Goal: Information Seeking & Learning: Learn about a topic

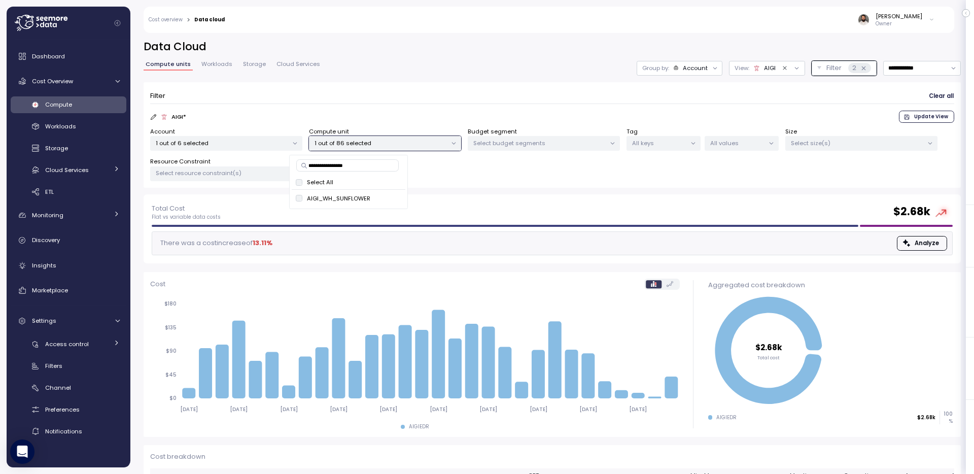
scroll to position [53, 0]
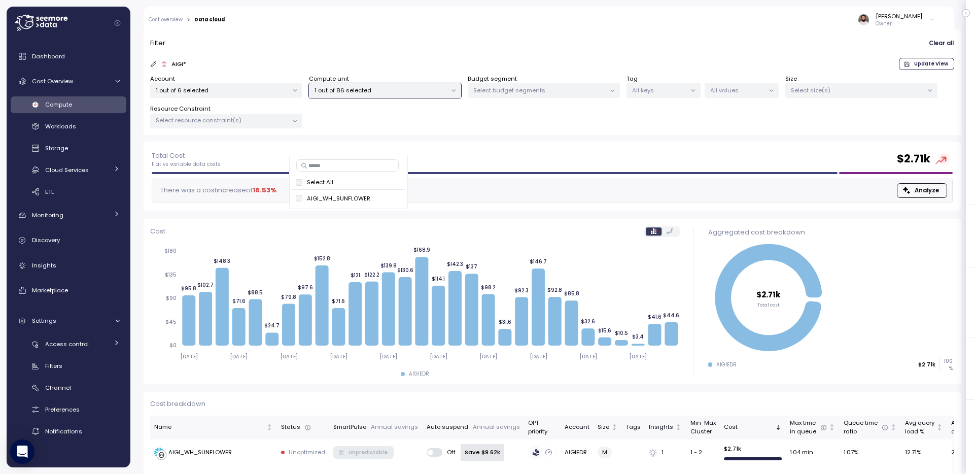
click at [710, 146] on div "Total Cost Flat vs variable data costs $ 2.71k There was a cost increase of 16.…" at bounding box center [552, 176] width 817 height 69
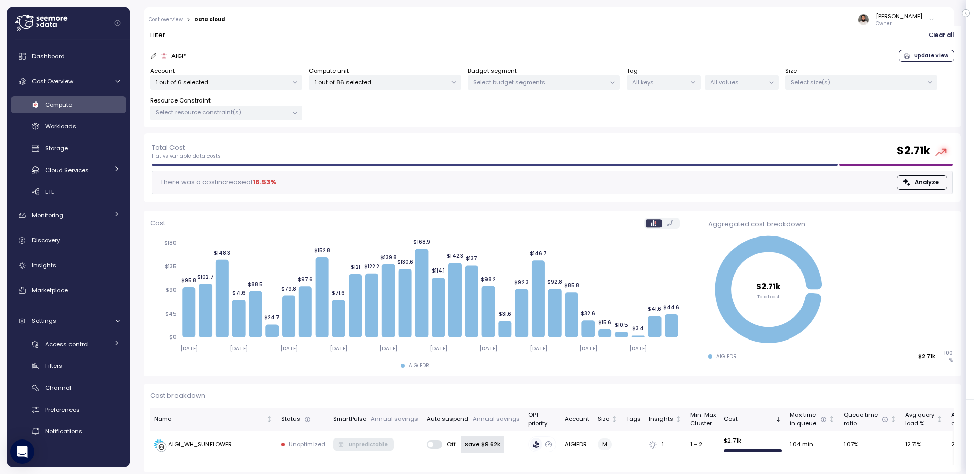
scroll to position [63, 0]
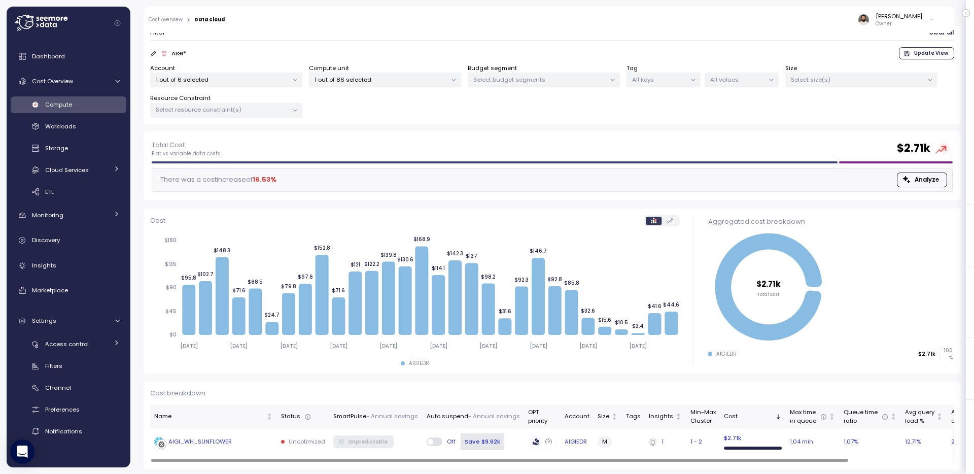
click at [251, 441] on div "AIGI_WH_SUNFLOWER" at bounding box center [213, 442] width 119 height 10
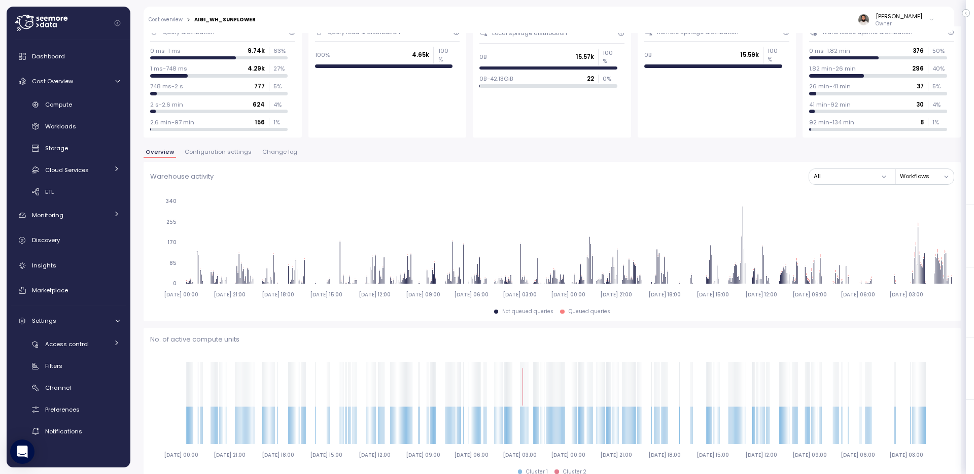
scroll to position [43, 0]
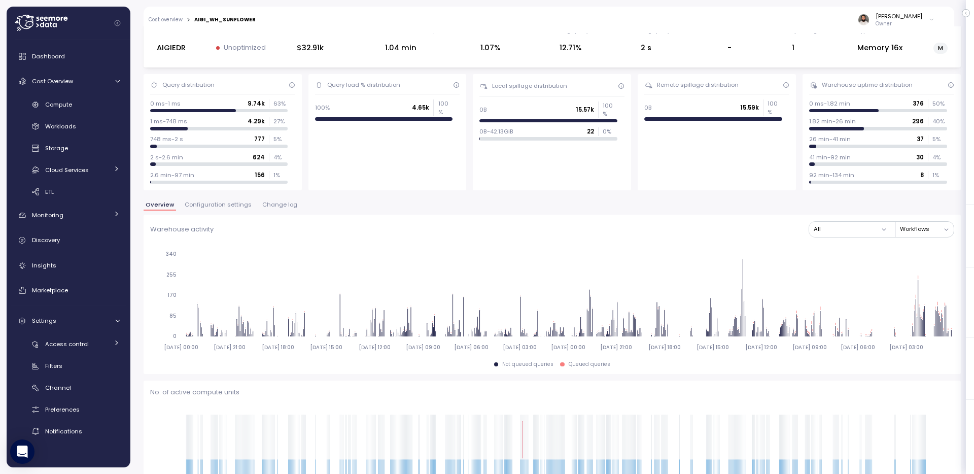
click at [220, 210] on button "Configuration settings" at bounding box center [218, 206] width 71 height 9
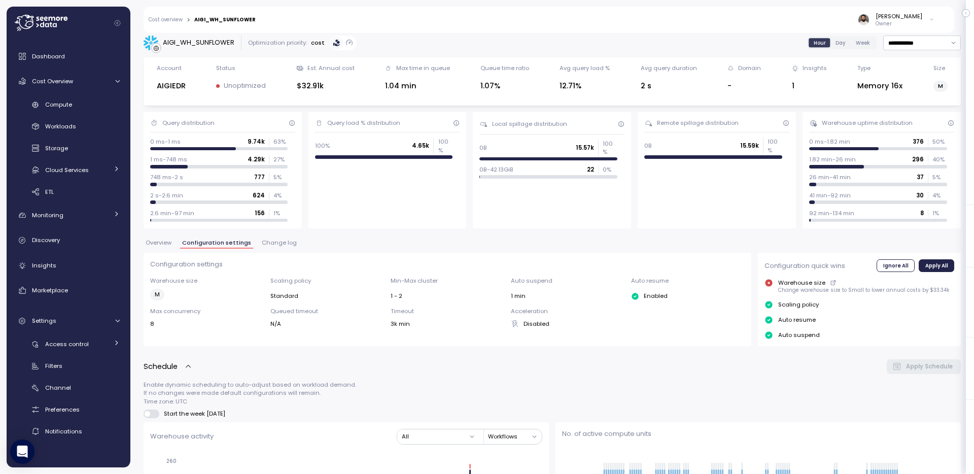
scroll to position [6, 0]
click at [75, 258] on link "Insights" at bounding box center [69, 265] width 116 height 20
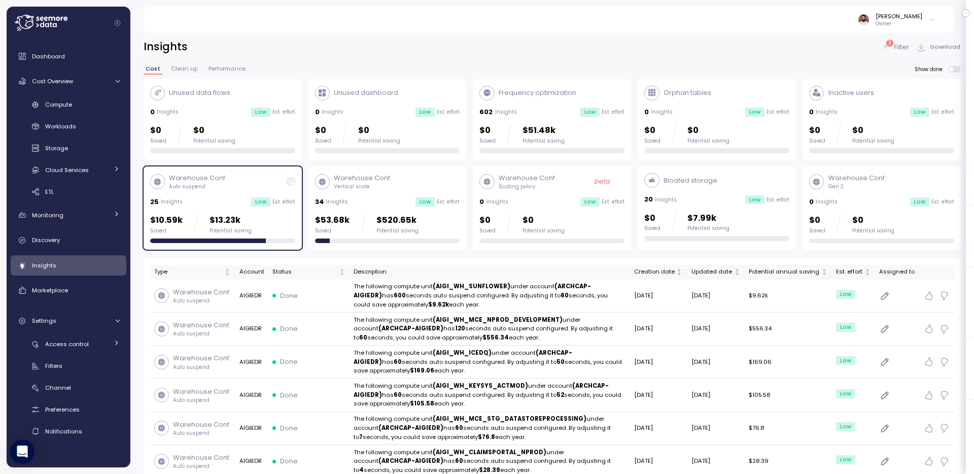
click at [276, 211] on div "Warehouse Conf. Auto suspend 25 Insights Low Est. effort $10.59k Saved $13.23k …" at bounding box center [222, 208] width 145 height 70
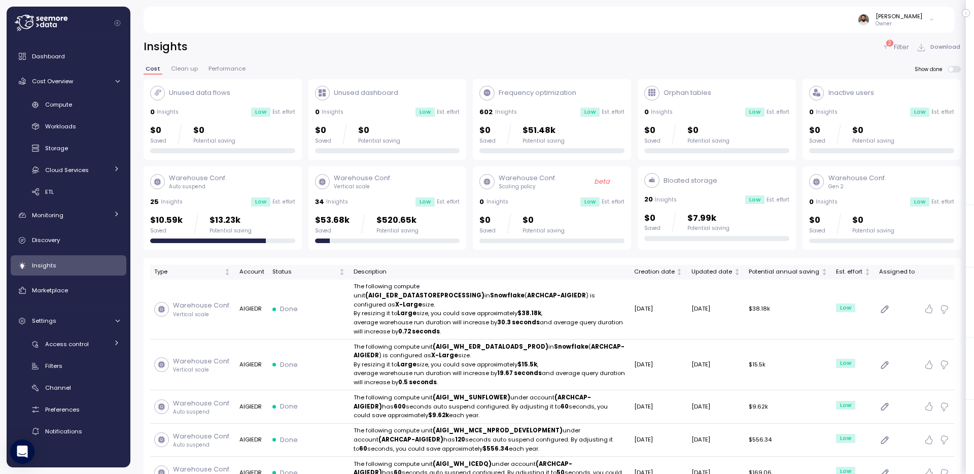
click at [892, 46] on div "2 Filter" at bounding box center [894, 47] width 27 height 10
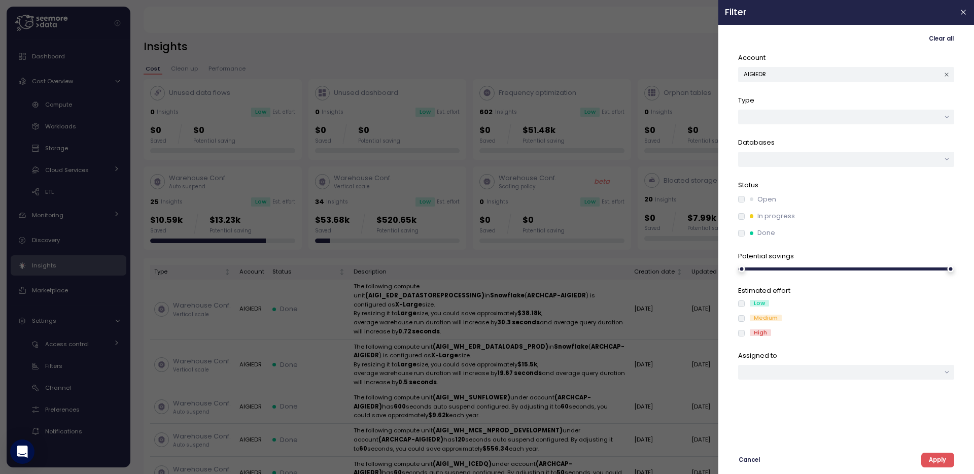
click at [656, 14] on div at bounding box center [487, 237] width 974 height 474
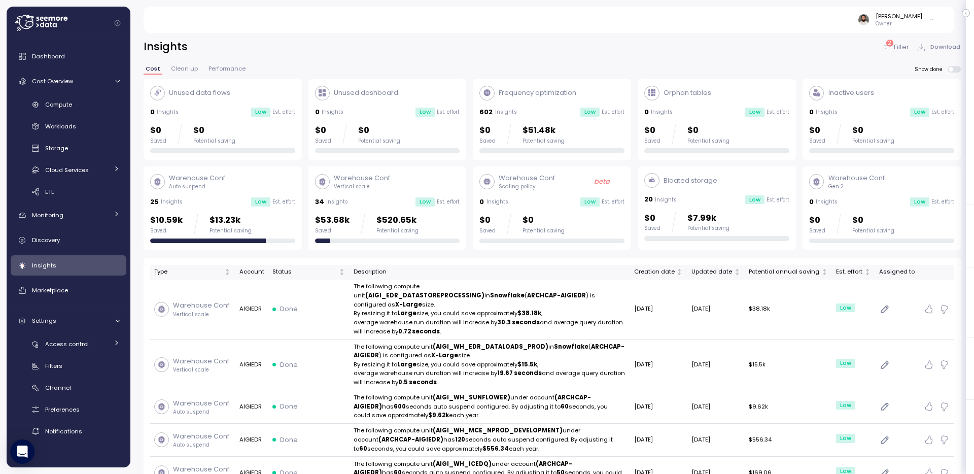
click at [410, 212] on div "Warehouse Conf. Vertical scale 34 Insights Low Est. effort $53.68k Saved $520.6…" at bounding box center [387, 208] width 145 height 70
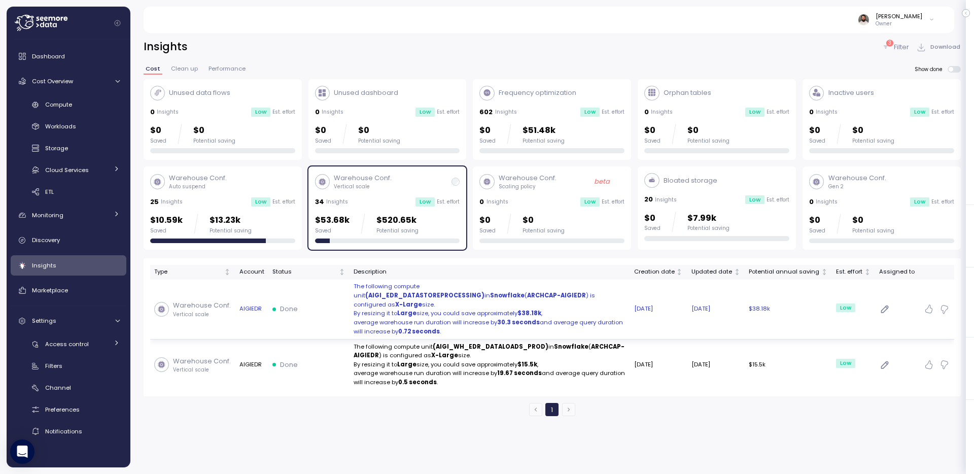
click at [430, 318] on p "average warehouse run duration will increase by 30.3 seconds and average query …" at bounding box center [490, 327] width 272 height 18
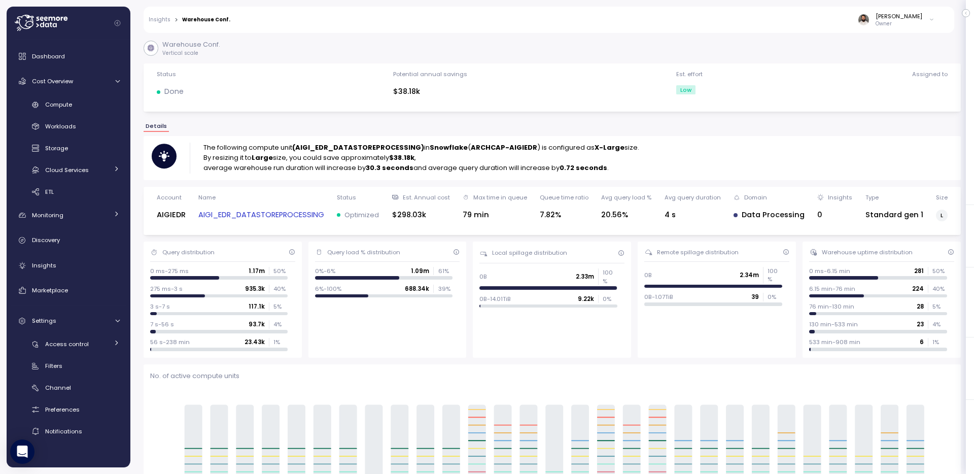
click at [354, 148] on strong "(AIGI_EDR_DATASTOREPROCESSING)" at bounding box center [358, 148] width 132 height 10
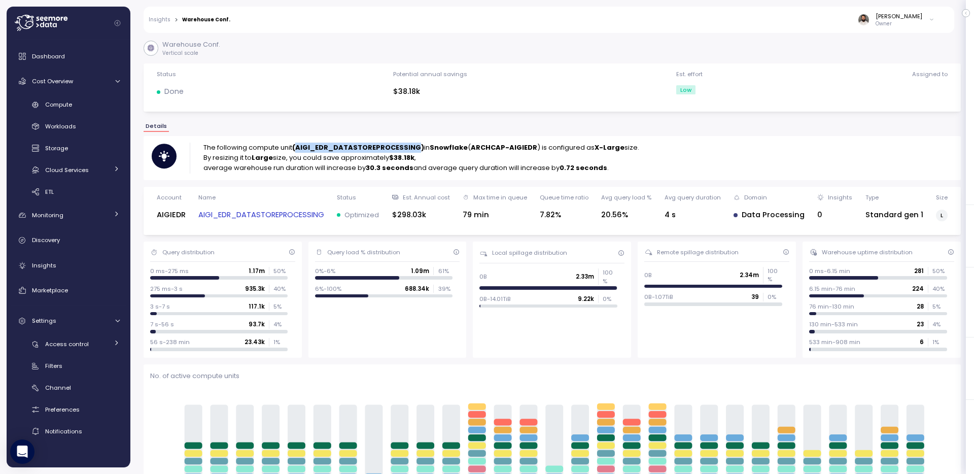
click at [354, 148] on strong "(AIGI_EDR_DATASTOREPROCESSING)" at bounding box center [358, 148] width 132 height 10
copy strong "AIGI_EDR_DATASTOREPROCESSING"
click at [60, 110] on div "Compute" at bounding box center [82, 104] width 75 height 10
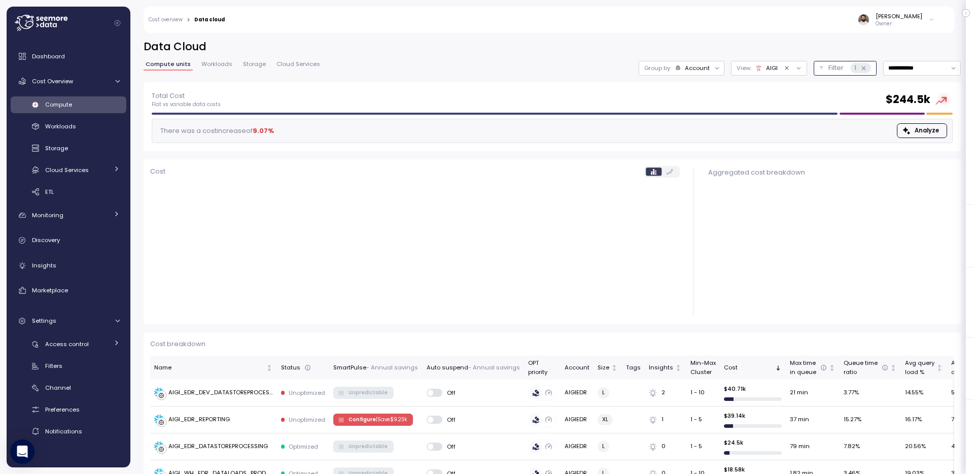
click at [832, 67] on p "Filter" at bounding box center [835, 68] width 15 height 10
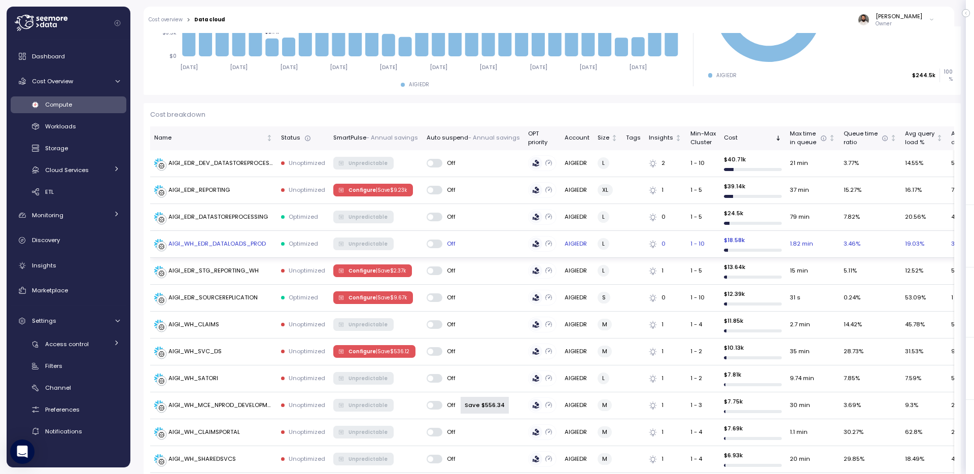
scroll to position [339, 0]
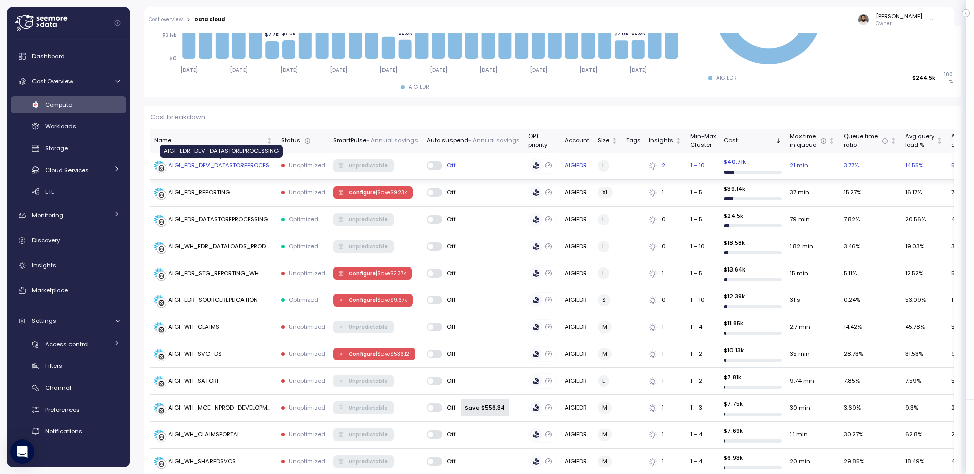
click at [250, 161] on div "AIGI_EDR_DEV_DATASTOREPROCESSING" at bounding box center [220, 165] width 104 height 9
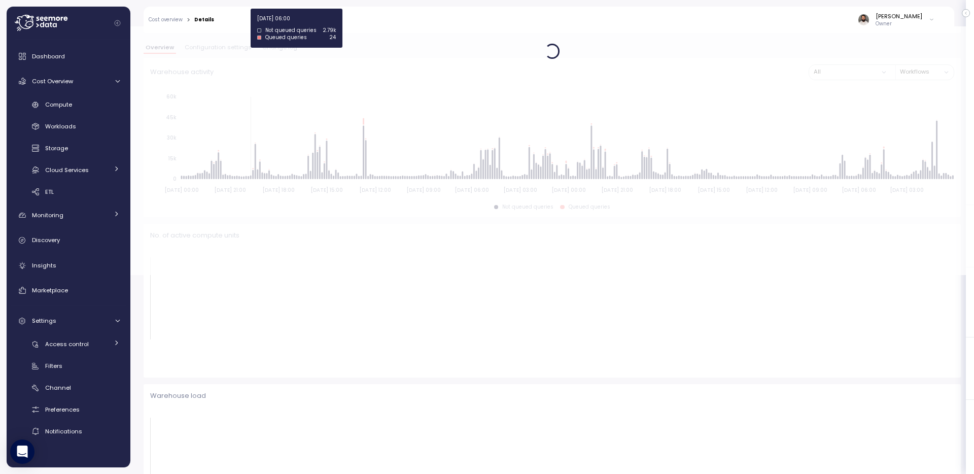
scroll to position [46, 0]
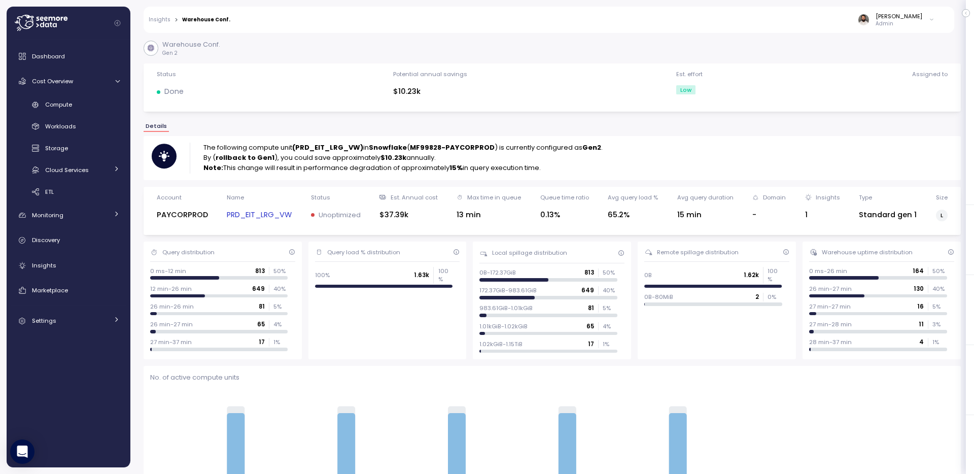
scroll to position [154, 0]
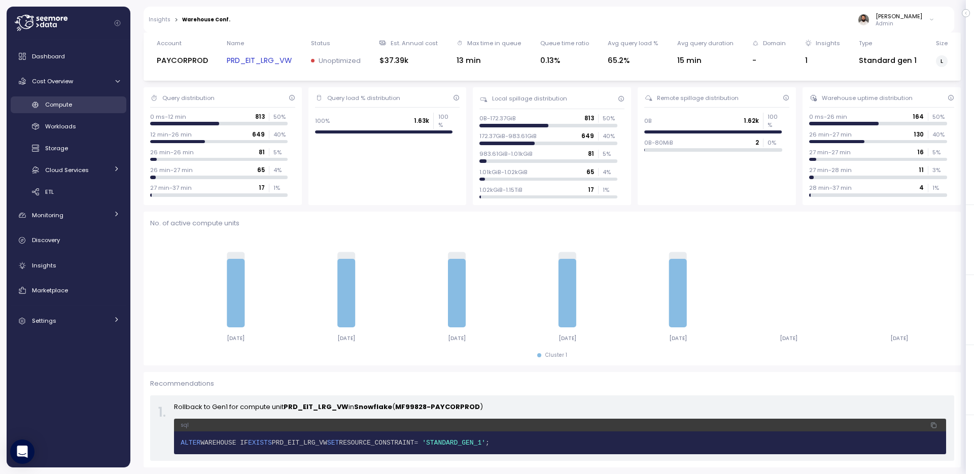
click at [87, 109] on div "Compute" at bounding box center [82, 104] width 75 height 10
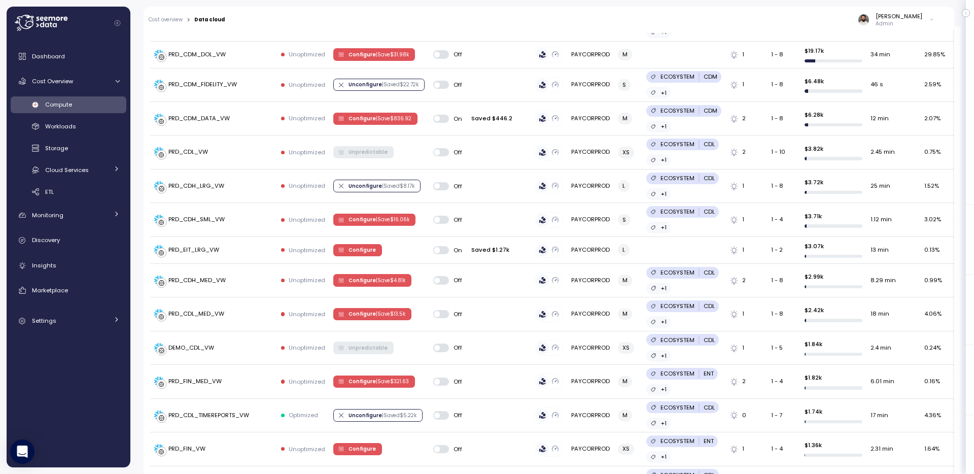
scroll to position [375, 0]
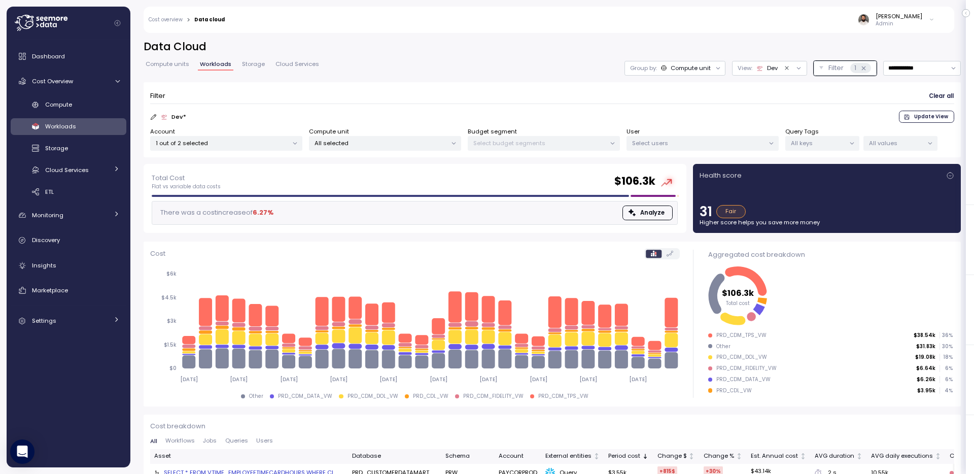
scroll to position [64, 0]
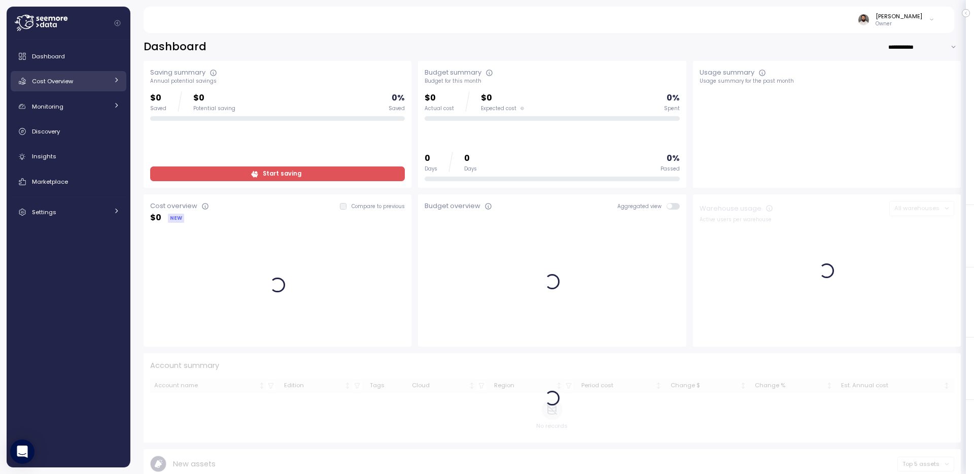
click at [76, 79] on div "Cost Overview" at bounding box center [70, 81] width 76 height 10
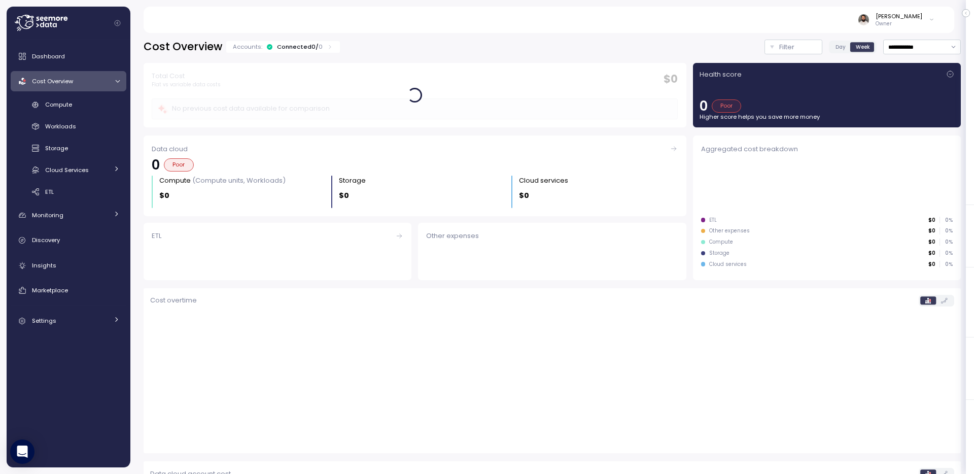
click at [327, 52] on div "Accounts: Connected 0 / 0" at bounding box center [283, 47] width 114 height 12
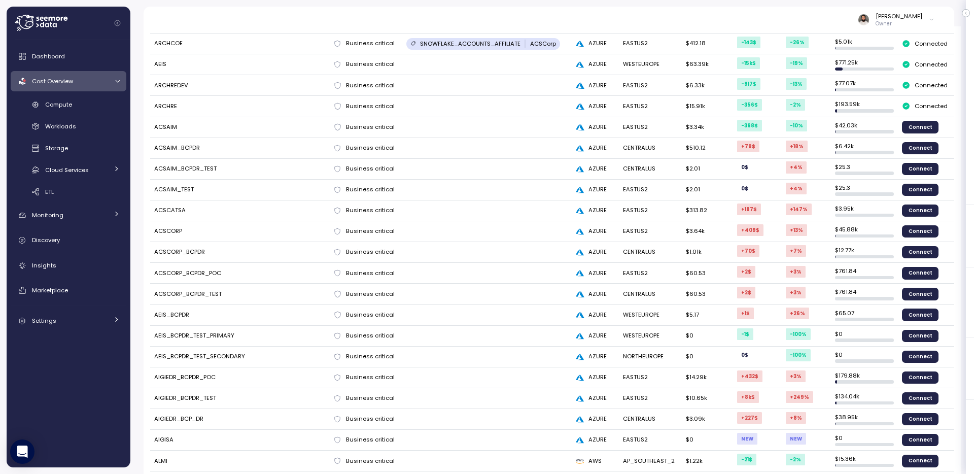
scroll to position [48, 0]
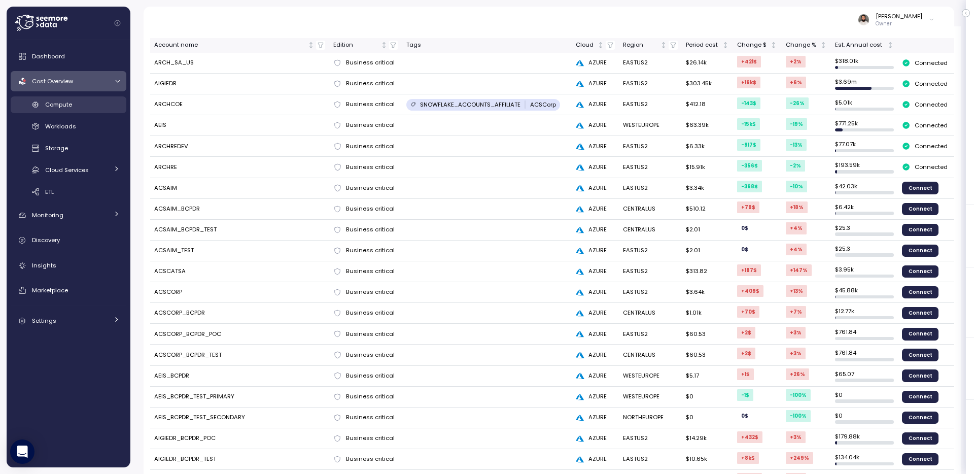
click at [75, 103] on div "Compute" at bounding box center [82, 104] width 75 height 10
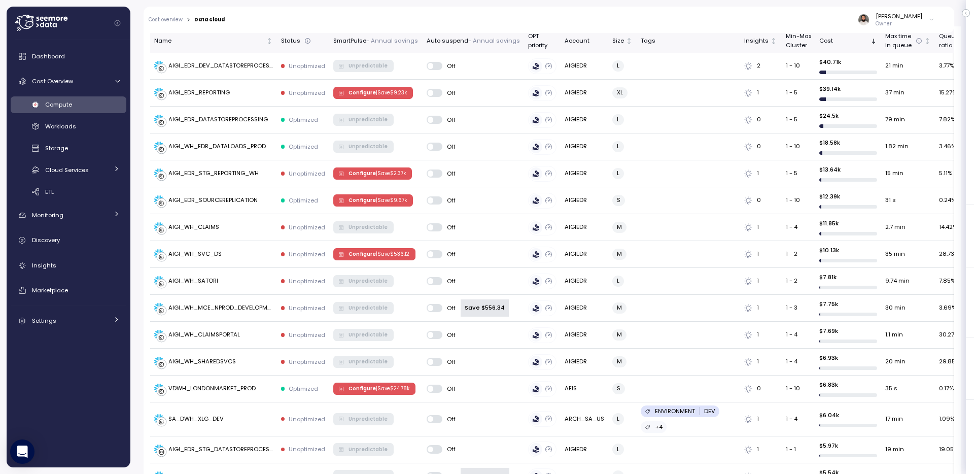
scroll to position [189, 0]
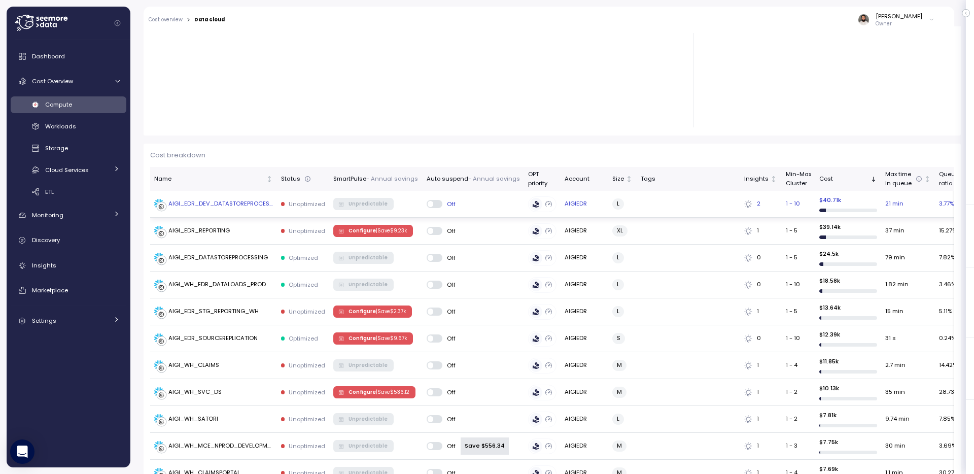
click at [229, 209] on td "AIGI_EDR_DEV_DATASTOREPROCESSING" at bounding box center [213, 204] width 127 height 27
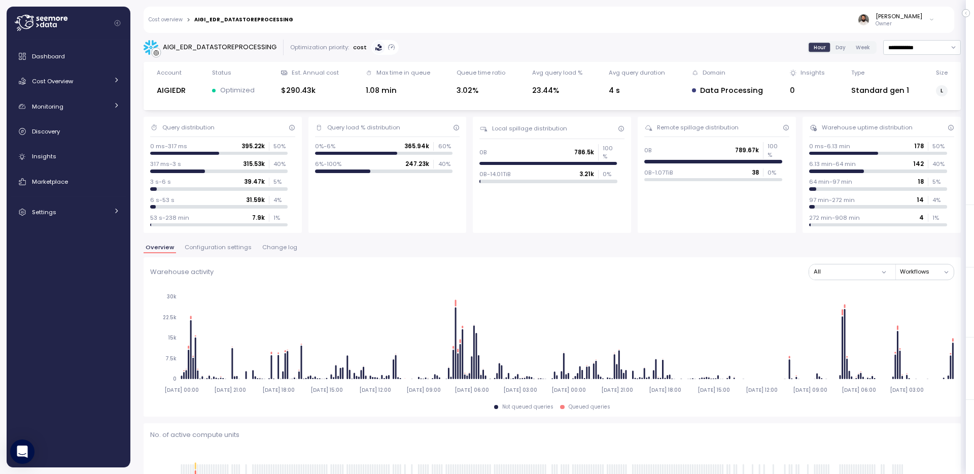
click at [908, 19] on div "[PERSON_NAME]" at bounding box center [898, 16] width 47 height 8
click at [798, 12] on div "Guy Biecher Owner" at bounding box center [620, 20] width 641 height 26
click at [906, 24] on p "Owner" at bounding box center [898, 23] width 47 height 7
click at [116, 20] on icon "Collapse navigation" at bounding box center [117, 23] width 7 height 7
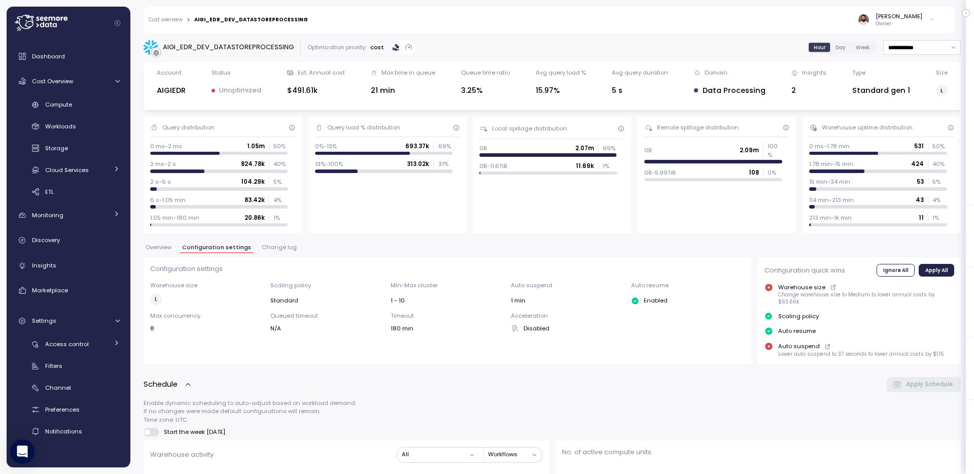
click at [285, 246] on span "Change log" at bounding box center [279, 247] width 35 height 6
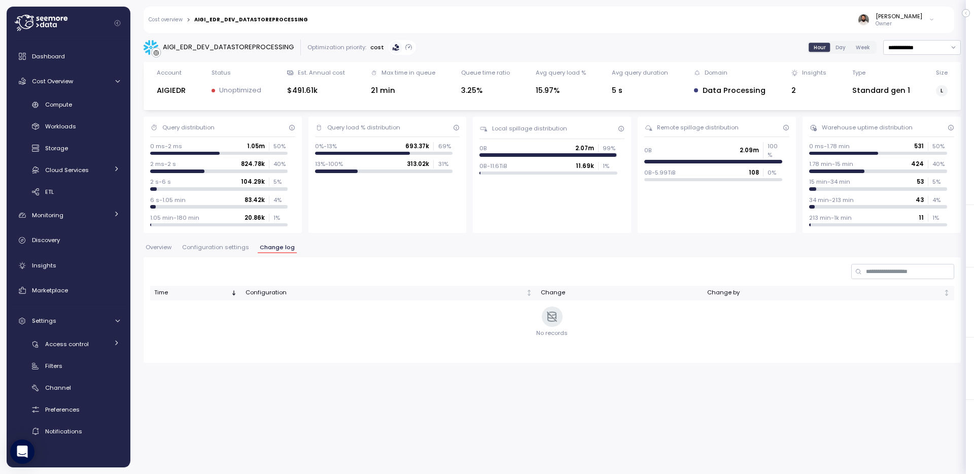
click at [225, 252] on button "Configuration settings" at bounding box center [215, 248] width 71 height 9
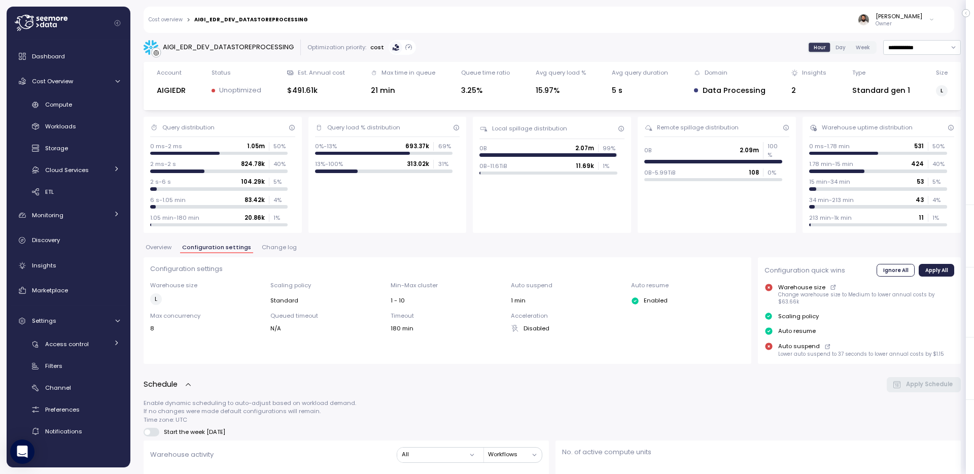
click at [165, 244] on span "Overview" at bounding box center [159, 247] width 26 height 6
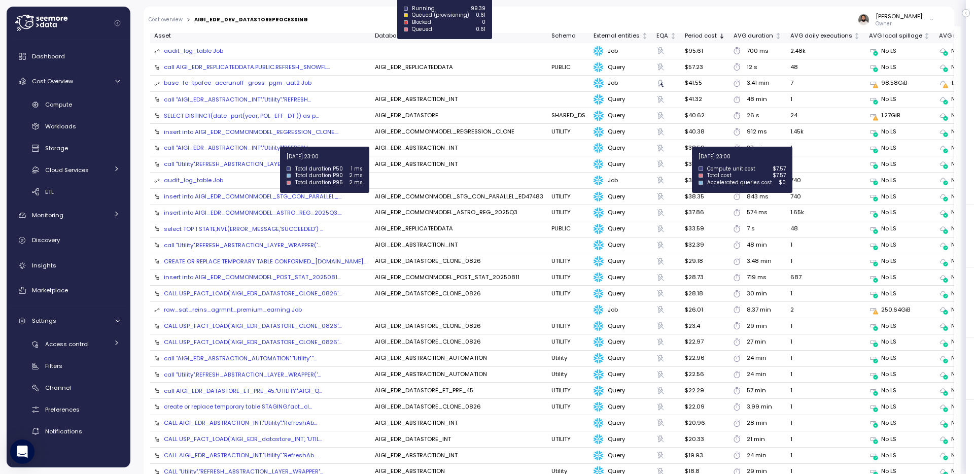
scroll to position [1195, 0]
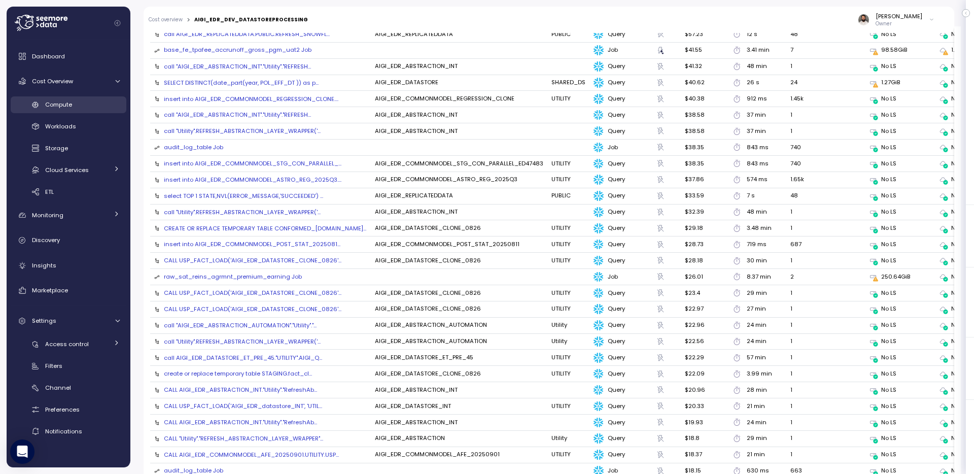
click at [77, 102] on div "Compute" at bounding box center [82, 104] width 75 height 10
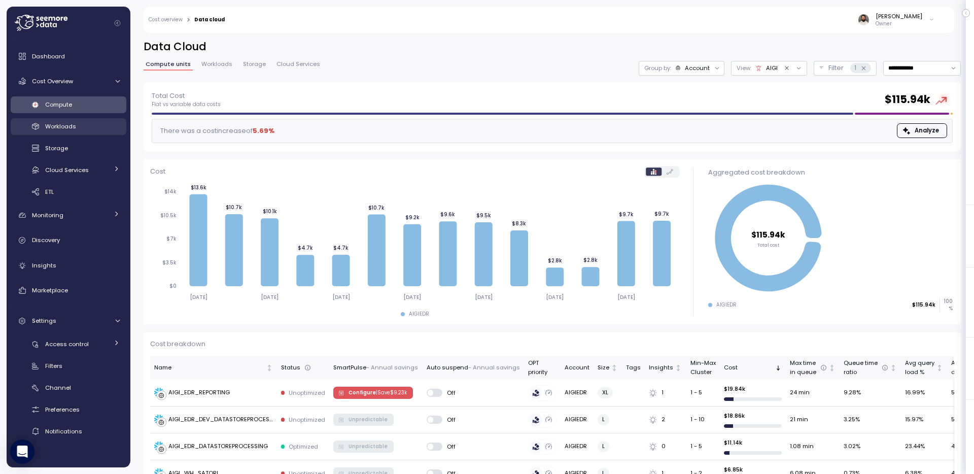
click at [92, 126] on div "Workloads" at bounding box center [82, 126] width 75 height 10
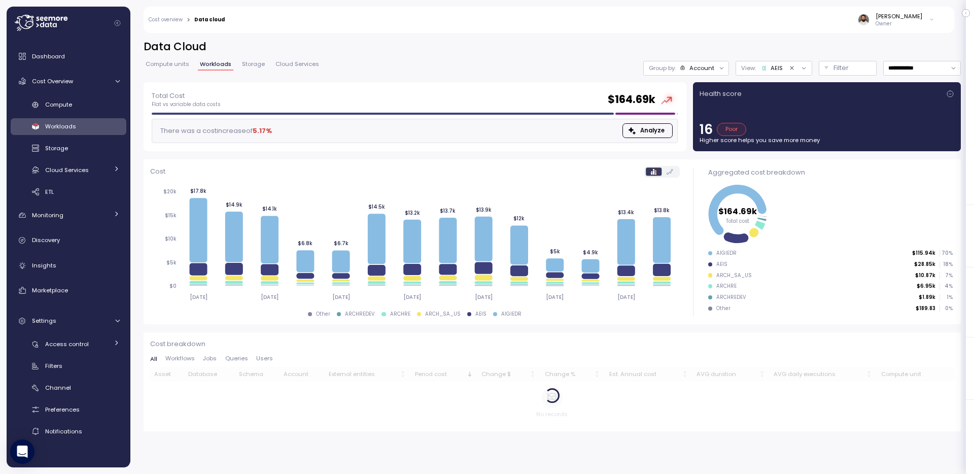
click at [773, 67] on div "AEIS" at bounding box center [776, 68] width 12 height 8
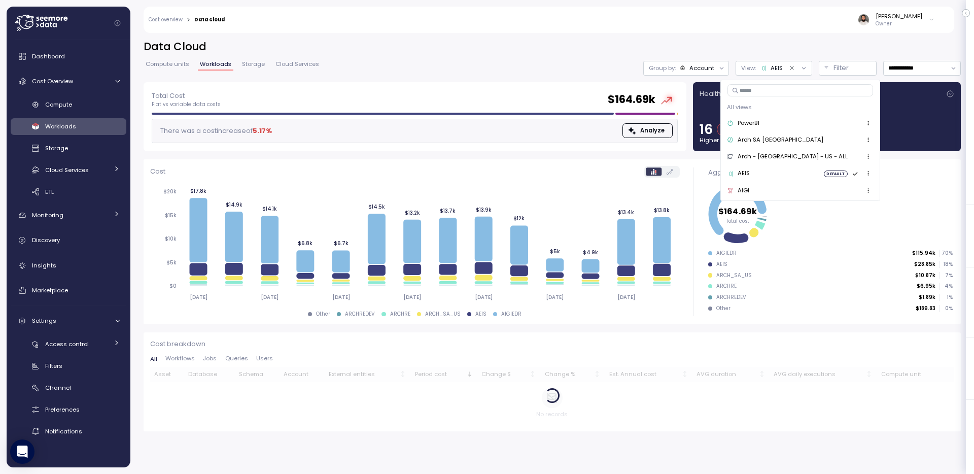
click at [773, 67] on div "AEIS" at bounding box center [776, 68] width 12 height 8
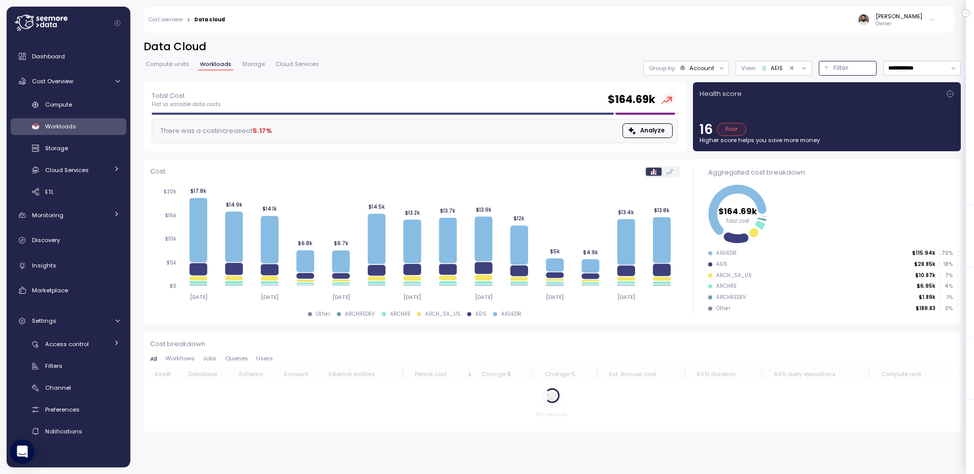
click at [839, 67] on p "Filter" at bounding box center [840, 68] width 15 height 10
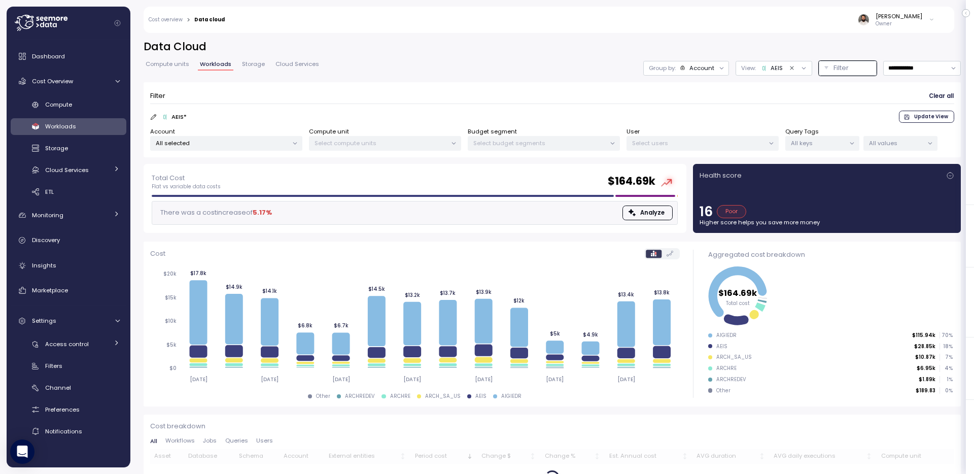
click at [232, 134] on div "Account All selected" at bounding box center [226, 139] width 152 height 24
click at [234, 141] on p "All selected" at bounding box center [222, 143] width 132 height 8
click at [272, 113] on div "AEIS * Update View" at bounding box center [552, 117] width 804 height 12
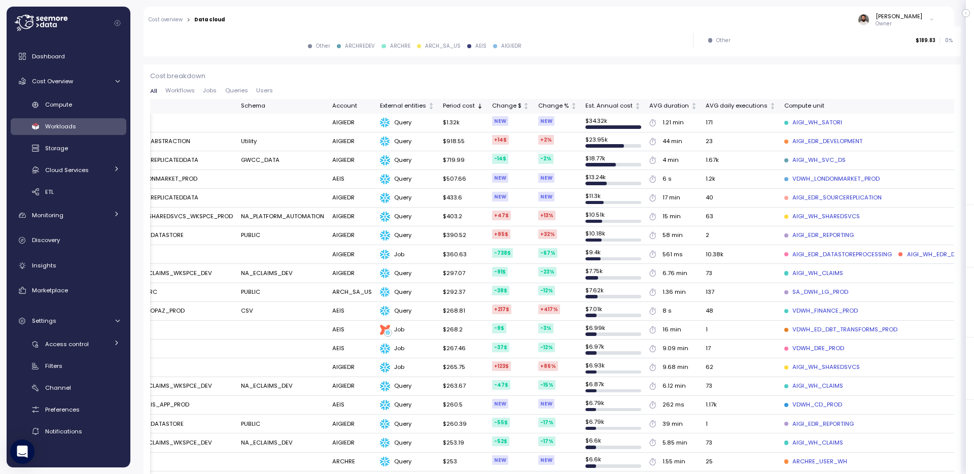
scroll to position [0, 420]
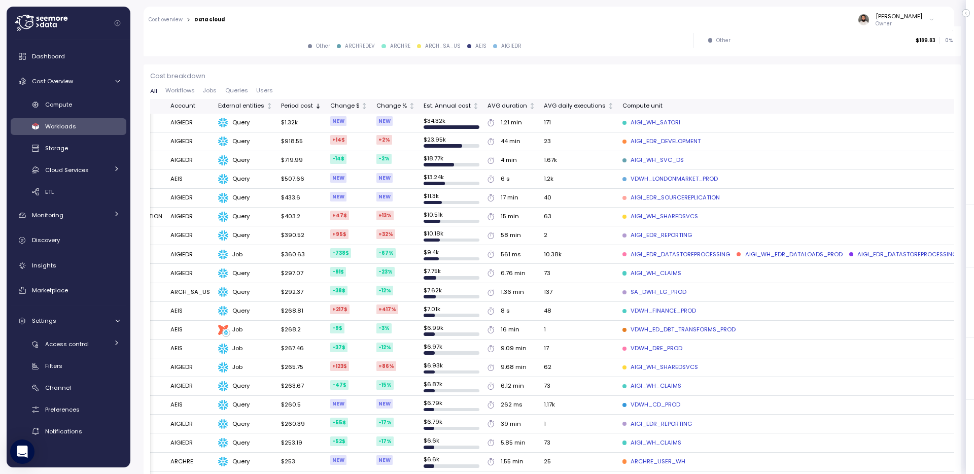
click at [629, 119] on div "AIGI_WH_SATORI" at bounding box center [651, 122] width 58 height 9
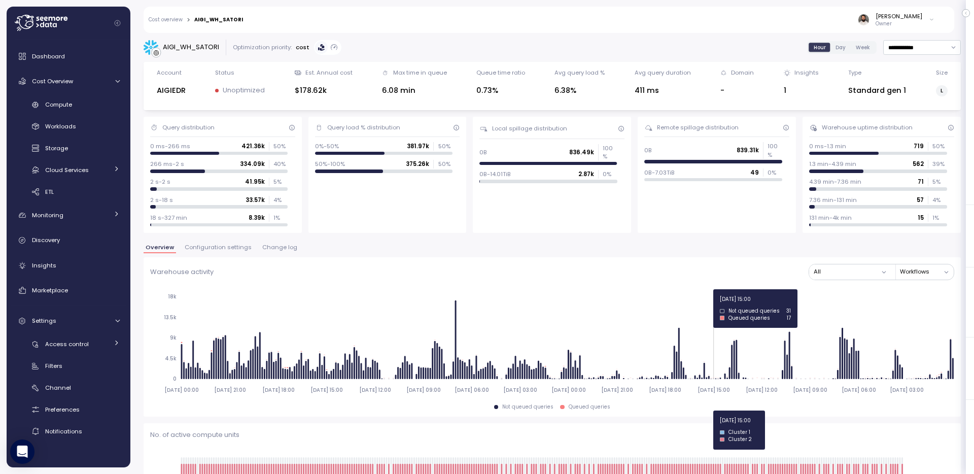
scroll to position [359, 0]
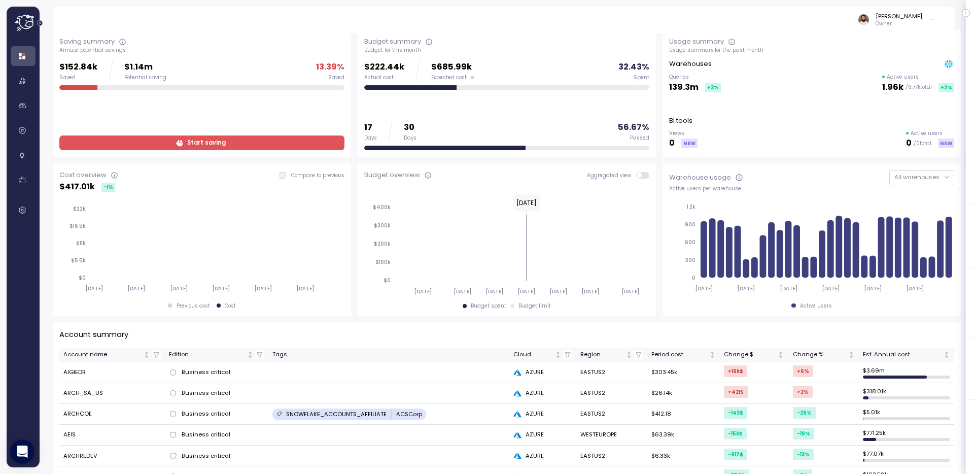
scroll to position [31, 0]
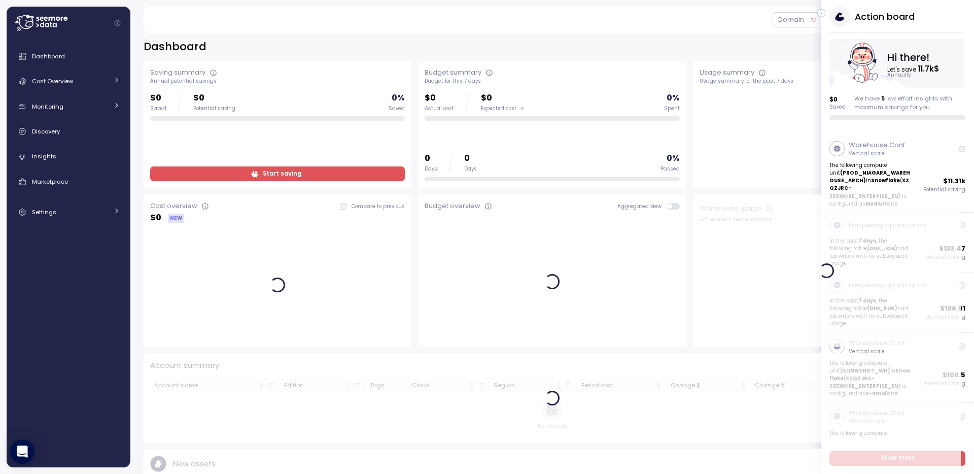
click at [820, 12] on icon "button" at bounding box center [821, 13] width 5 height 12
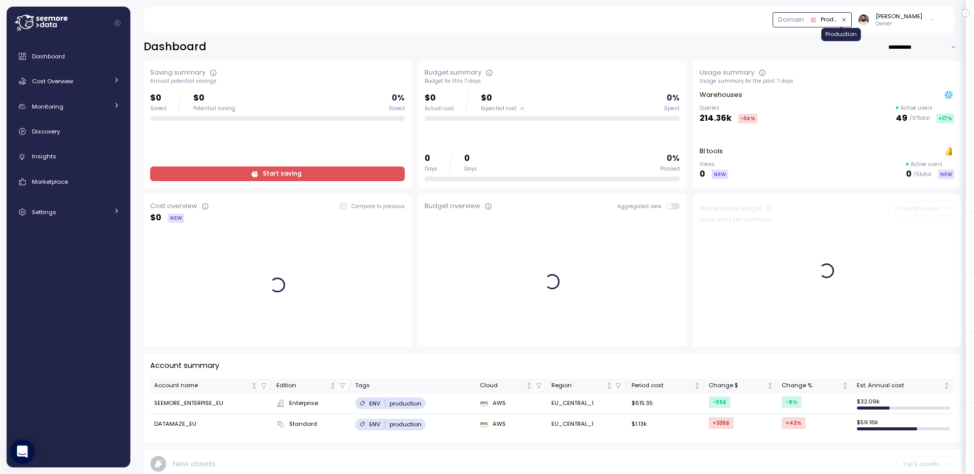
click at [837, 22] on div "Production" at bounding box center [829, 19] width 16 height 9
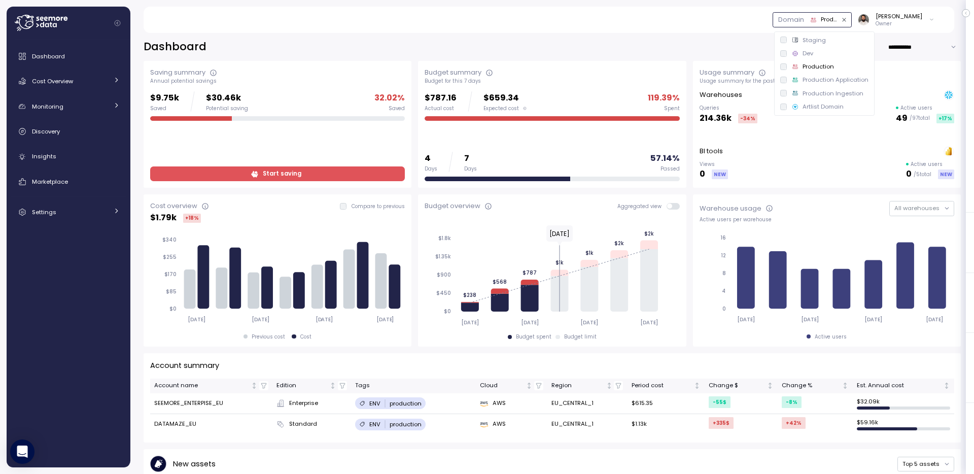
click at [831, 105] on div "Artlist Domain" at bounding box center [822, 106] width 41 height 8
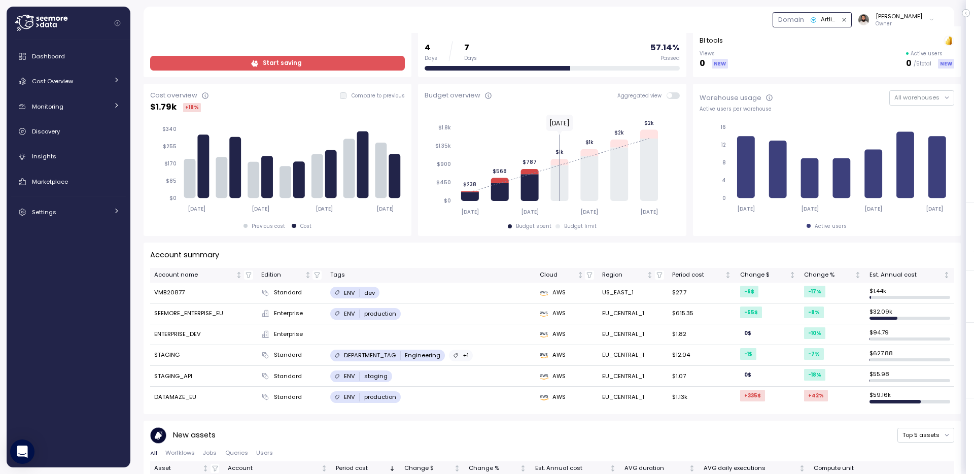
scroll to position [67, 0]
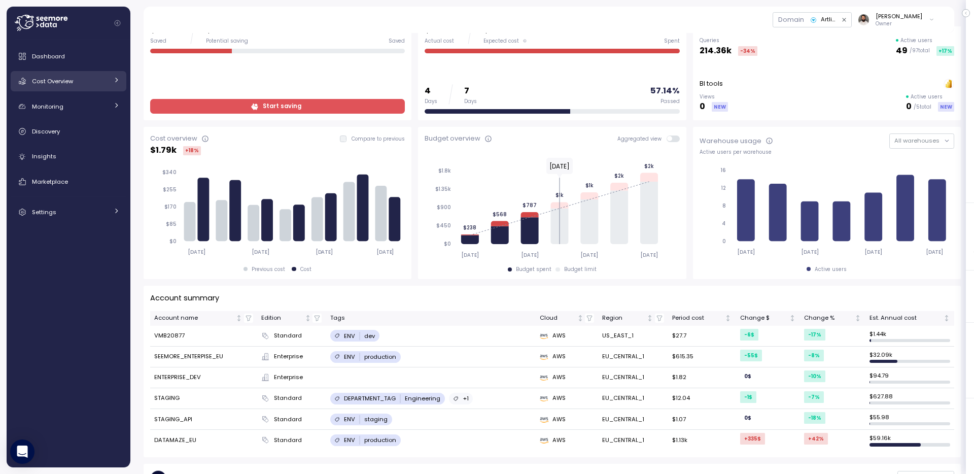
click at [102, 80] on div "Cost Overview" at bounding box center [70, 81] width 76 height 10
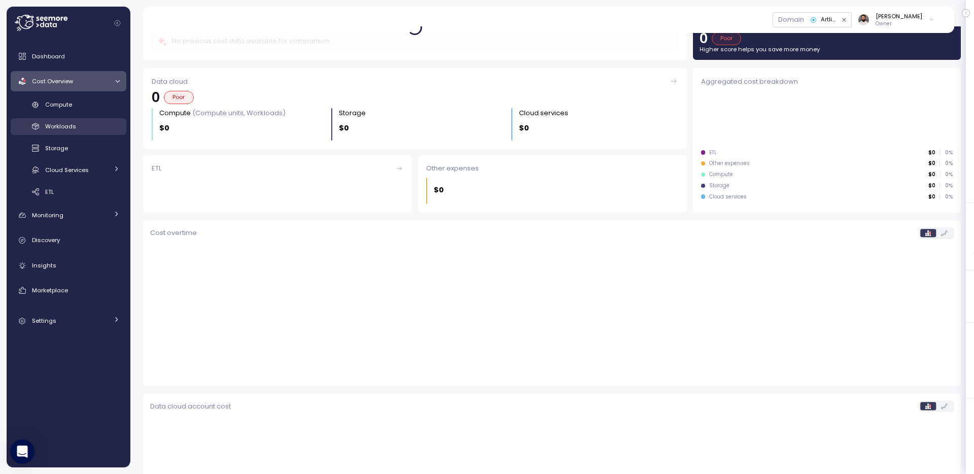
click at [95, 128] on div "Workloads" at bounding box center [82, 126] width 75 height 10
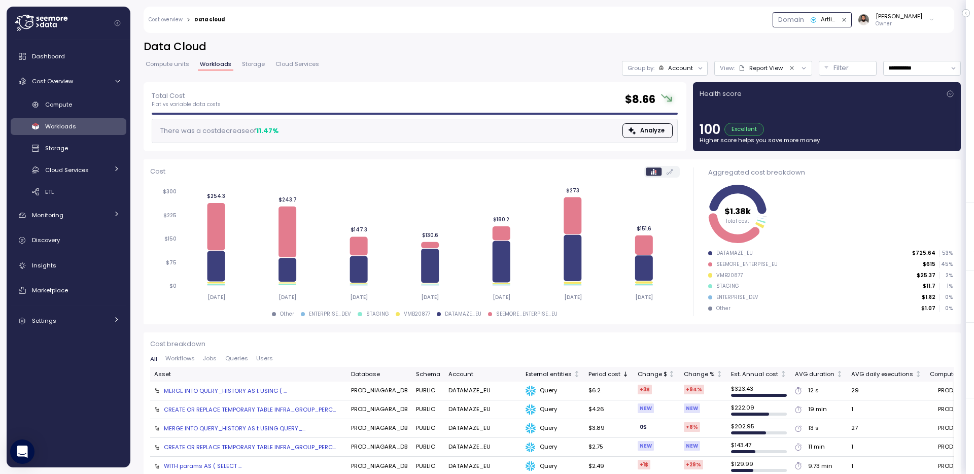
click at [817, 20] on icon "button" at bounding box center [813, 20] width 7 height 7
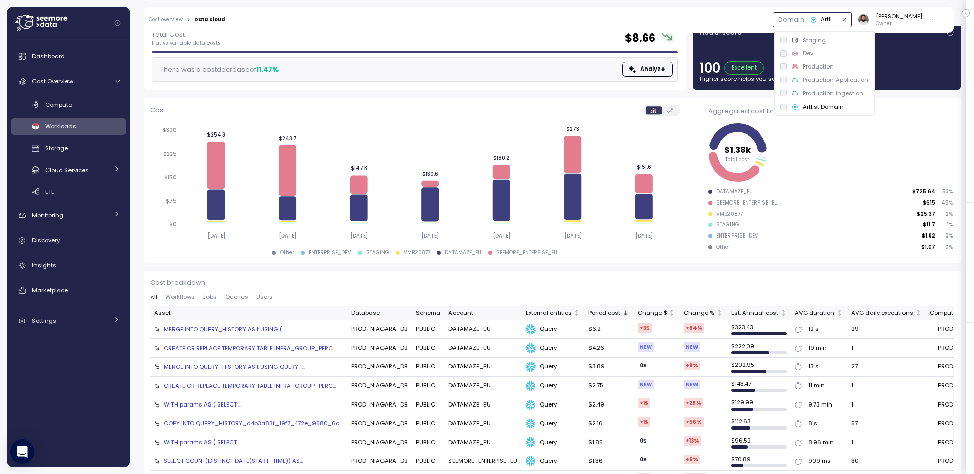
scroll to position [65, 0]
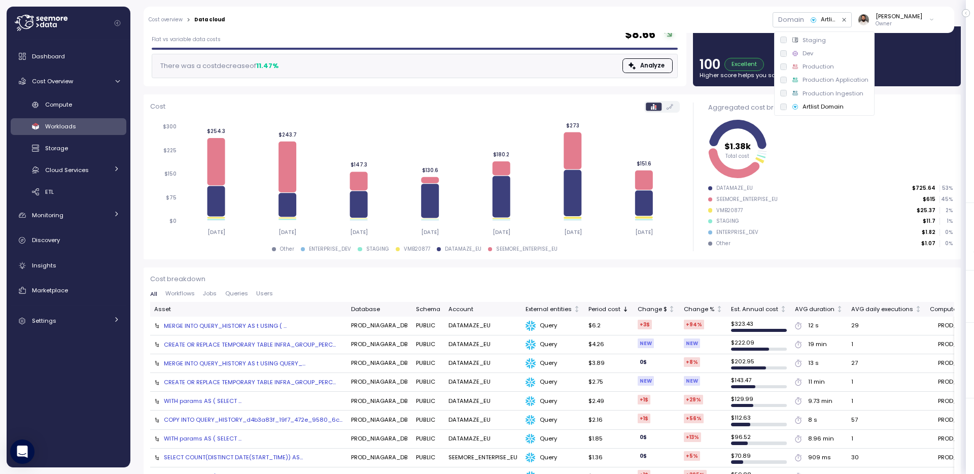
click at [268, 327] on div "MERGE INTO QUERY_HISTORY AS t USING ( ..." at bounding box center [225, 326] width 123 height 8
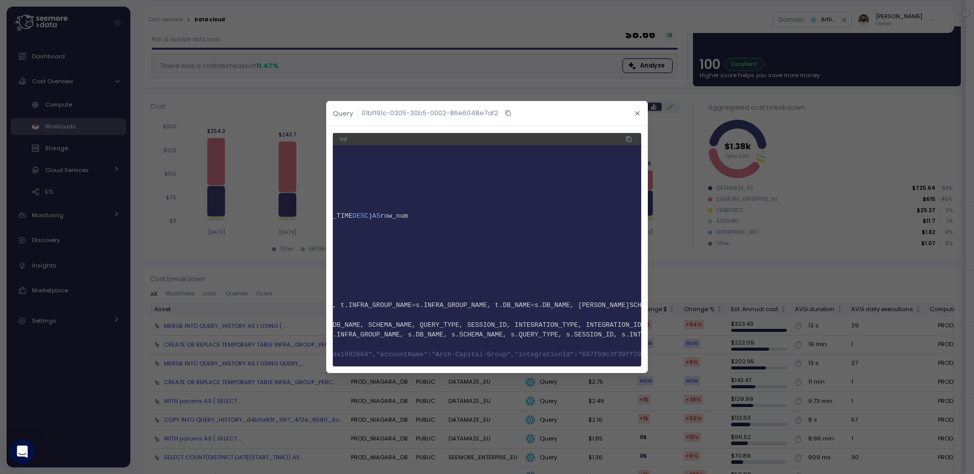
scroll to position [0, 385]
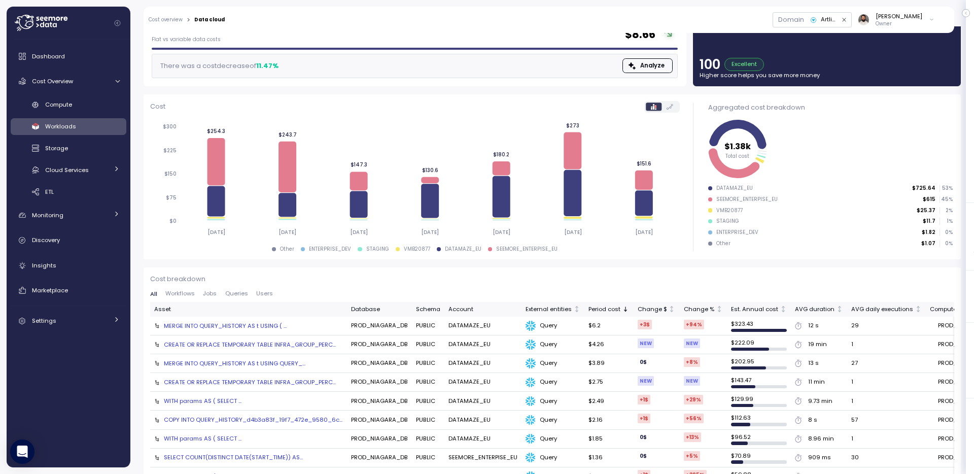
click at [279, 365] on div "MERGE INTO QUERY_HISTORY AS t USING QUERY_..." at bounding box center [235, 363] width 142 height 8
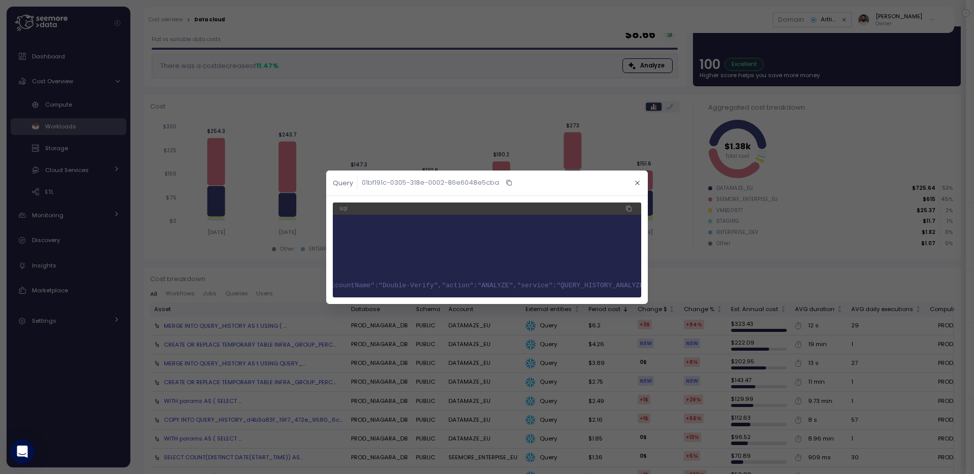
scroll to position [0, 577]
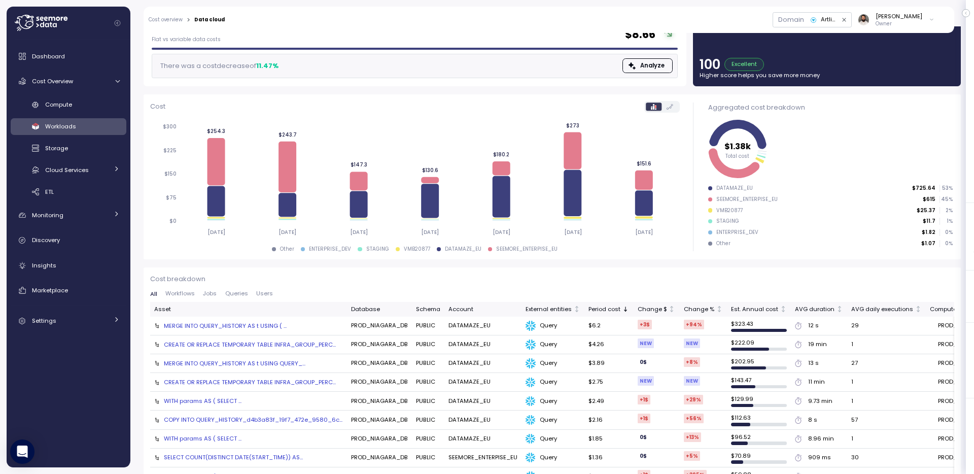
click at [225, 442] on div "WITH params AS ( SELECT ..." at bounding box center [203, 438] width 78 height 8
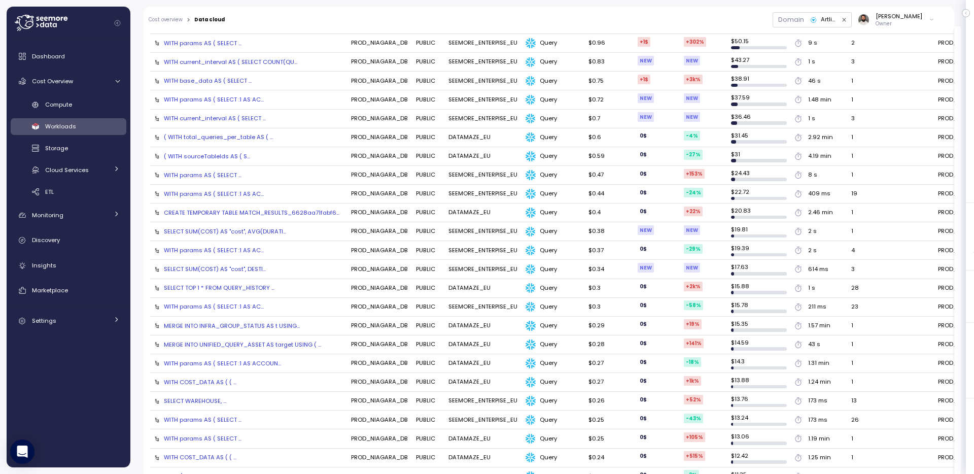
scroll to position [0, 0]
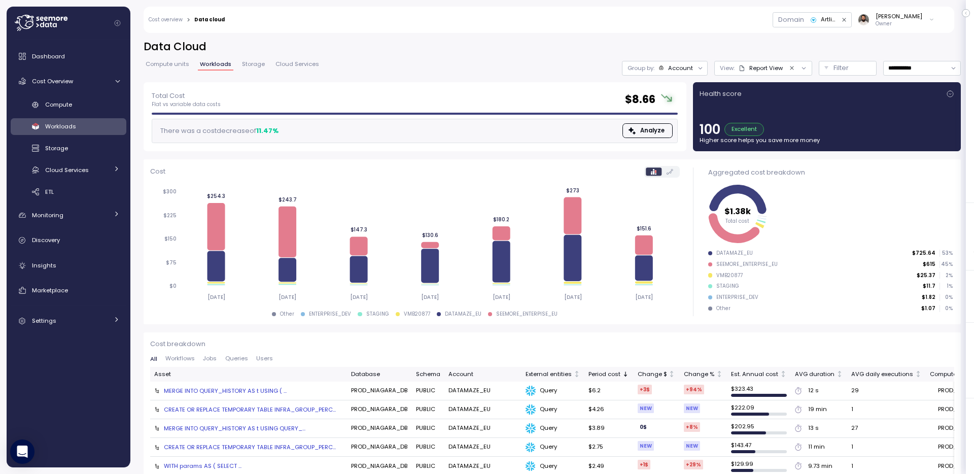
click at [804, 20] on div "Domain" at bounding box center [791, 20] width 26 height 11
click at [817, 21] on icon "button" at bounding box center [813, 20] width 7 height 7
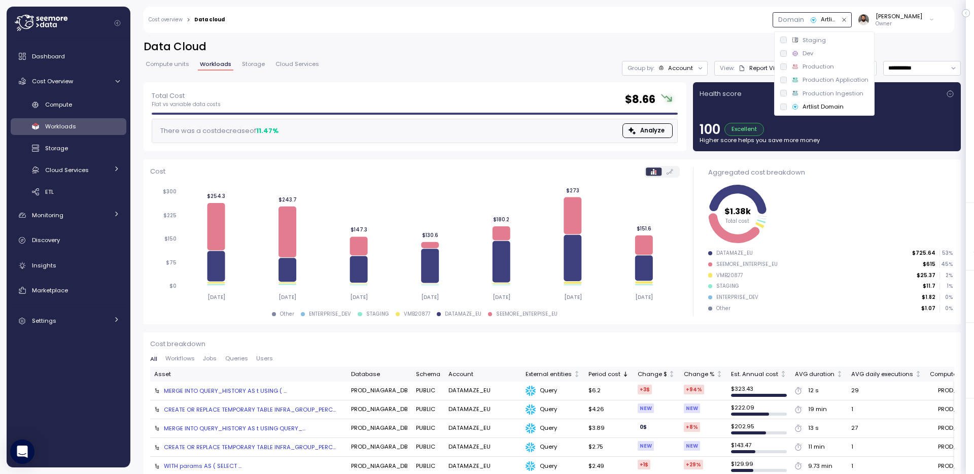
click at [820, 67] on div "Production" at bounding box center [817, 66] width 31 height 8
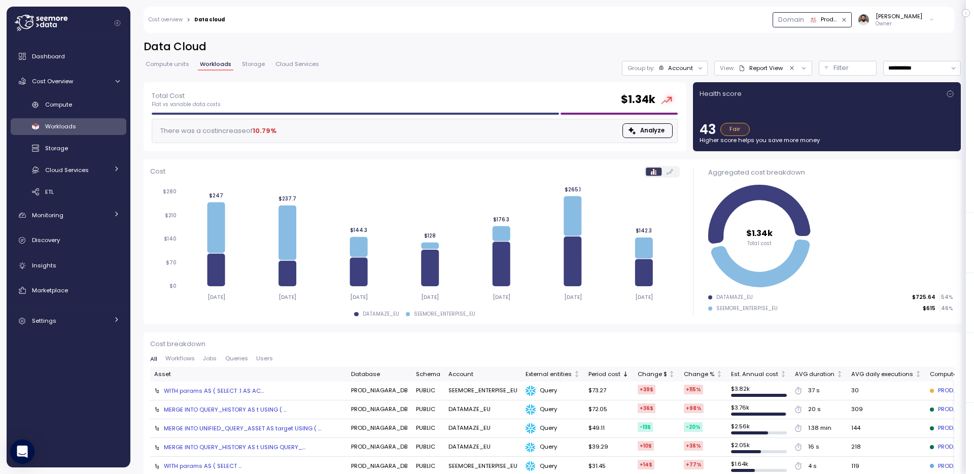
click at [817, 22] on icon "button" at bounding box center [813, 20] width 7 height 7
click at [809, 20] on div "Domain" at bounding box center [790, 20] width 37 height 14
click at [809, 18] on div "Domain" at bounding box center [790, 20] width 37 height 14
click at [804, 21] on div "Domain" at bounding box center [791, 20] width 26 height 11
click at [835, 22] on div "Production Application" at bounding box center [829, 19] width 16 height 9
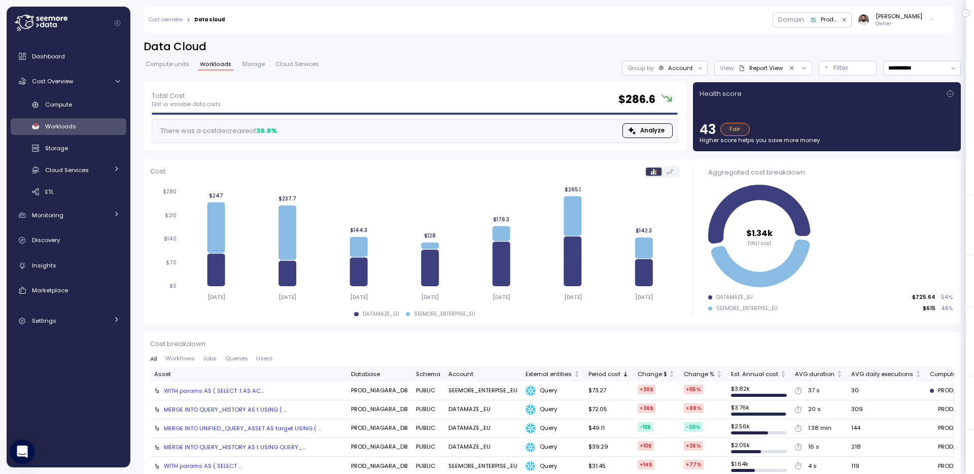
click at [818, 27] on div "Domain Production Application Guy Biecher Owner" at bounding box center [586, 20] width 710 height 26
click at [804, 19] on div "Domain" at bounding box center [791, 20] width 26 height 11
click at [837, 22] on div "Production Application" at bounding box center [829, 19] width 16 height 9
click at [705, 27] on div "Domain Production Application Guy Biecher Owner" at bounding box center [586, 20] width 710 height 26
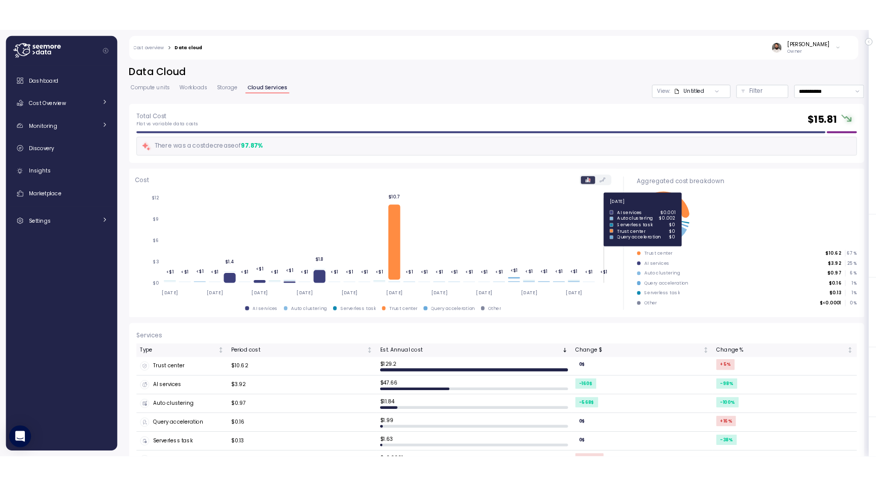
scroll to position [29, 0]
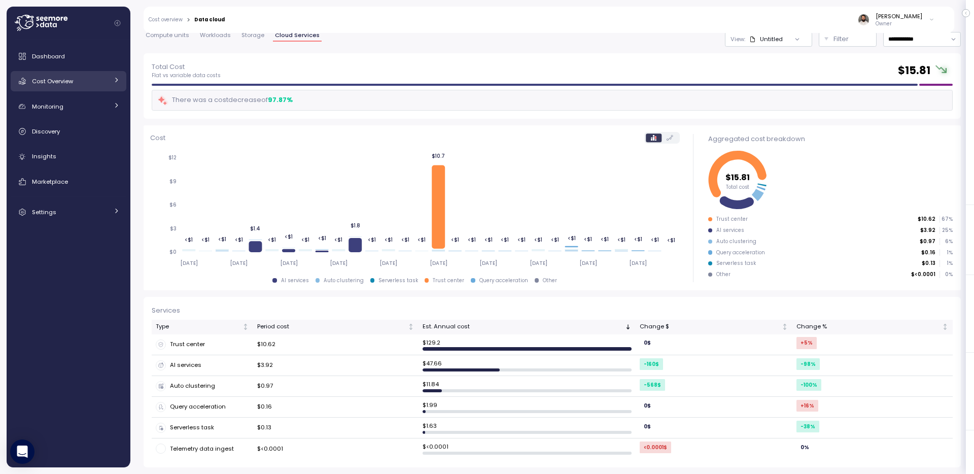
click at [94, 87] on link "Cost Overview" at bounding box center [69, 81] width 116 height 20
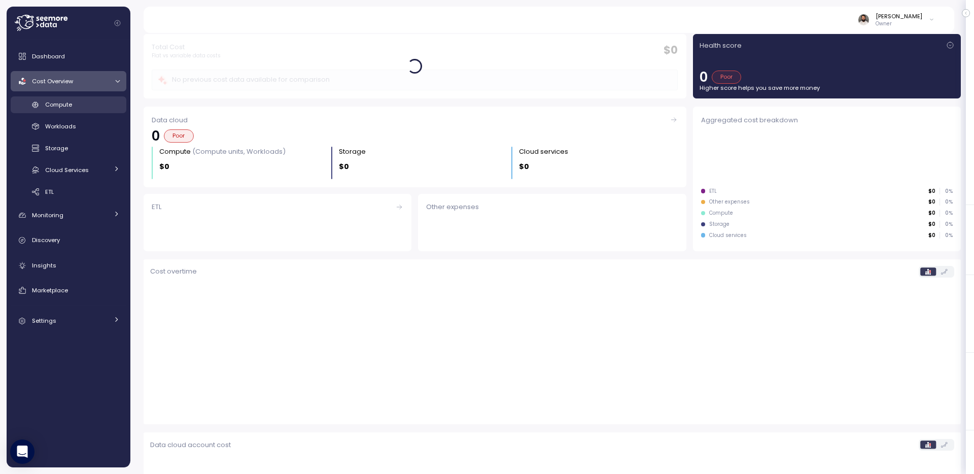
click at [93, 98] on link "Compute" at bounding box center [69, 104] width 116 height 17
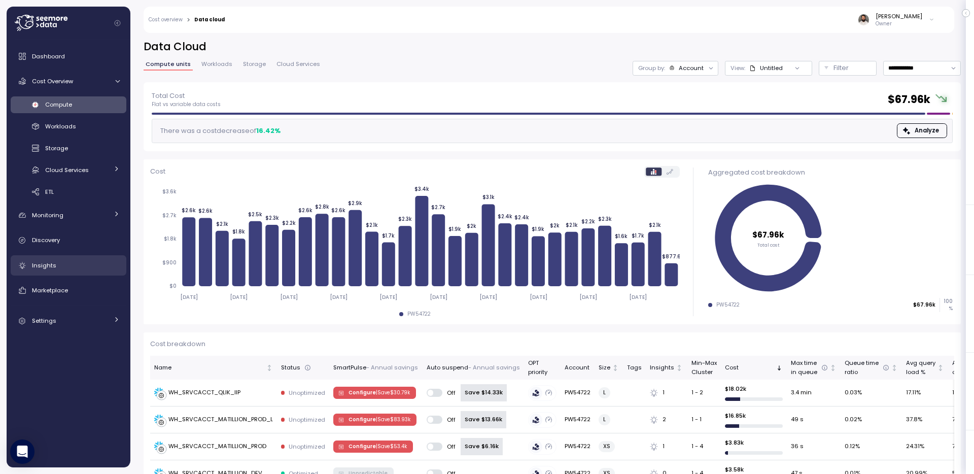
click at [93, 260] on div "Insights" at bounding box center [76, 265] width 88 height 10
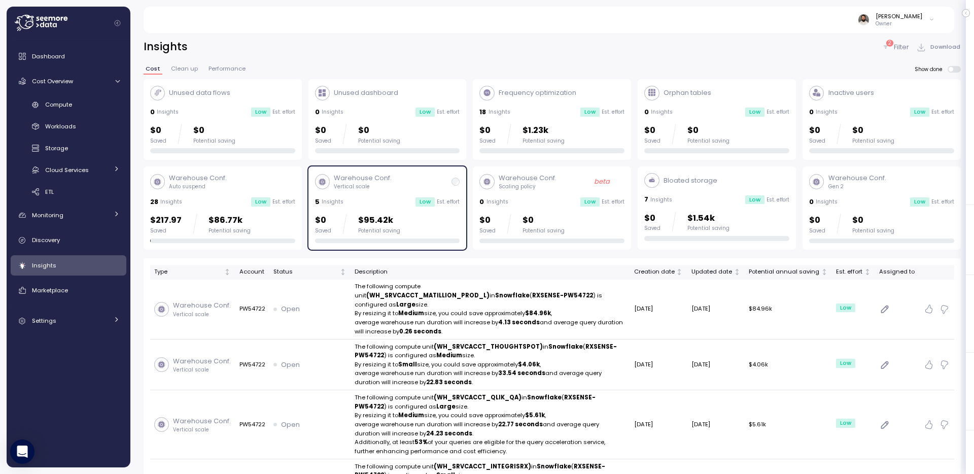
click at [345, 173] on p "Warehouse Conf." at bounding box center [363, 178] width 58 height 10
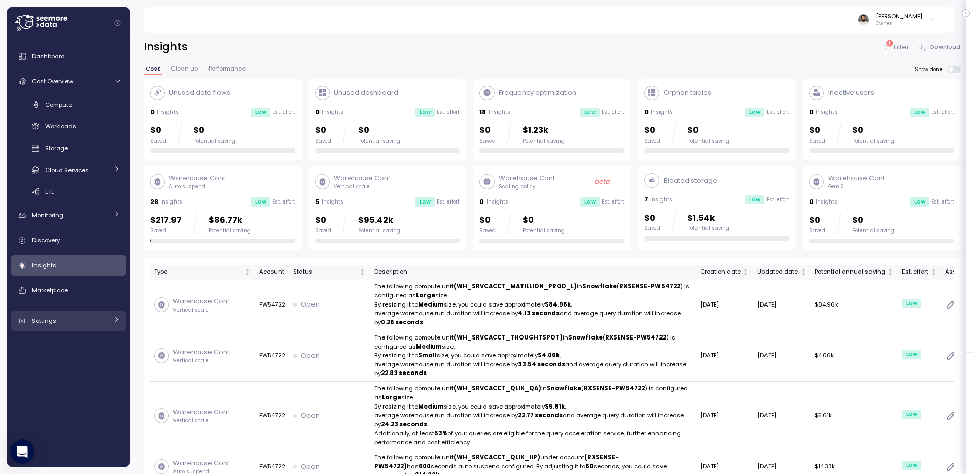
click at [94, 326] on link "Settings" at bounding box center [69, 321] width 116 height 20
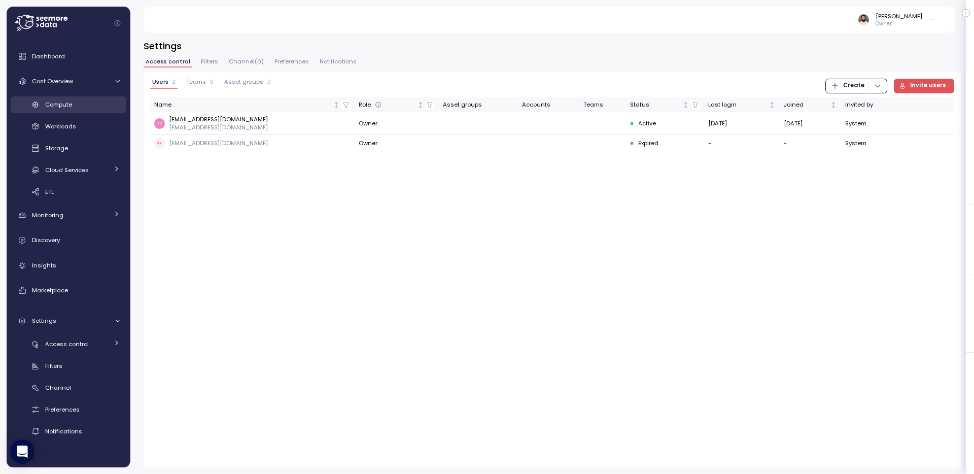
click at [96, 99] on link "Compute" at bounding box center [69, 104] width 116 height 17
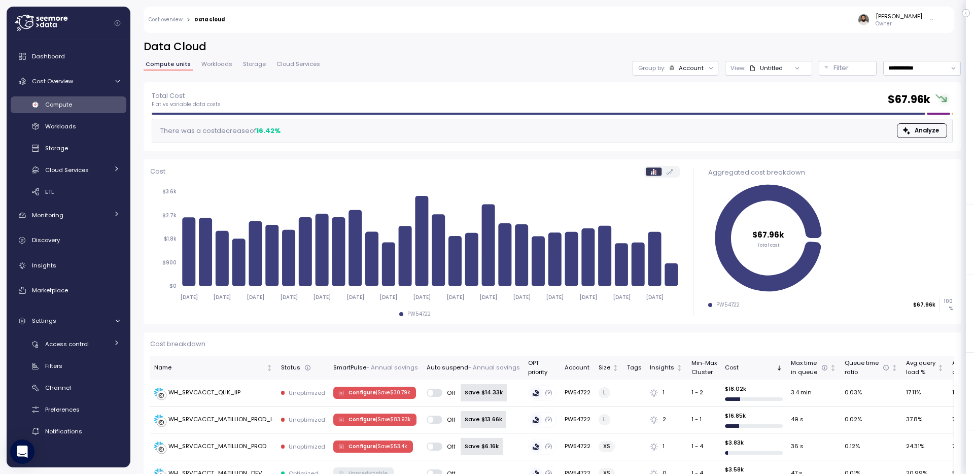
scroll to position [1, 0]
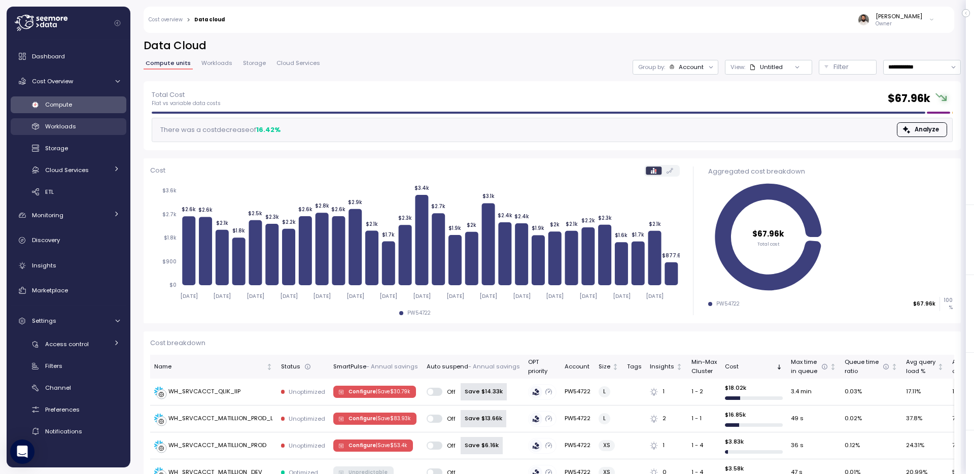
click at [98, 127] on div "Workloads" at bounding box center [82, 126] width 75 height 10
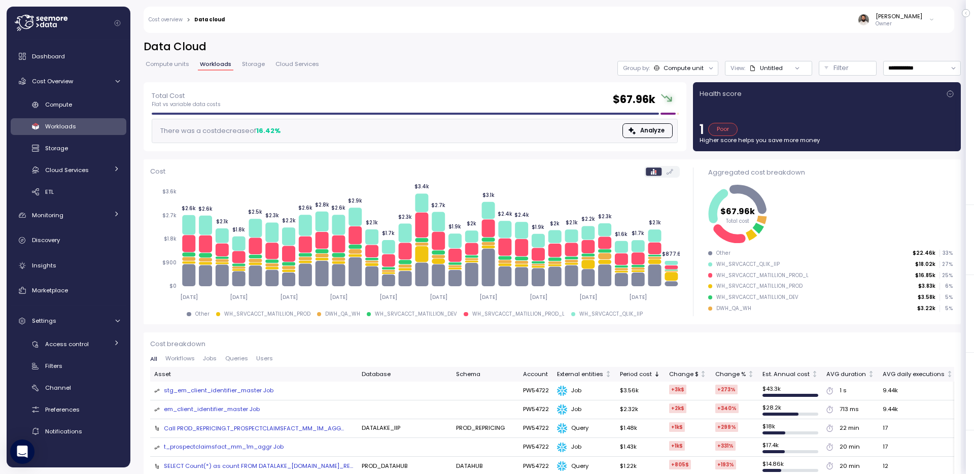
click at [252, 61] on span "Storage" at bounding box center [253, 64] width 23 height 6
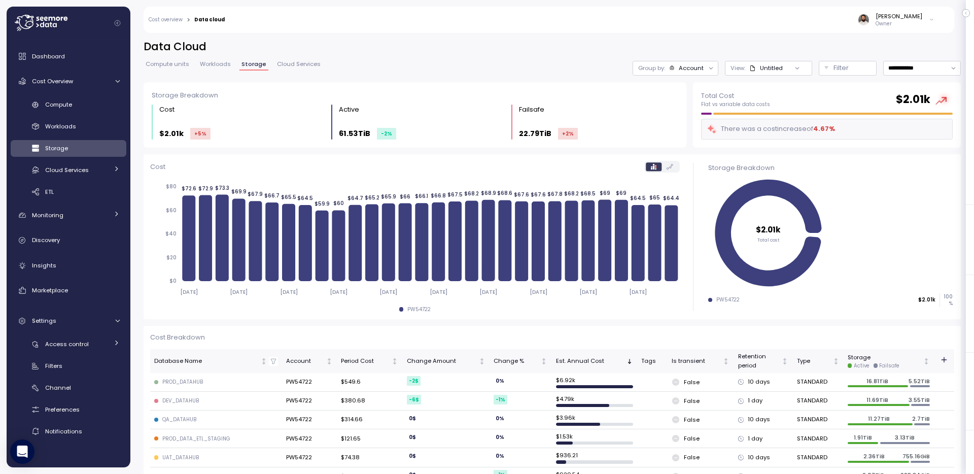
click at [199, 72] on div "Compute units Workloads Storage Cloud Services" at bounding box center [233, 67] width 179 height 13
click at [213, 74] on div "Compute units Workloads Storage Cloud Services" at bounding box center [233, 67] width 179 height 13
click at [213, 70] on link "Workloads" at bounding box center [215, 65] width 35 height 9
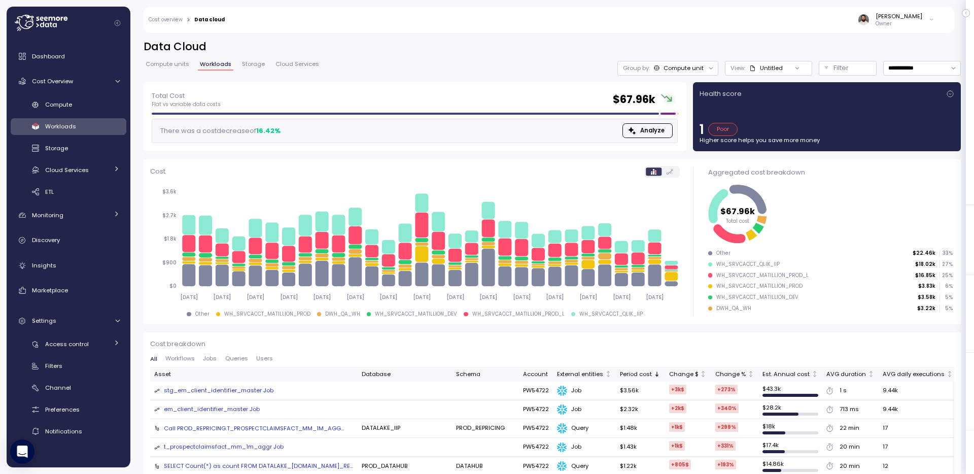
click at [170, 59] on div "**********" at bounding box center [552, 61] width 817 height 43
click at [168, 64] on span "Compute units" at bounding box center [168, 64] width 44 height 6
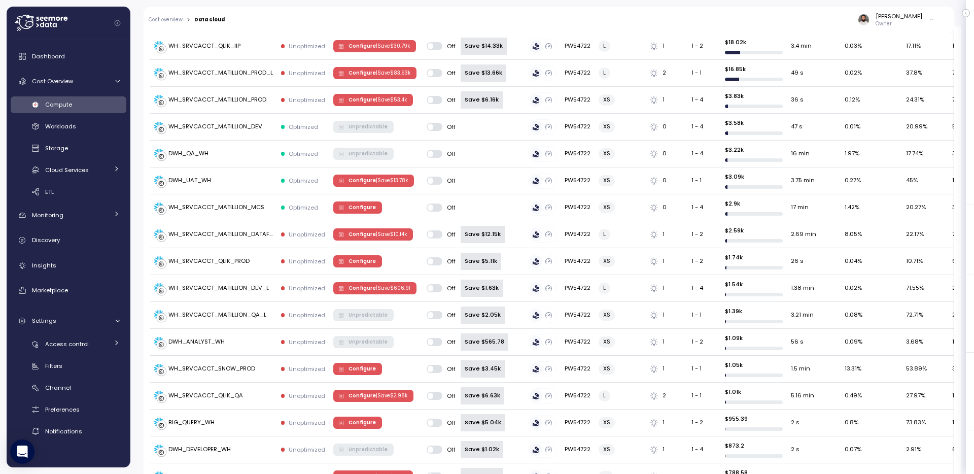
scroll to position [228, 0]
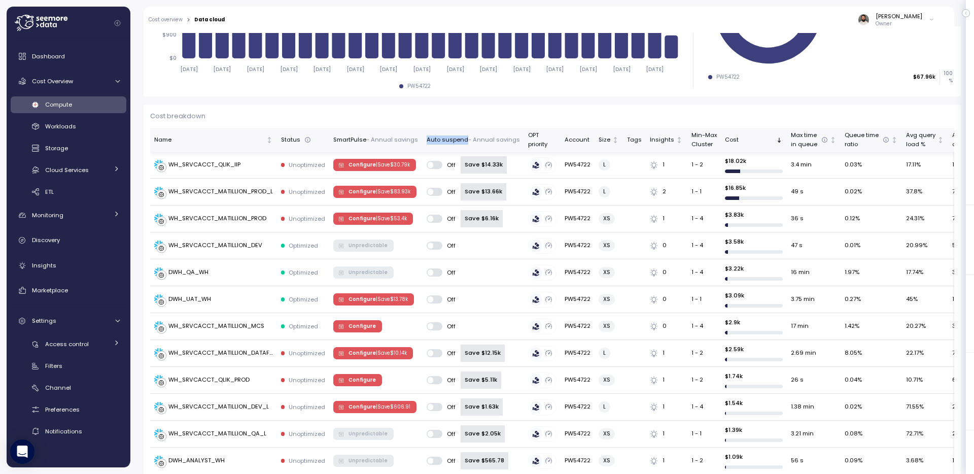
drag, startPoint x: 423, startPoint y: 138, endPoint x: 463, endPoint y: 139, distance: 39.6
click at [463, 139] on div "Auto suspend - Annual savings" at bounding box center [473, 139] width 93 height 9
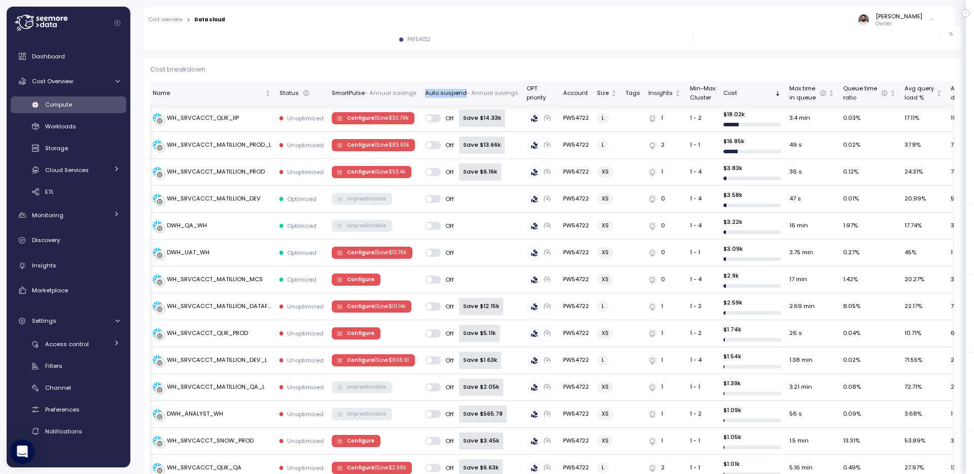
scroll to position [0, 0]
click at [82, 118] on link "Workloads" at bounding box center [69, 126] width 116 height 17
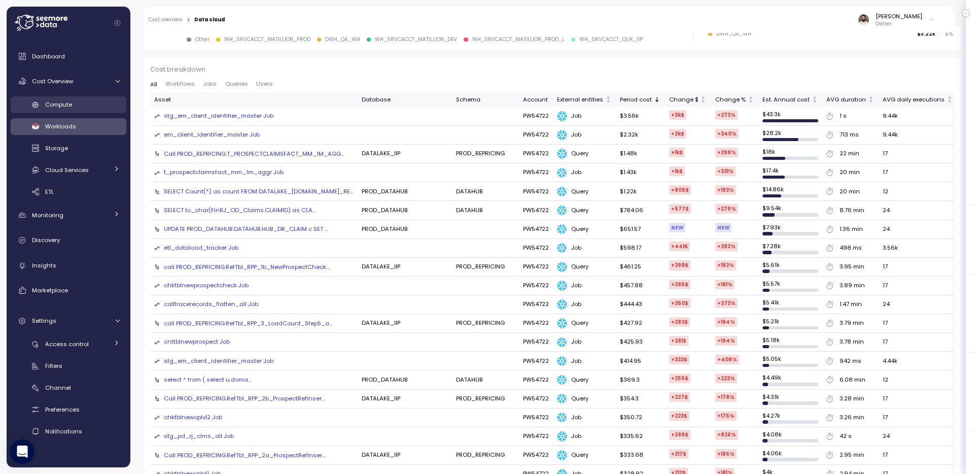
click at [94, 109] on div "Compute" at bounding box center [82, 104] width 75 height 10
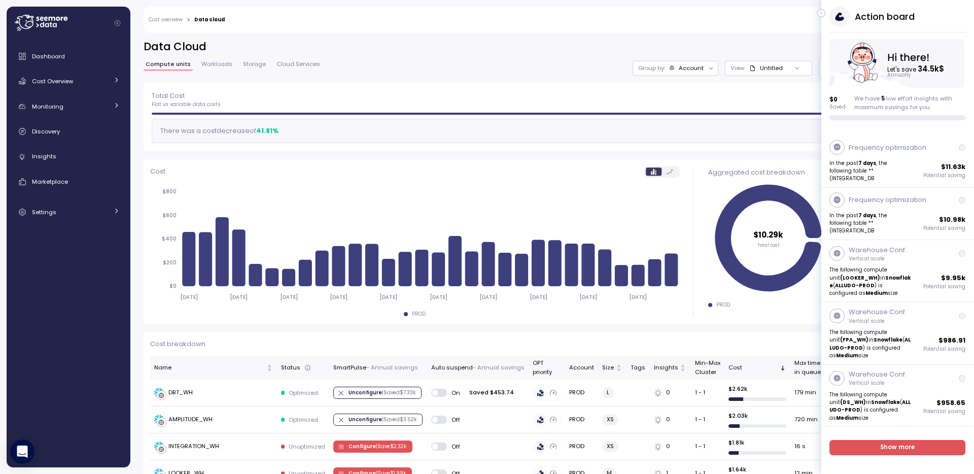
click at [824, 14] on button "button" at bounding box center [821, 13] width 8 height 8
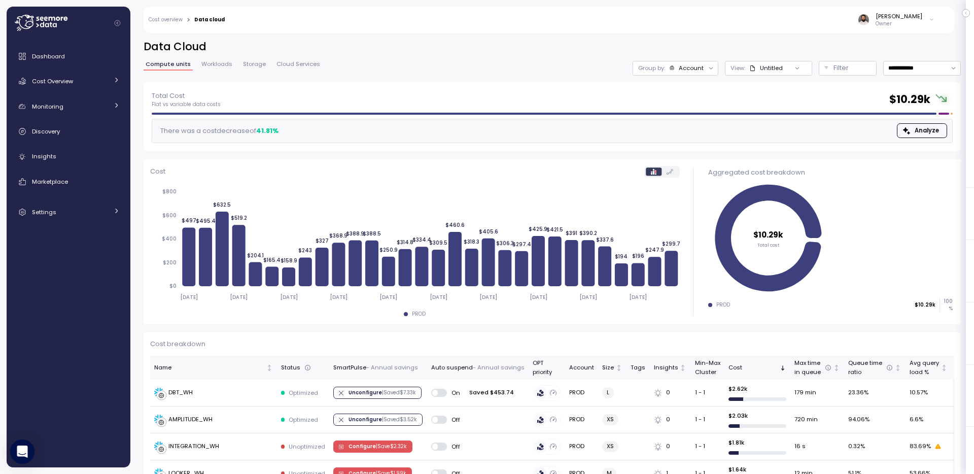
click at [208, 65] on span "Workloads" at bounding box center [216, 64] width 31 height 6
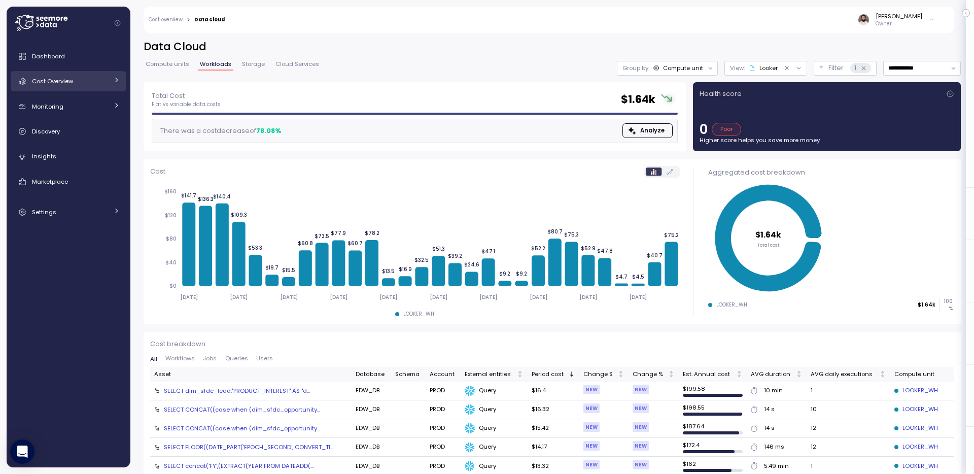
click at [87, 89] on link "Cost Overview" at bounding box center [69, 81] width 116 height 20
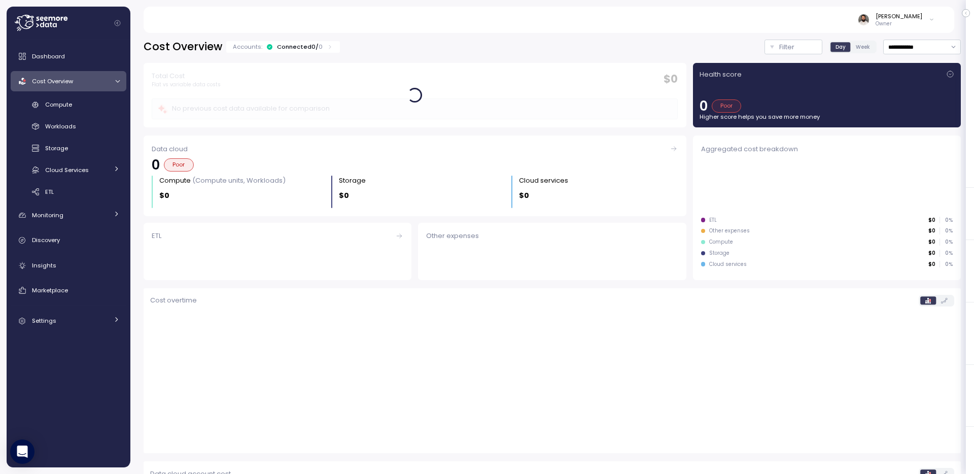
click at [87, 84] on div "Cost Overview" at bounding box center [70, 81] width 76 height 10
click at [87, 94] on div "Dashboard Cost Overview Compute Workloads Storage Cloud Services Clustering col…" at bounding box center [69, 134] width 116 height 176
click at [101, 84] on div "Cost Overview" at bounding box center [70, 81] width 76 height 10
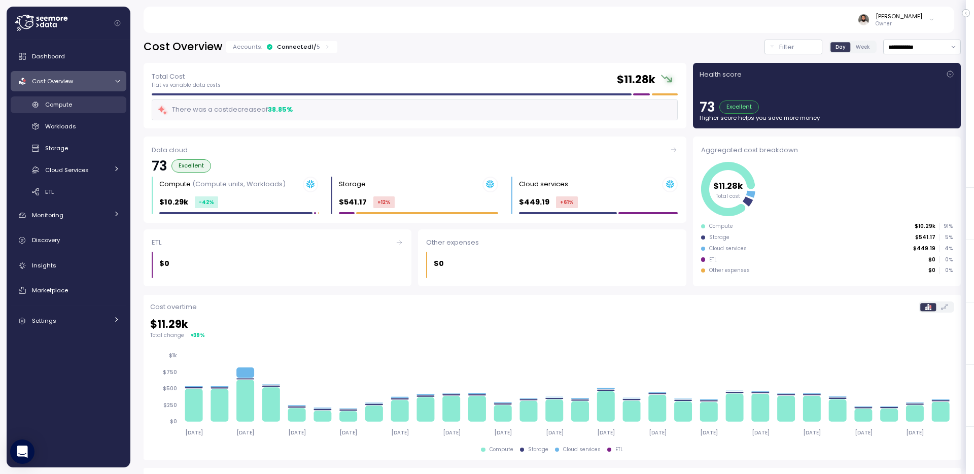
click at [96, 105] on div "Compute" at bounding box center [82, 104] width 75 height 10
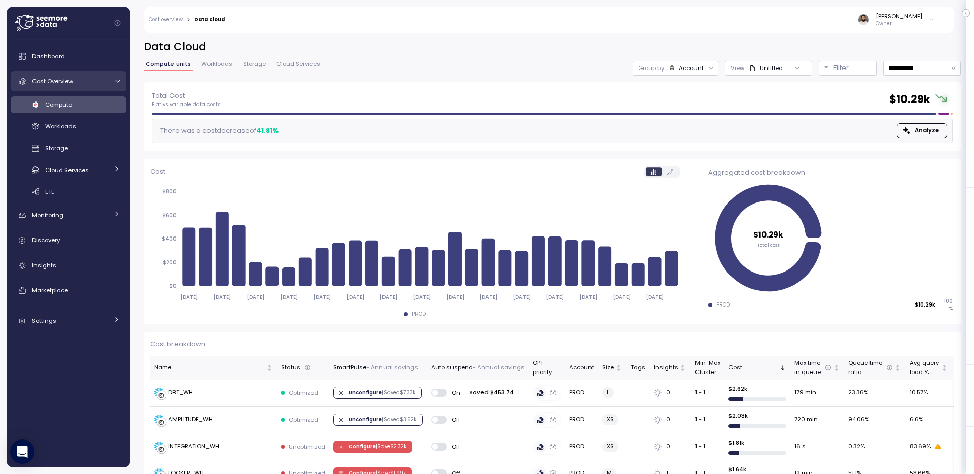
click at [104, 83] on div "Cost Overview" at bounding box center [70, 81] width 76 height 10
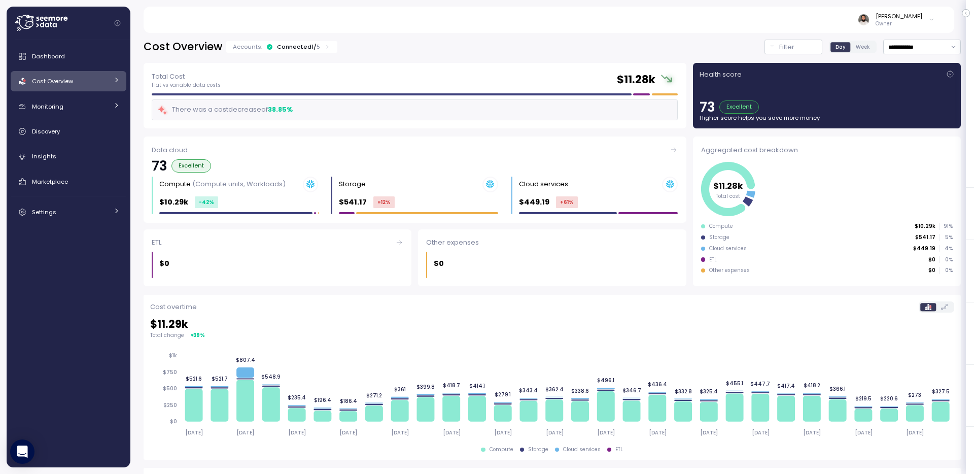
click at [267, 48] on icon at bounding box center [270, 47] width 6 height 6
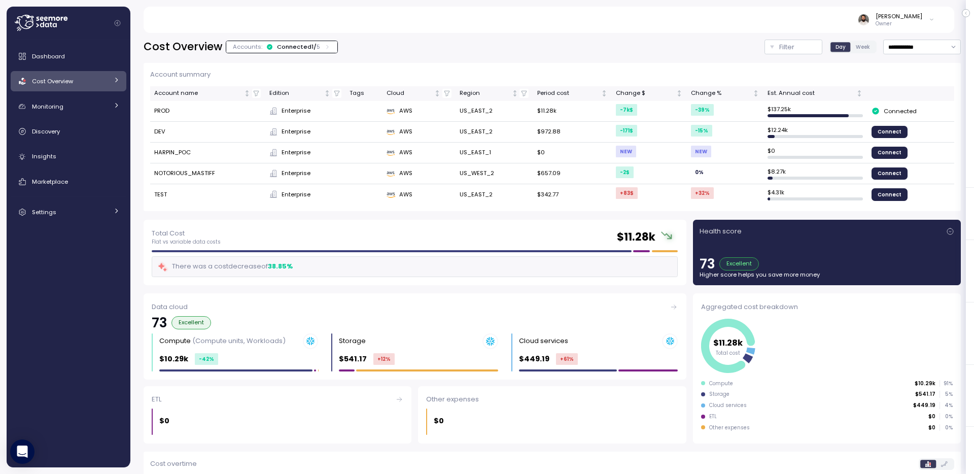
click at [267, 48] on icon at bounding box center [270, 47] width 6 height 6
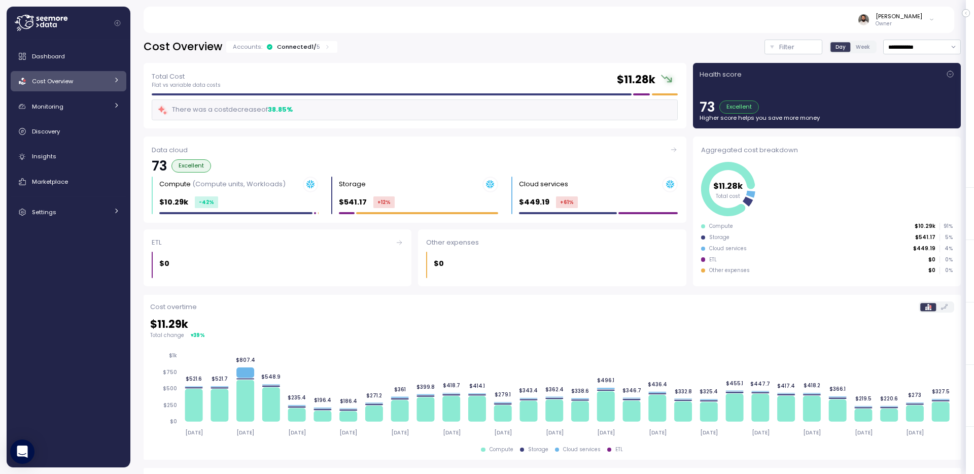
click at [110, 77] on link "Cost Overview" at bounding box center [69, 81] width 116 height 20
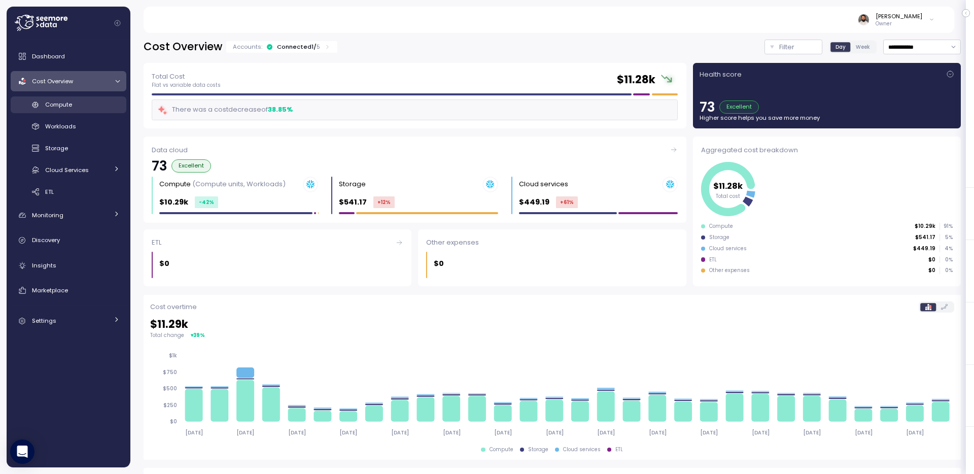
click at [105, 105] on div "Compute" at bounding box center [82, 104] width 75 height 10
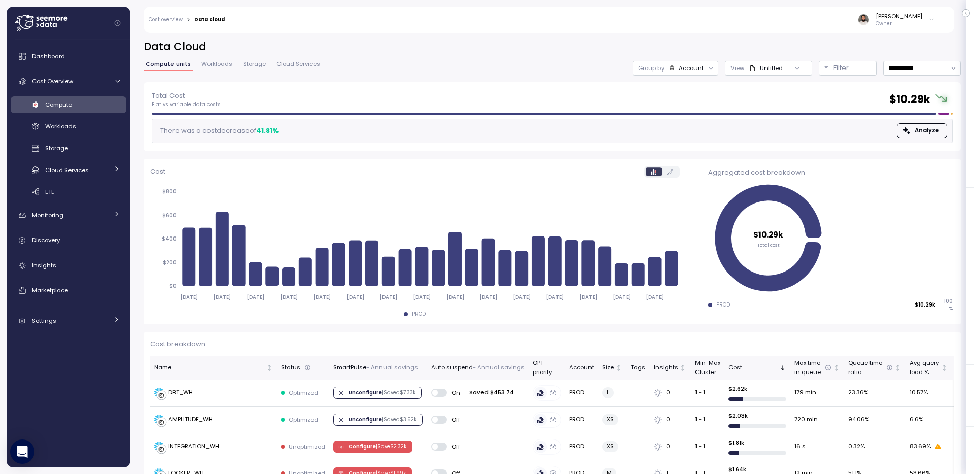
scroll to position [75, 0]
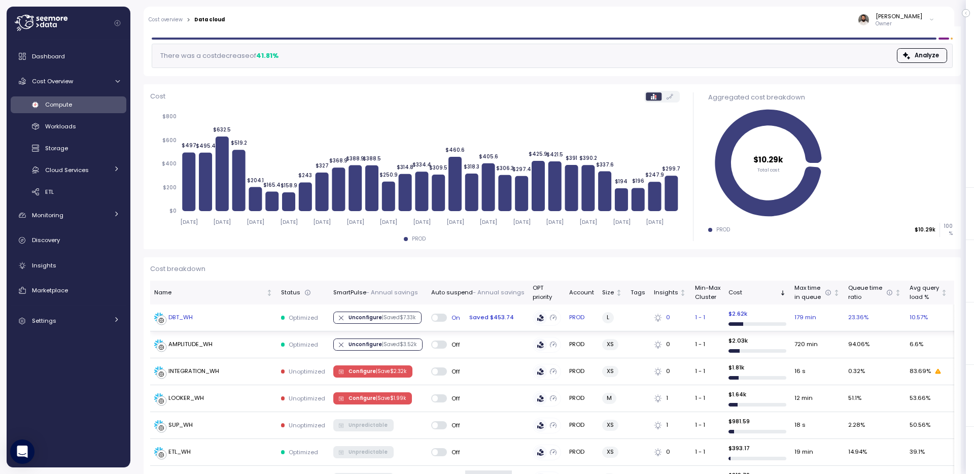
click at [263, 314] on div "DBT_WH" at bounding box center [213, 317] width 119 height 10
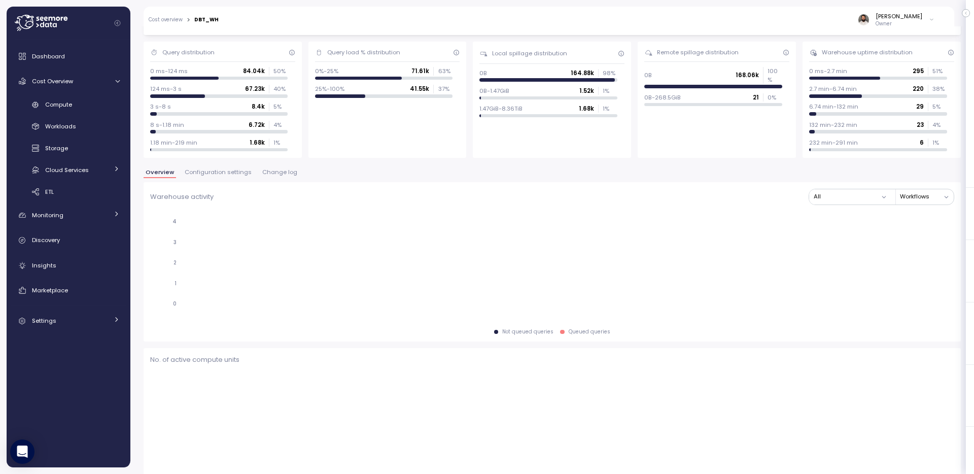
scroll to position [76, 0]
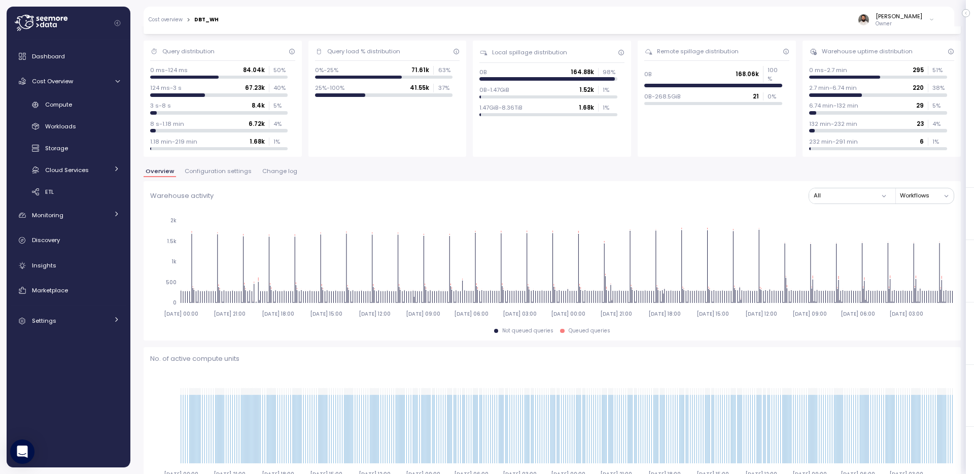
click at [281, 174] on span "Change log" at bounding box center [279, 171] width 35 height 6
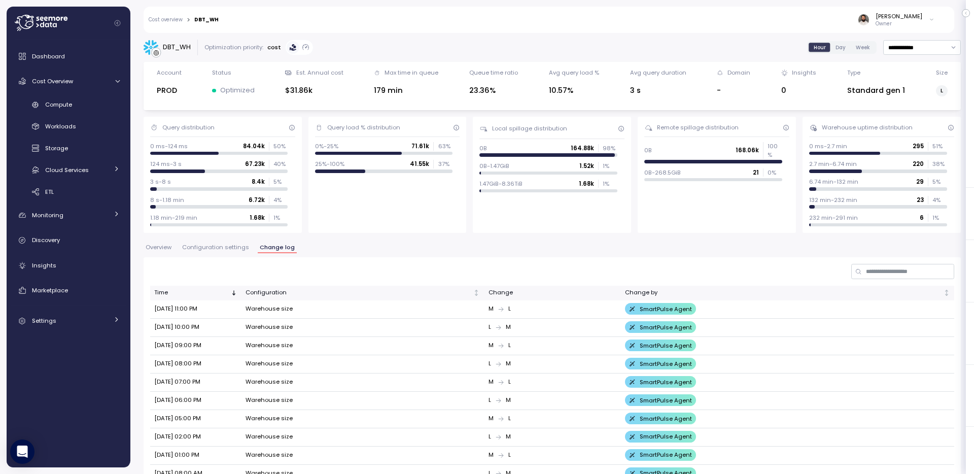
click at [219, 249] on span "Configuration settings" at bounding box center [215, 247] width 67 height 6
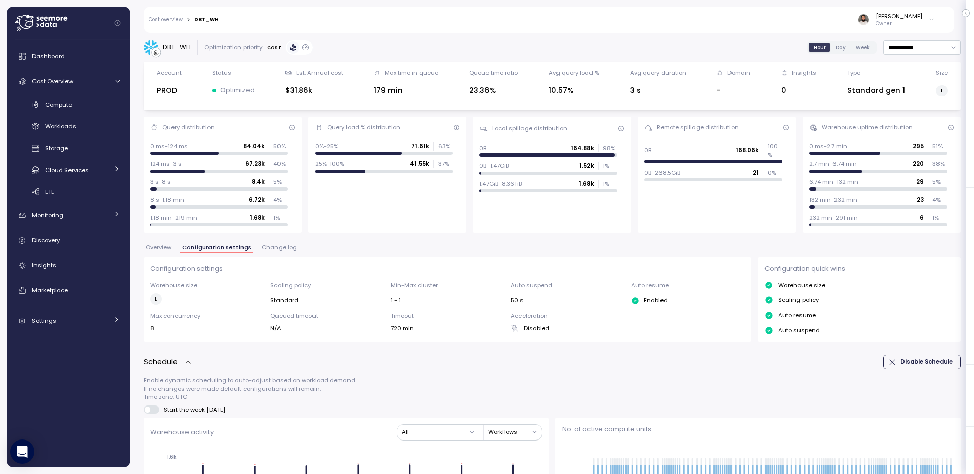
click at [181, 24] on div "Cost overview > DBT_WH Guy Biecher Owner" at bounding box center [542, 20] width 797 height 26
click at [180, 19] on link "Cost overview" at bounding box center [166, 19] width 34 height 5
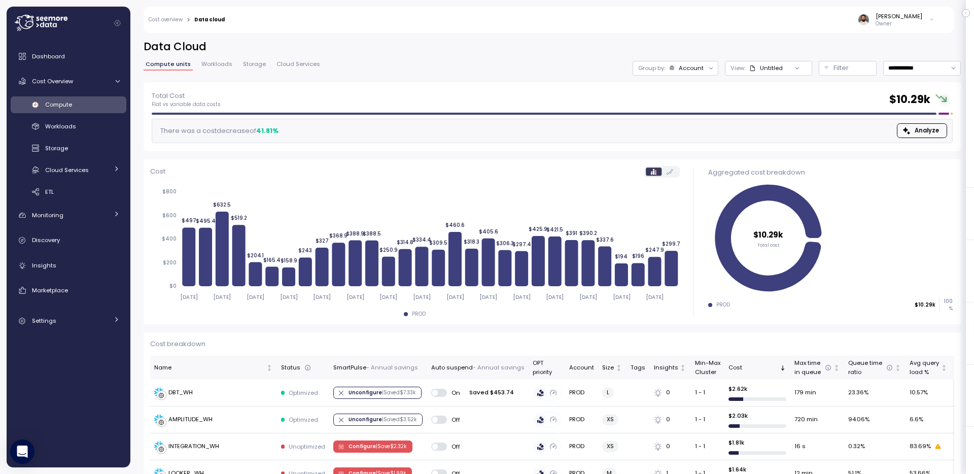
click at [698, 68] on div "Account" at bounding box center [691, 68] width 25 height 8
click at [694, 121] on p "Compute unit" at bounding box center [681, 124] width 40 height 8
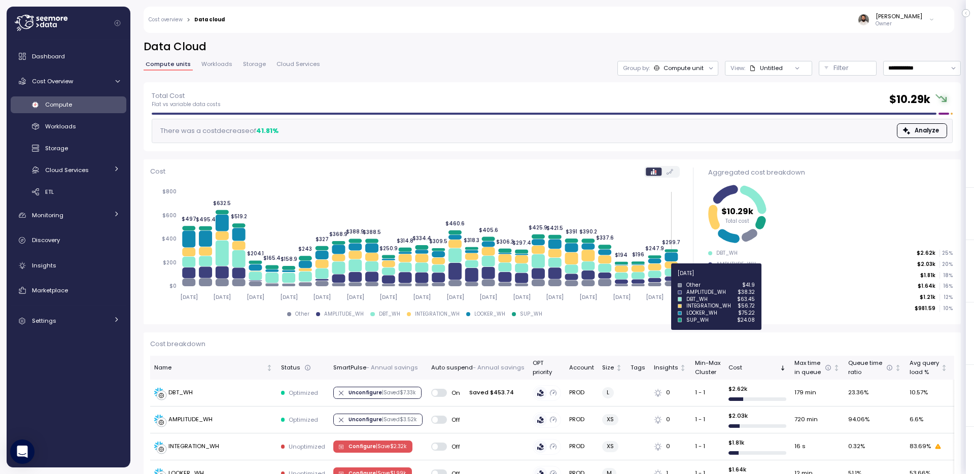
click at [674, 279] on icon at bounding box center [670, 278] width 13 height 5
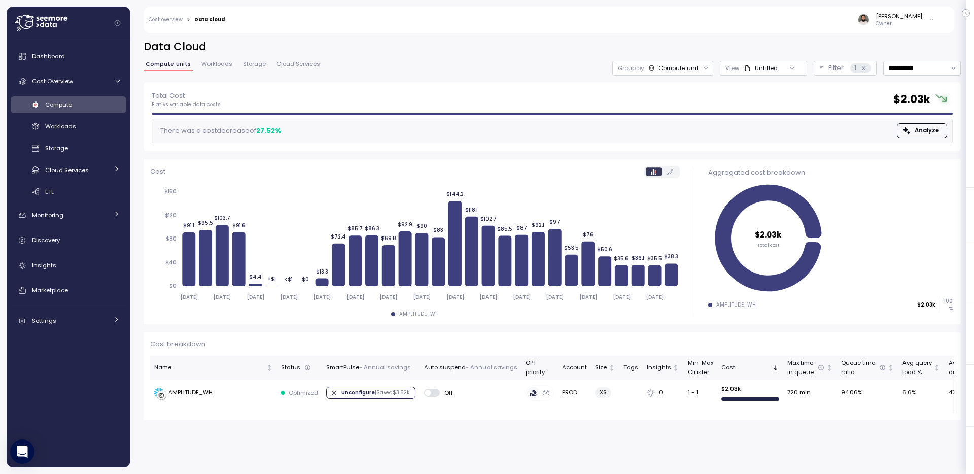
click at [104, 113] on div "Compute Workloads Storage Cloud Services Clustering columns Pipes AI Services S…" at bounding box center [69, 148] width 116 height 104
click at [107, 103] on div "Compute" at bounding box center [82, 104] width 75 height 10
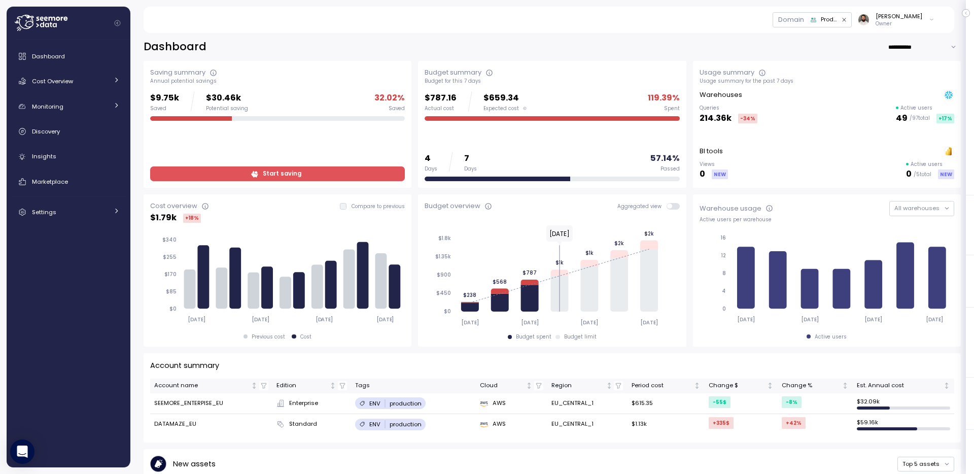
click at [809, 14] on div "Domain" at bounding box center [790, 20] width 37 height 14
click at [809, 20] on div "Domain" at bounding box center [790, 20] width 37 height 14
click at [94, 81] on div "Cost Overview" at bounding box center [70, 81] width 76 height 10
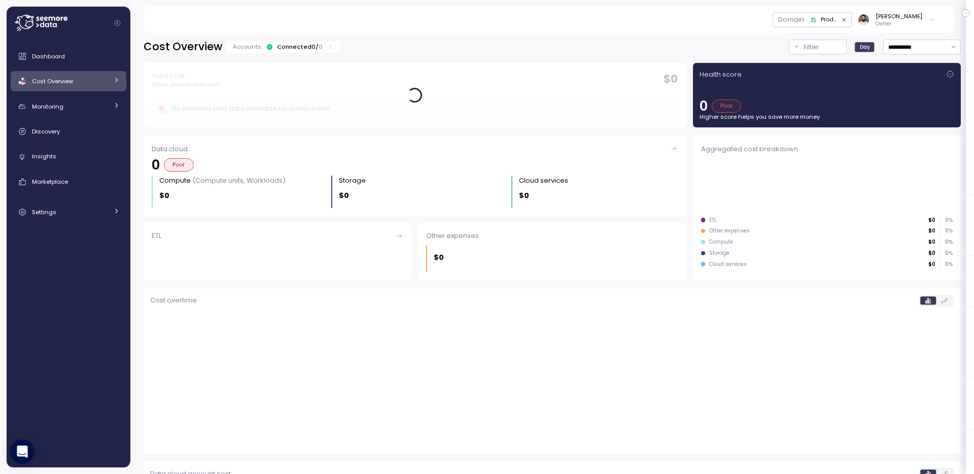
click at [95, 89] on link "Cost Overview" at bounding box center [69, 81] width 116 height 20
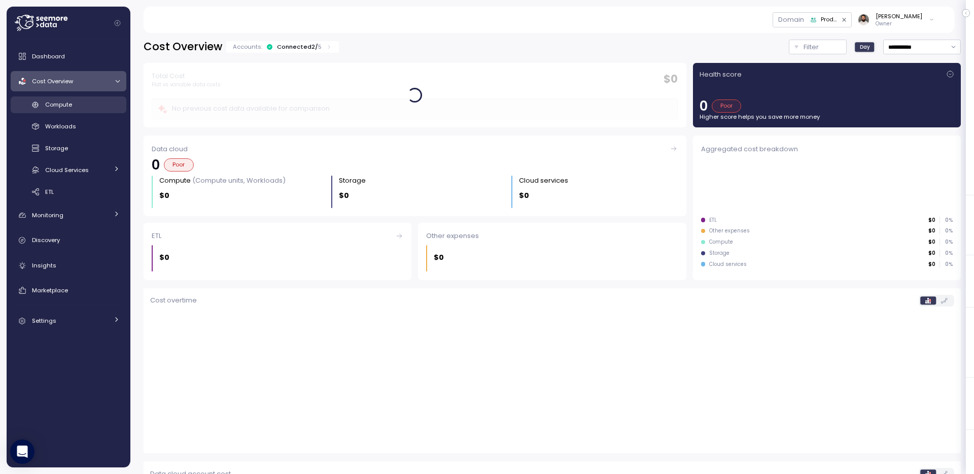
click at [90, 101] on div "Compute" at bounding box center [82, 104] width 75 height 10
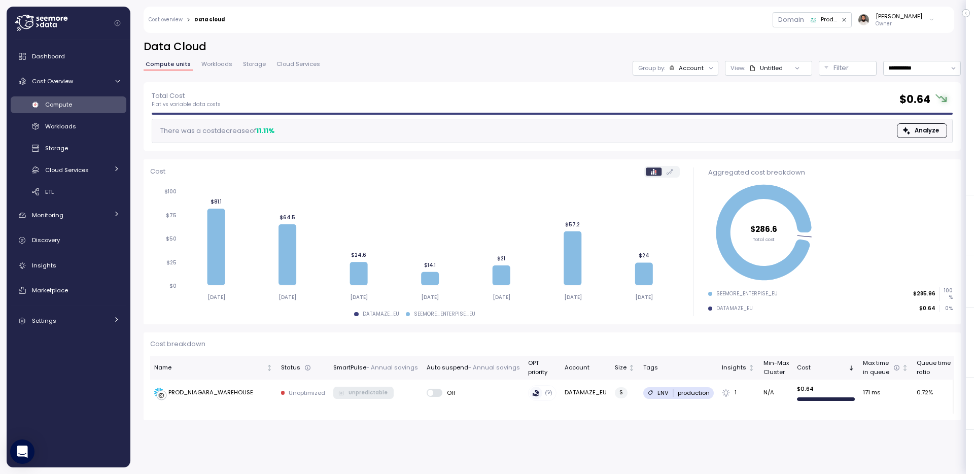
click at [809, 19] on div "Domain" at bounding box center [790, 20] width 37 height 14
click at [833, 22] on div "Production Application" at bounding box center [829, 19] width 16 height 9
click at [752, 28] on div "Domain Production Application Guy Biecher Owner" at bounding box center [586, 20] width 710 height 26
click at [85, 61] on div "Dashboard" at bounding box center [76, 56] width 88 height 10
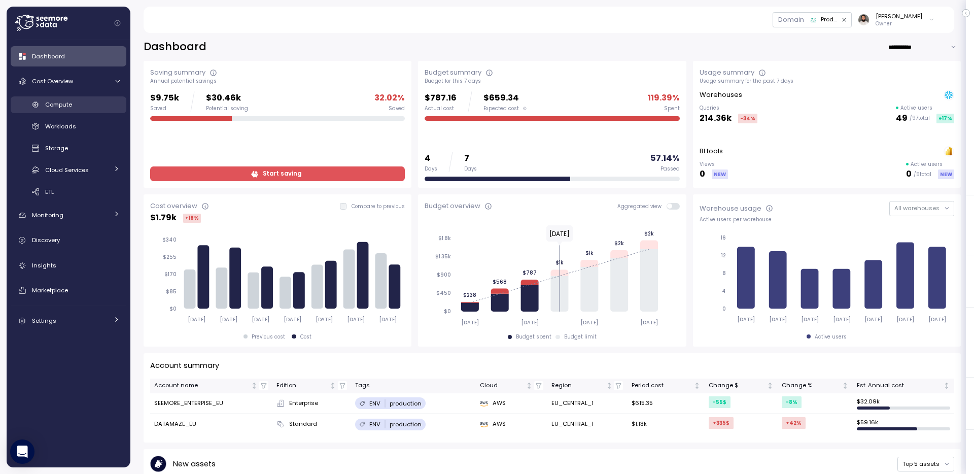
click at [93, 104] on div "Compute" at bounding box center [82, 104] width 75 height 10
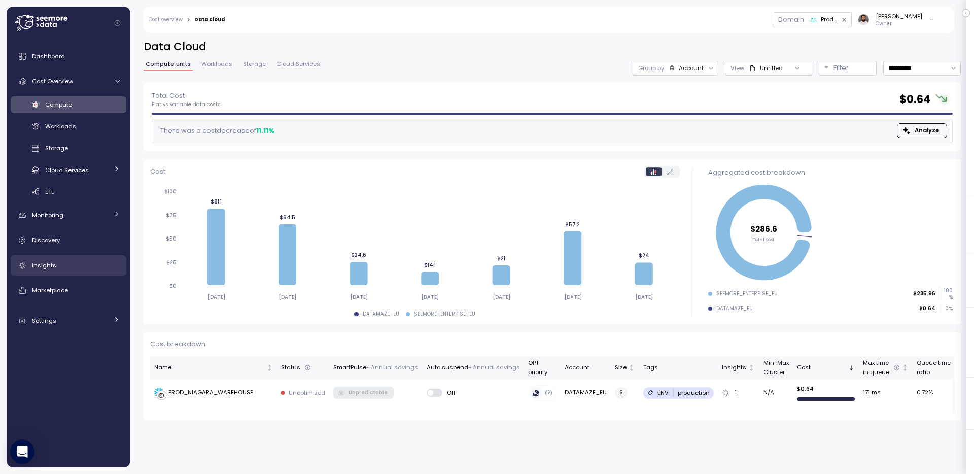
click at [59, 273] on link "Insights" at bounding box center [69, 265] width 116 height 20
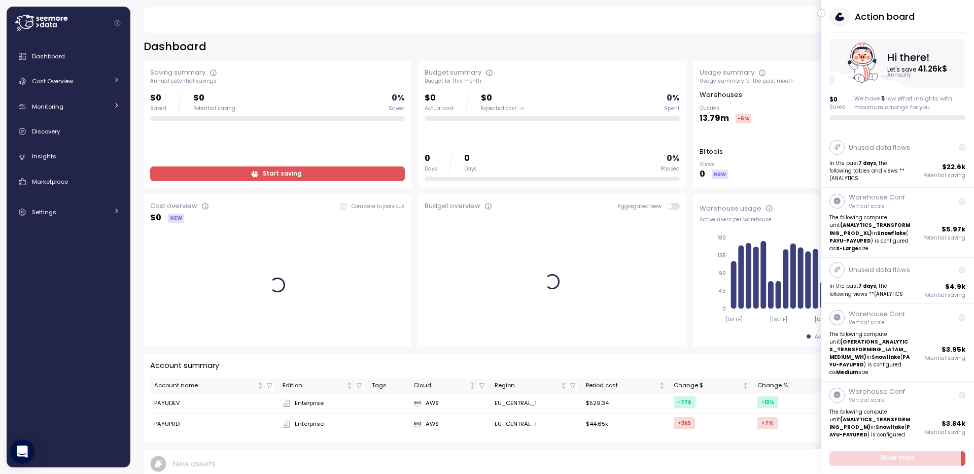
click at [822, 10] on icon "button" at bounding box center [821, 13] width 5 height 12
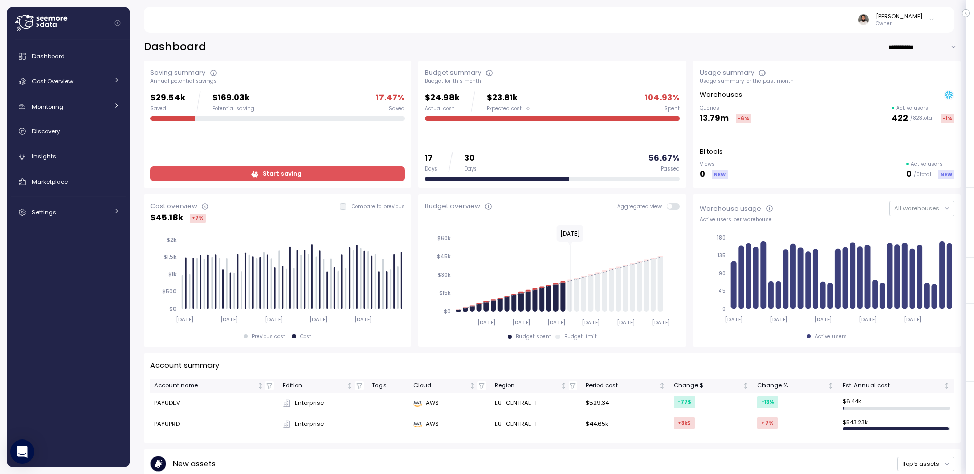
click at [933, 48] on input "**********" at bounding box center [924, 47] width 73 height 15
click at [928, 64] on div "Last 7 days" at bounding box center [921, 67] width 33 height 8
type input "**********"
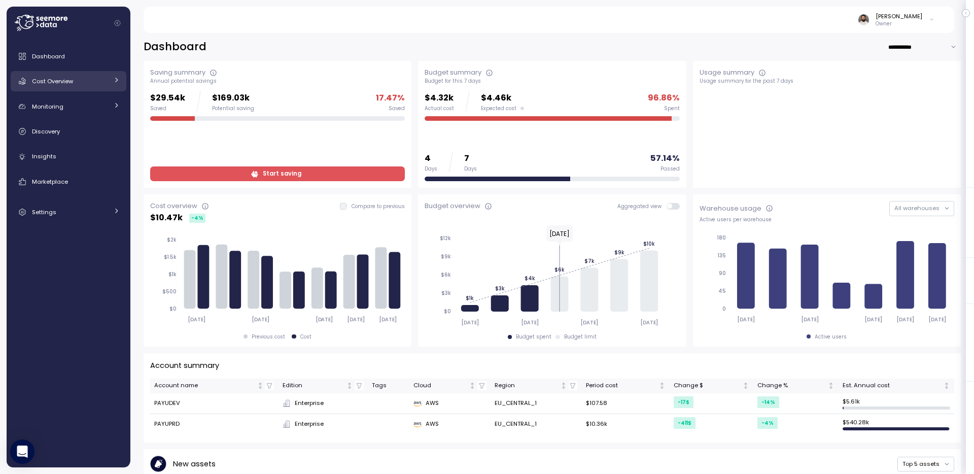
click at [87, 79] on div "Cost Overview" at bounding box center [70, 81] width 76 height 10
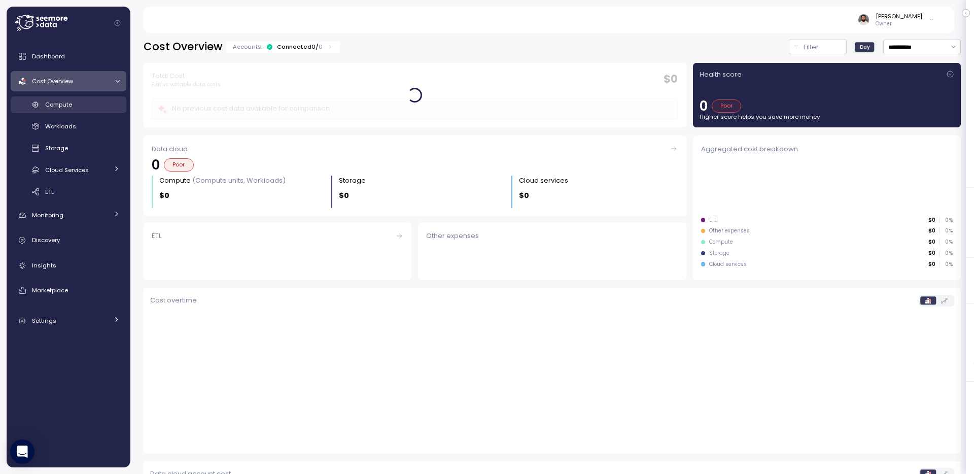
click at [87, 105] on div "Compute" at bounding box center [82, 104] width 75 height 10
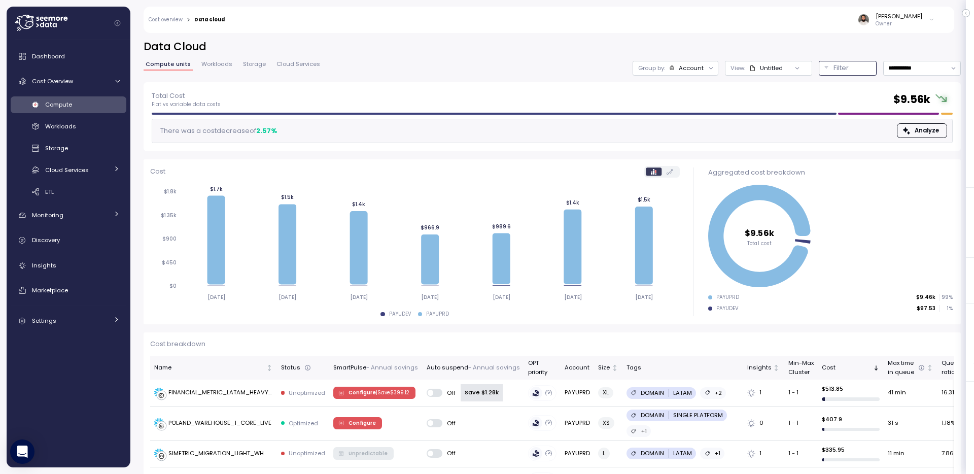
click at [827, 72] on button "Filter" at bounding box center [848, 68] width 58 height 15
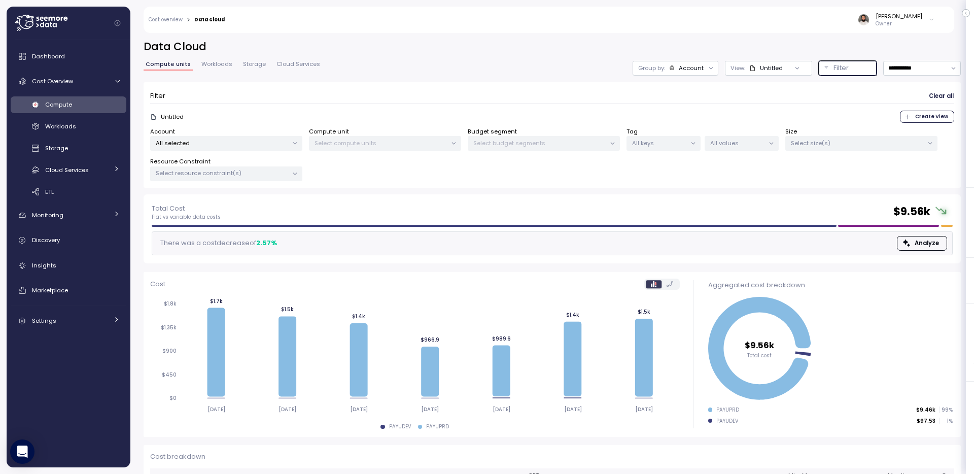
click at [407, 143] on p "Select compute units" at bounding box center [380, 143] width 132 height 8
click at [224, 140] on p "All selected" at bounding box center [222, 143] width 132 height 8
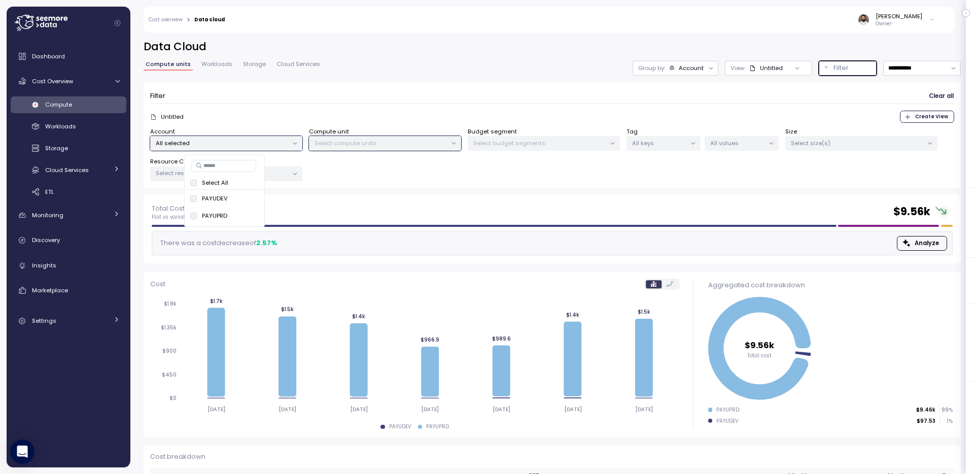
click at [256, 212] on button "only" at bounding box center [246, 215] width 24 height 12
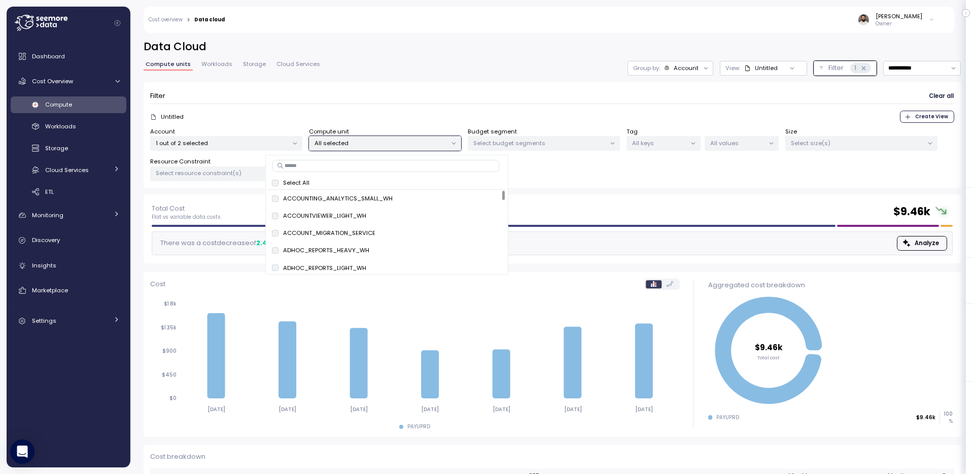
click at [341, 167] on input at bounding box center [385, 166] width 227 height 12
type input "****"
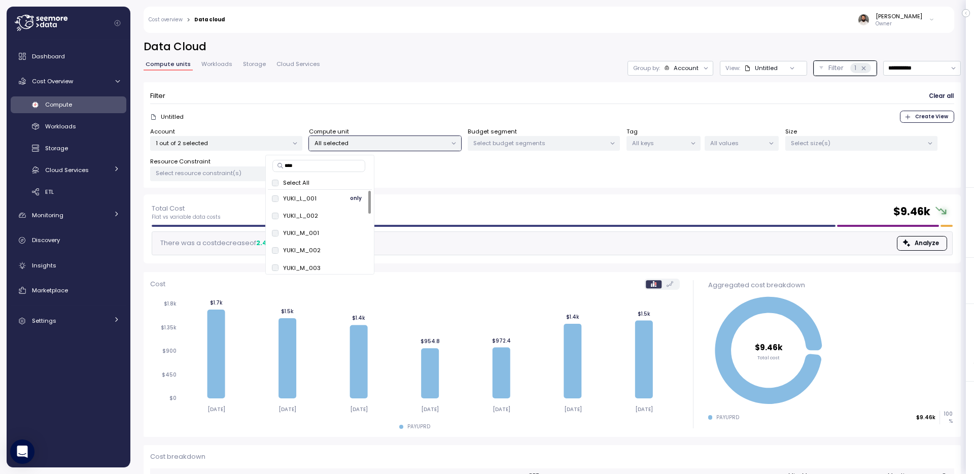
click at [354, 199] on span "only" at bounding box center [356, 198] width 12 height 11
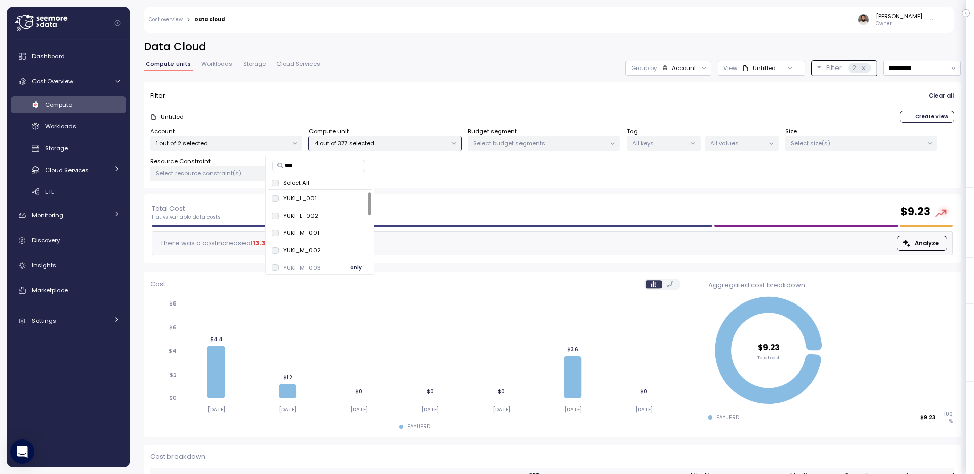
scroll to position [22, 0]
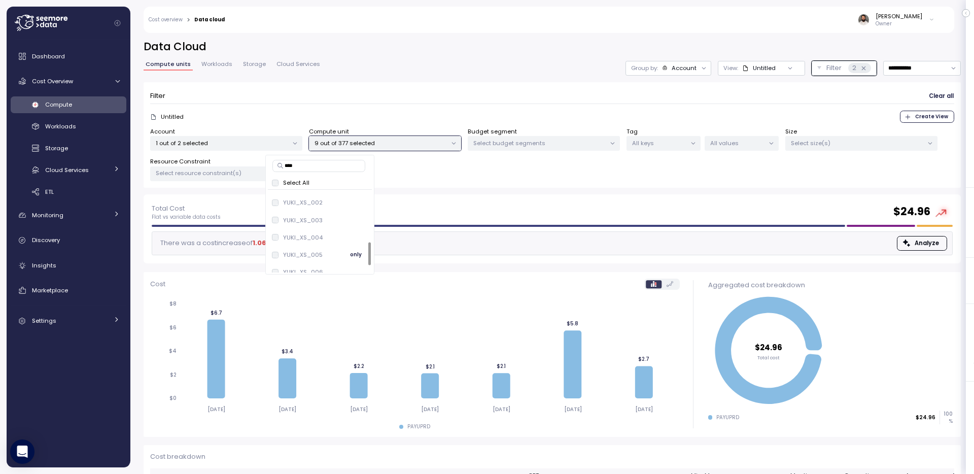
scroll to position [194, 0]
click at [275, 260] on div "YUKI_XS_006" at bounding box center [298, 264] width 52 height 8
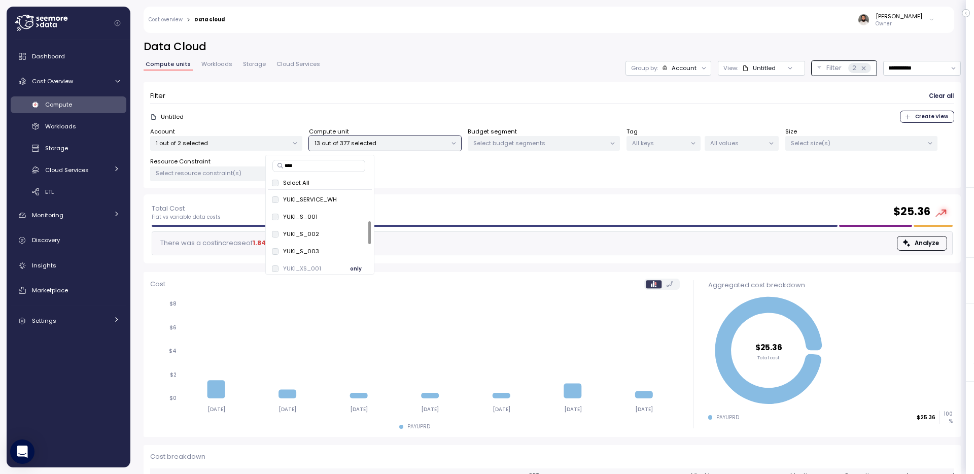
scroll to position [133, 0]
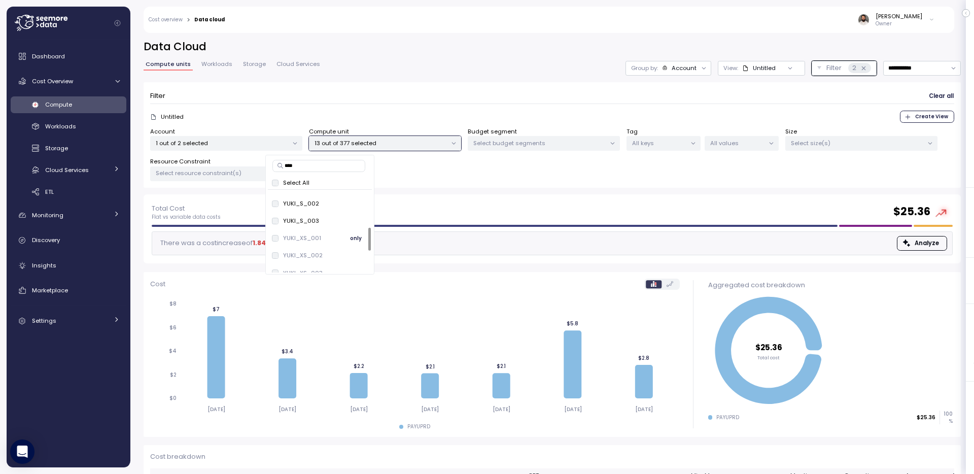
click at [276, 243] on div "YUKI_XS_001 only" at bounding box center [320, 238] width 96 height 12
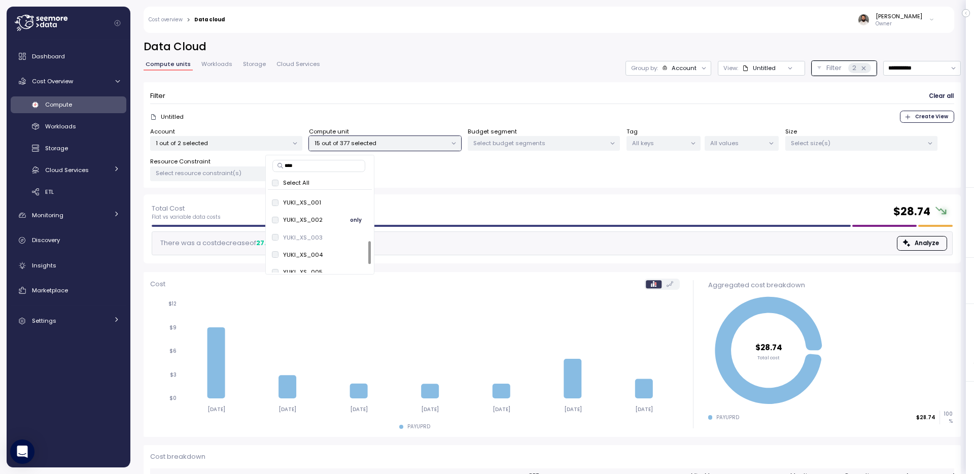
scroll to position [194, 0]
click at [698, 11] on div "[PERSON_NAME] Owner" at bounding box center [586, 20] width 710 height 26
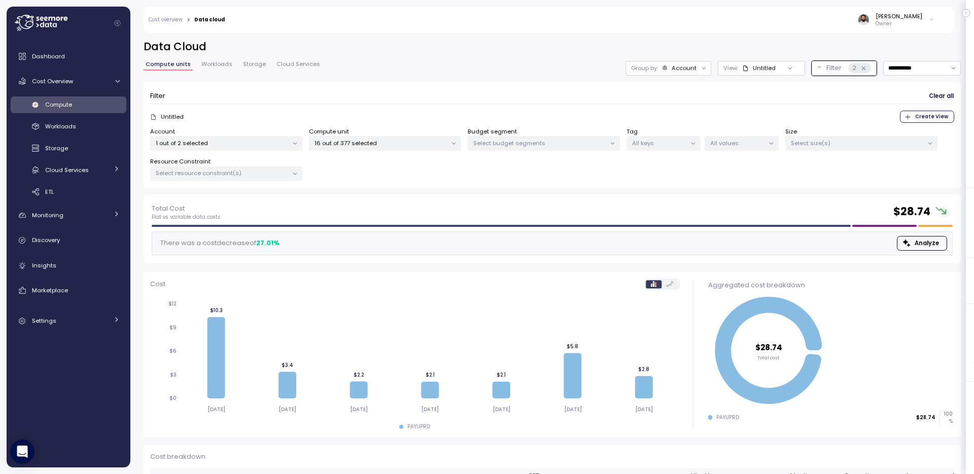
click at [669, 71] on div "Account" at bounding box center [679, 68] width 35 height 8
click at [669, 124] on p "Compute unit" at bounding box center [674, 124] width 40 height 8
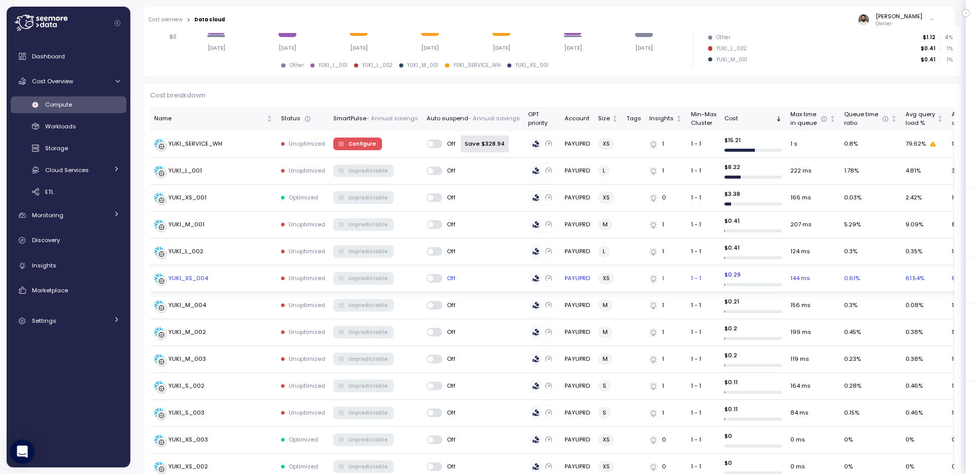
scroll to position [461, 0]
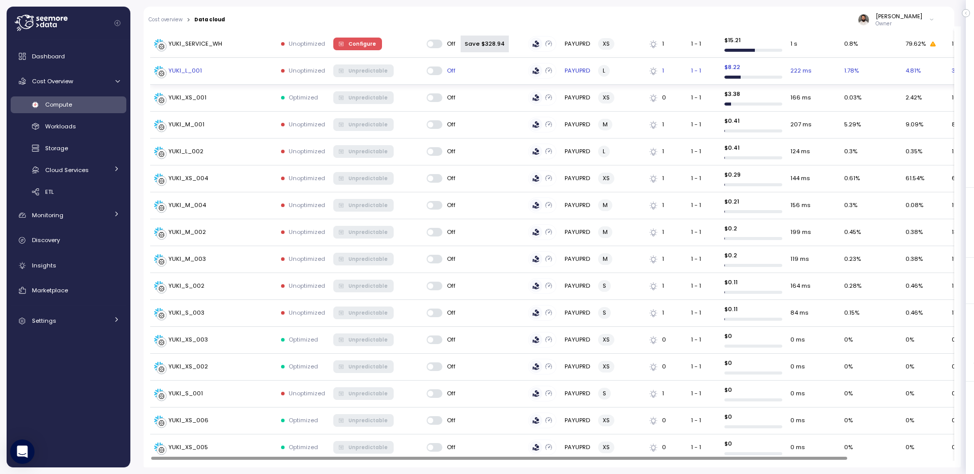
click at [224, 78] on td "YUKI_L_001" at bounding box center [213, 71] width 127 height 27
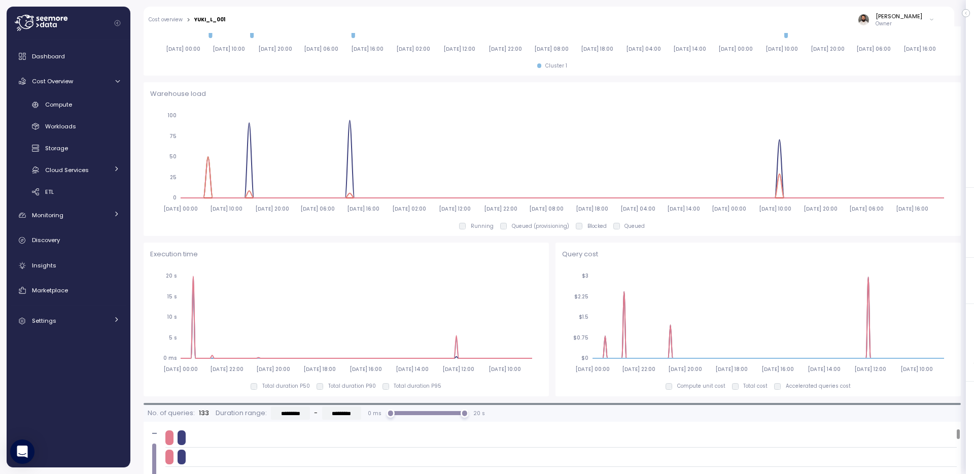
scroll to position [231, 0]
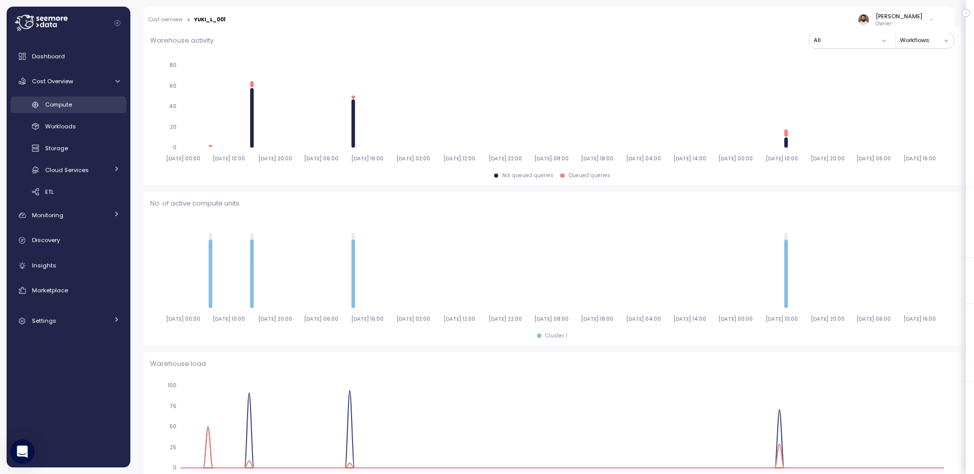
click at [63, 102] on span "Compute" at bounding box center [58, 104] width 27 height 8
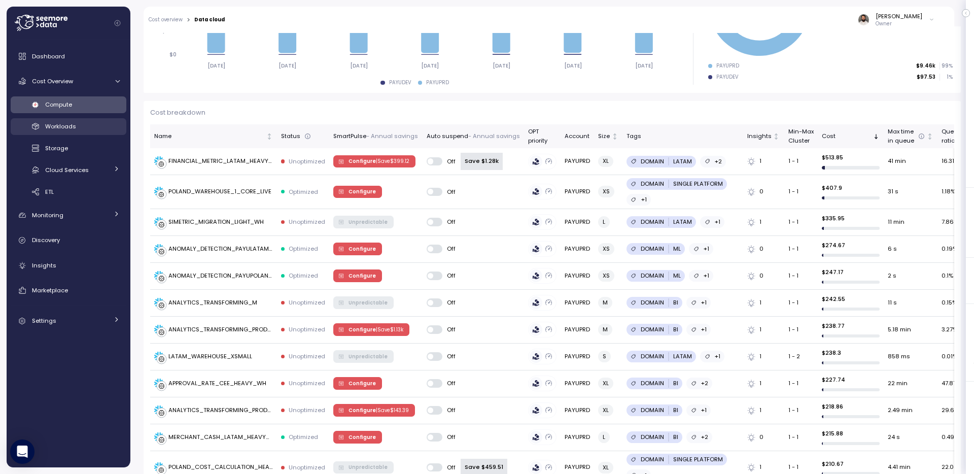
click at [72, 129] on span "Workloads" at bounding box center [60, 126] width 31 height 8
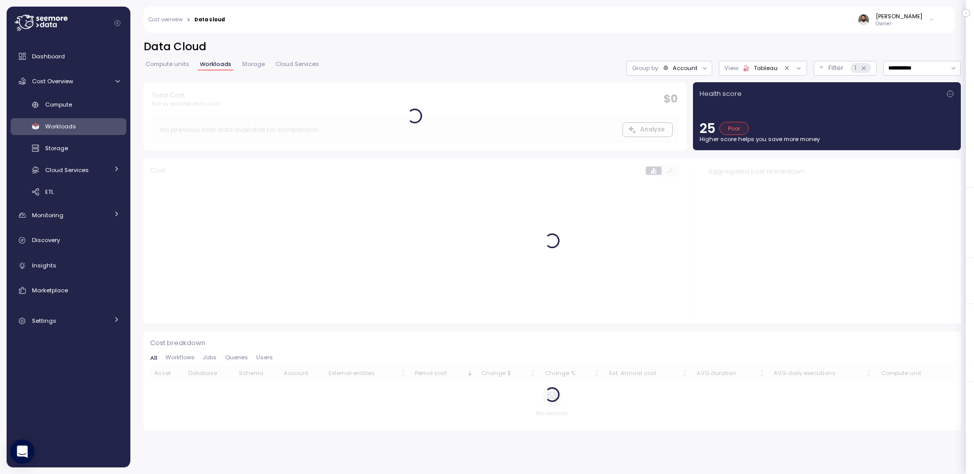
click at [788, 67] on button "Clear value" at bounding box center [786, 67] width 9 height 9
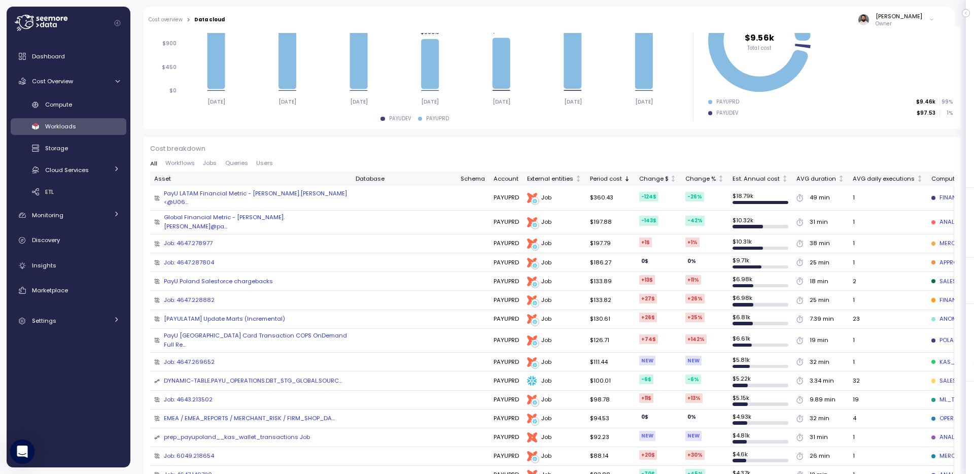
scroll to position [230, 0]
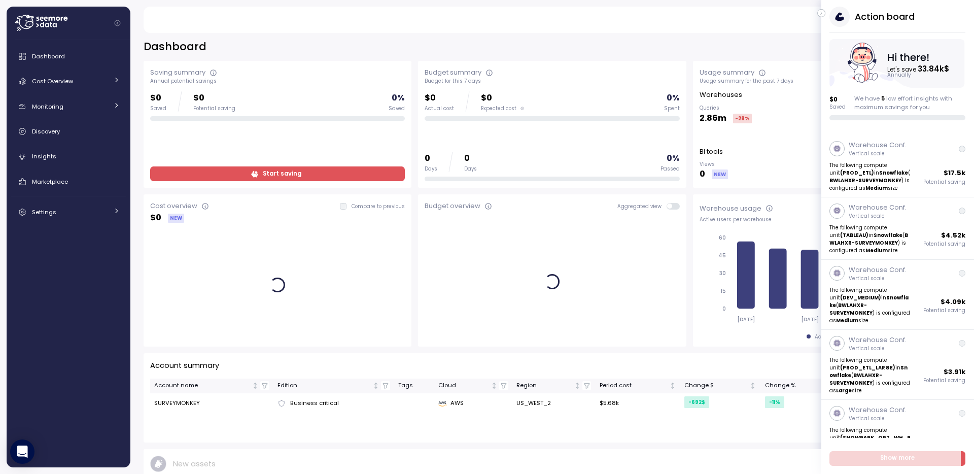
click at [822, 14] on icon "button" at bounding box center [821, 13] width 5 height 12
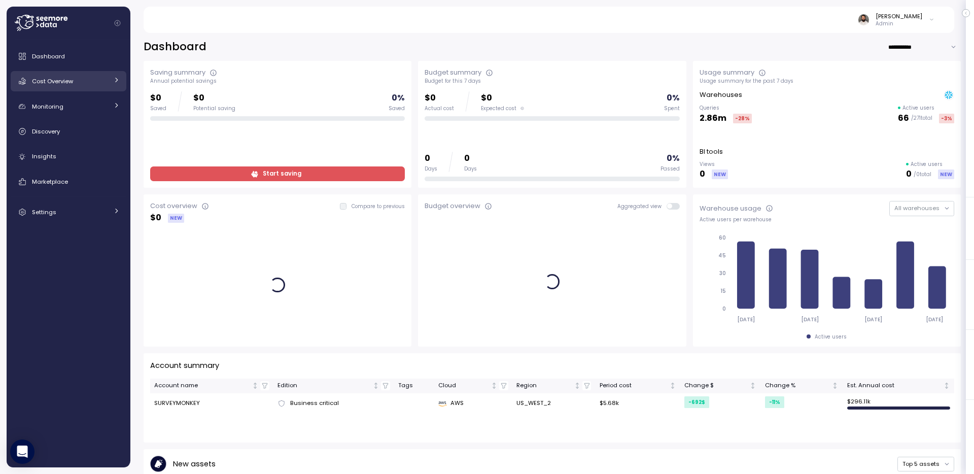
click at [58, 76] on div "Cost Overview" at bounding box center [70, 81] width 76 height 10
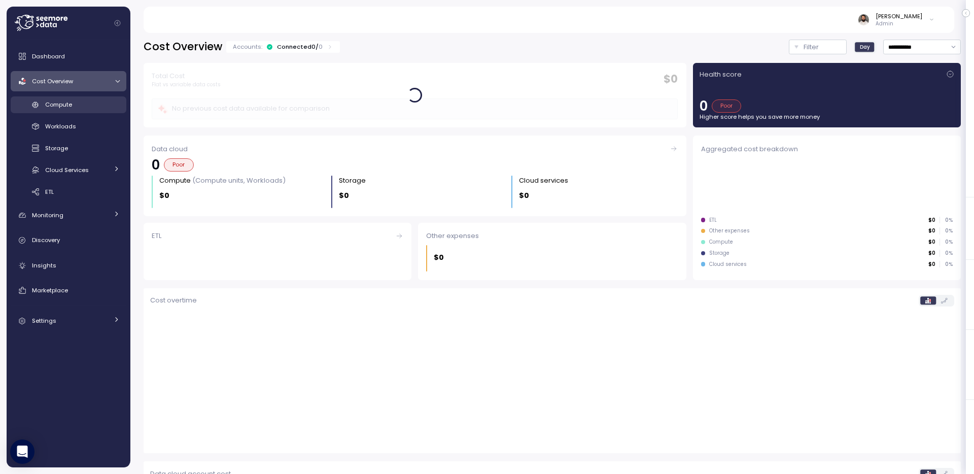
click at [83, 109] on div "Compute" at bounding box center [82, 104] width 75 height 10
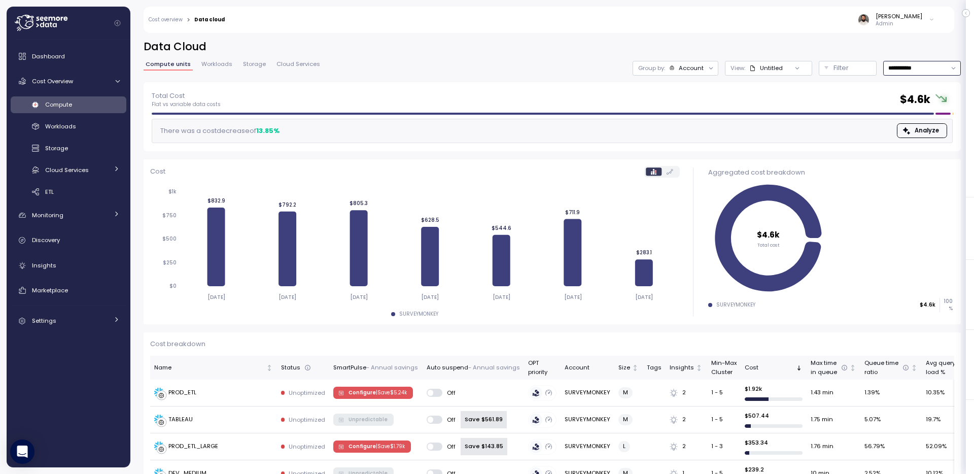
click at [920, 68] on input "**********" at bounding box center [922, 68] width 78 height 15
click at [918, 144] on div "Last 30 days" at bounding box center [919, 141] width 38 height 8
type input "**********"
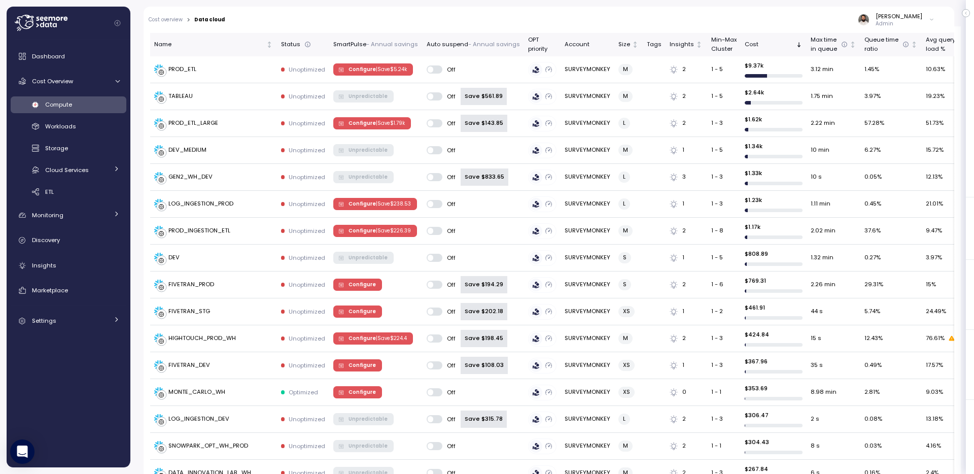
scroll to position [328, 0]
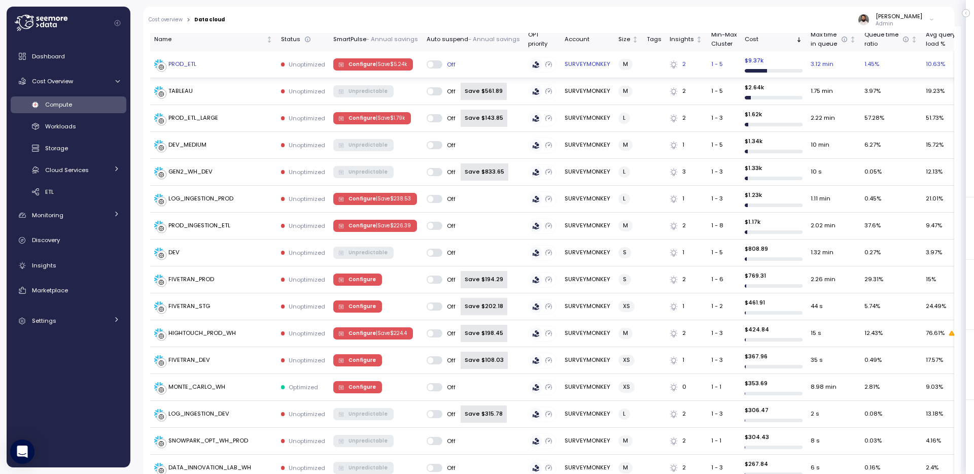
click at [251, 58] on td "PROD_ETL" at bounding box center [213, 64] width 127 height 27
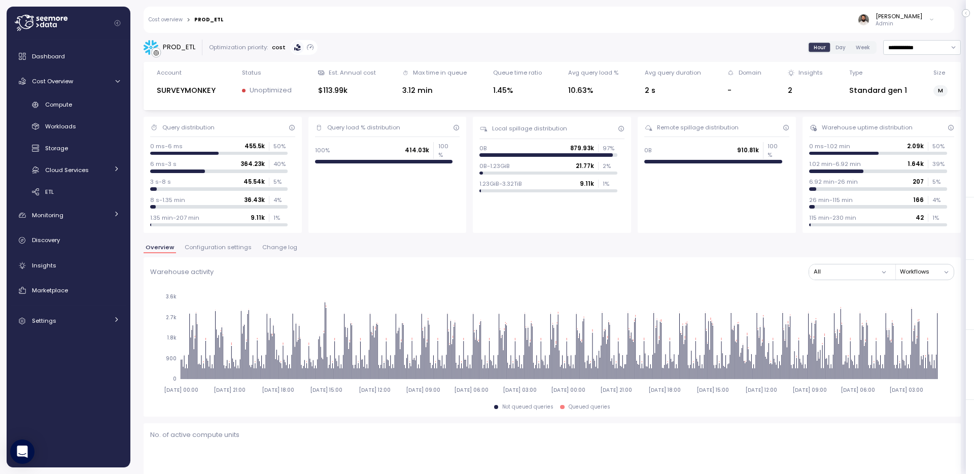
click at [219, 252] on button "Configuration settings" at bounding box center [218, 248] width 71 height 9
click at [267, 255] on div "Overview Configuration settings Change log" at bounding box center [552, 250] width 817 height 13
click at [267, 254] on div "Overview Configuration settings Change log" at bounding box center [552, 250] width 817 height 13
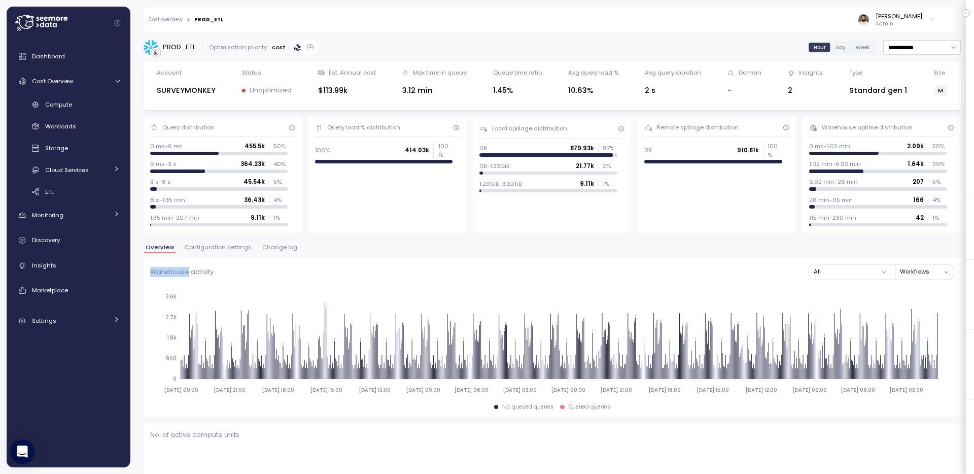
click at [267, 245] on span "Change log" at bounding box center [279, 247] width 35 height 6
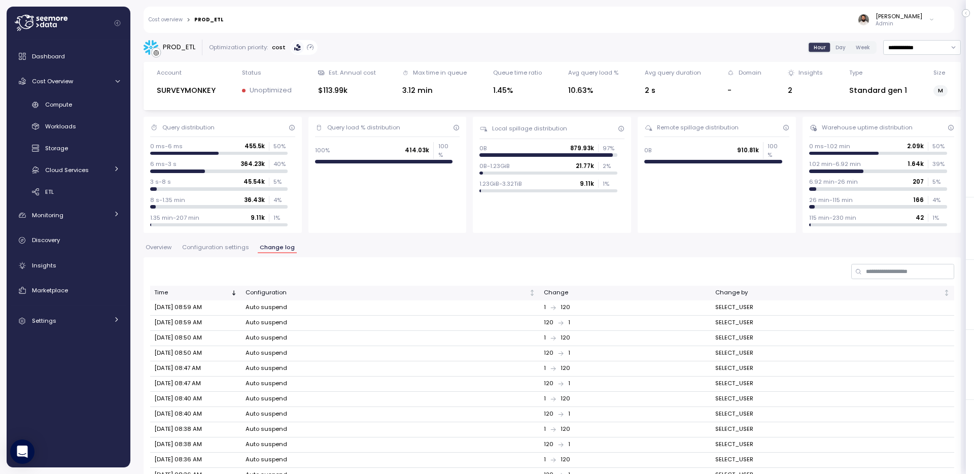
scroll to position [170, 0]
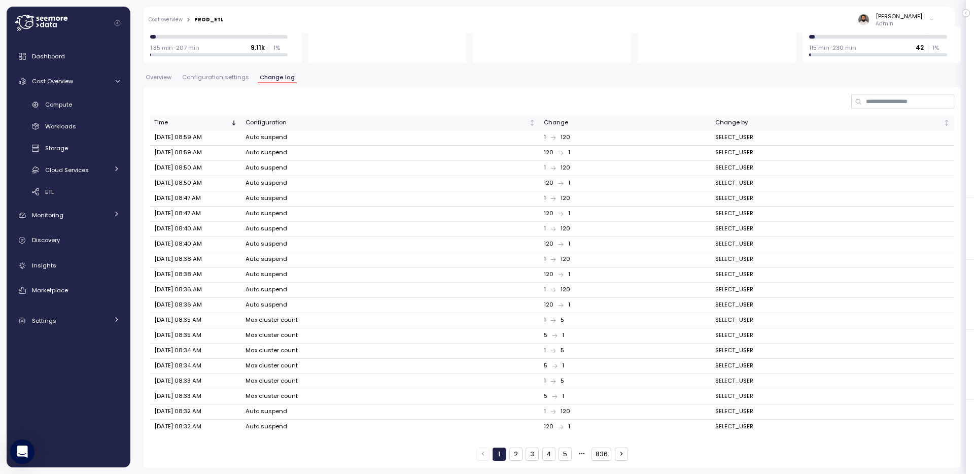
click at [74, 332] on div "Dashboard Cost Overview Compute Workloads Storage Cloud Services Clustering col…" at bounding box center [69, 253] width 116 height 414
click at [74, 322] on div "Settings" at bounding box center [70, 320] width 76 height 10
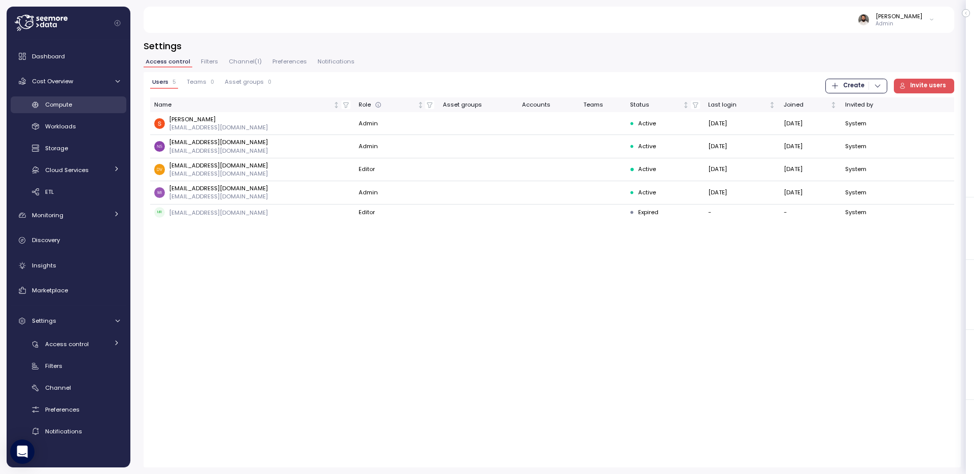
click at [102, 113] on link "Compute" at bounding box center [69, 104] width 116 height 17
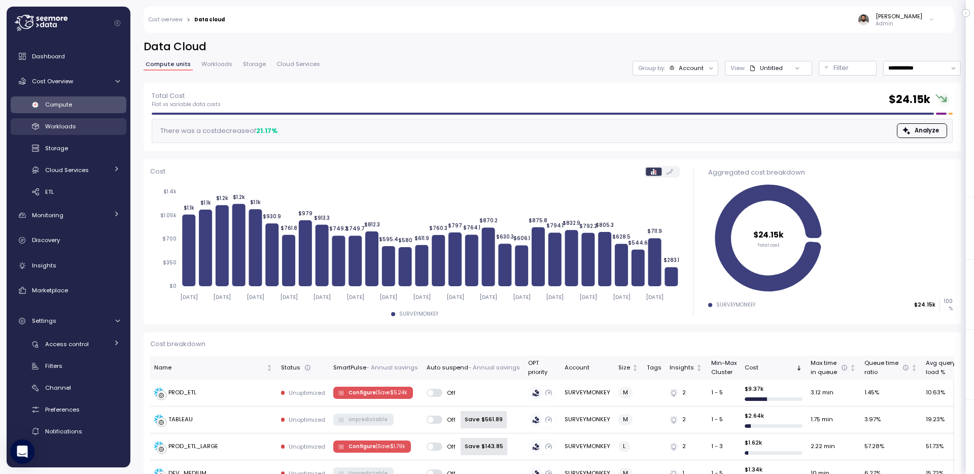
click at [99, 134] on link "Workloads" at bounding box center [69, 126] width 116 height 17
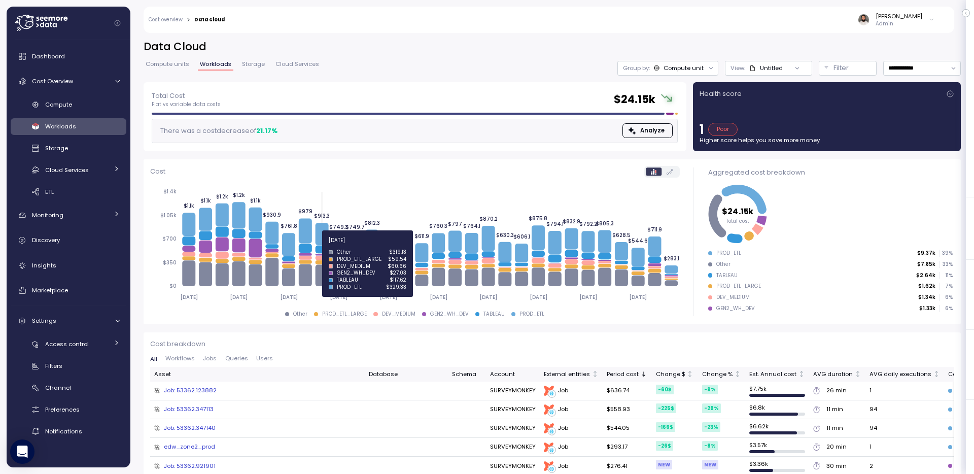
click at [322, 246] on icon at bounding box center [321, 249] width 13 height 8
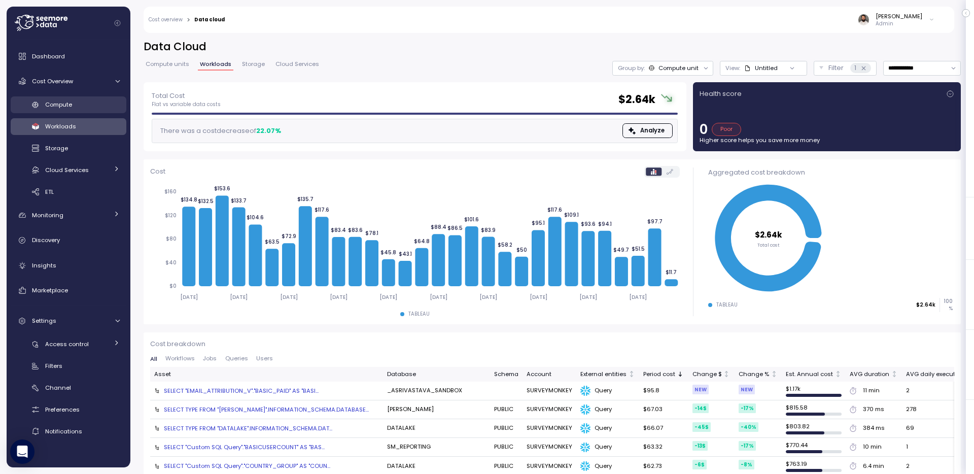
click at [80, 108] on div "Compute" at bounding box center [82, 104] width 75 height 10
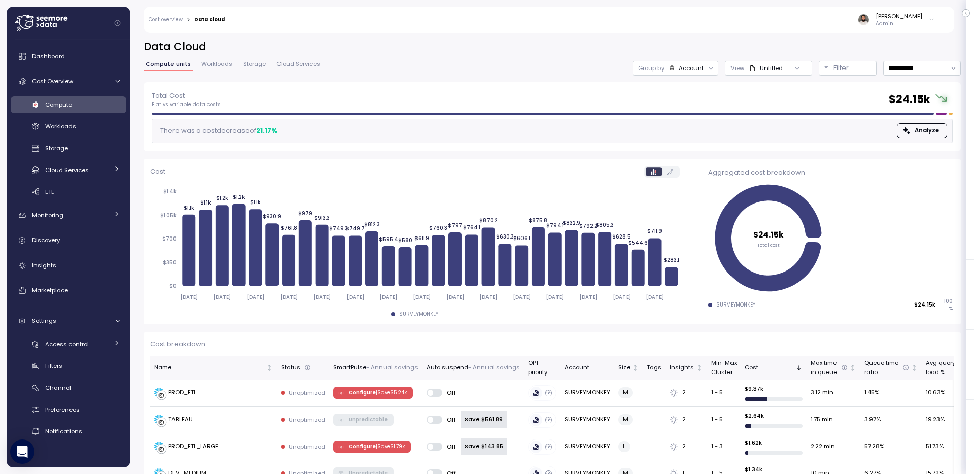
scroll to position [57, 0]
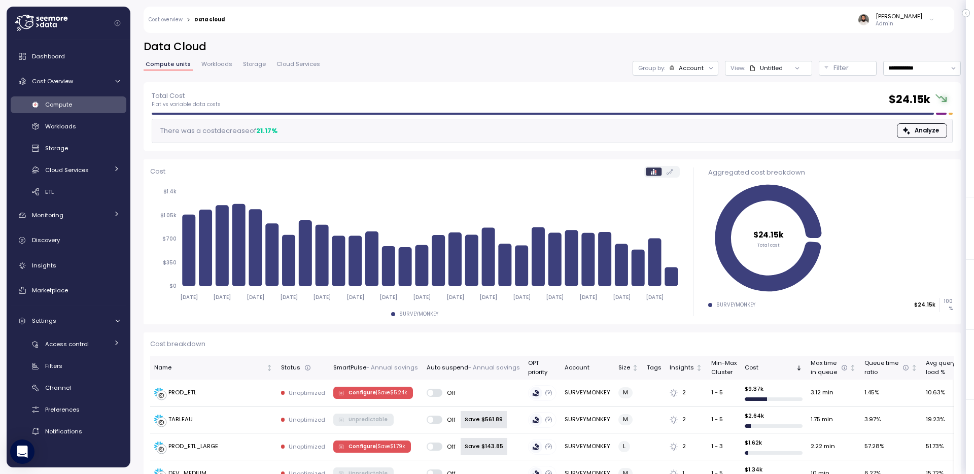
scroll to position [57, 0]
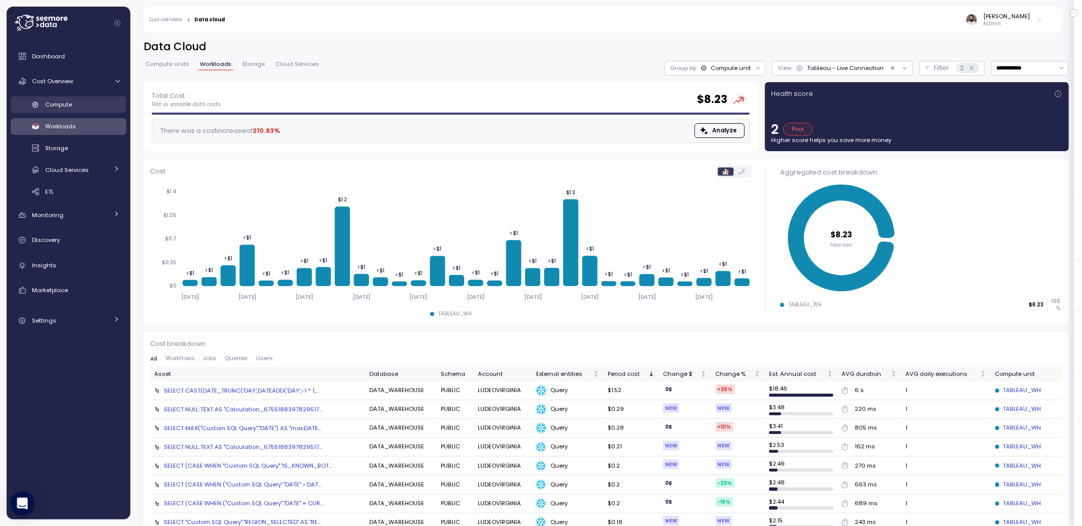
click at [89, 104] on div "Compute" at bounding box center [82, 104] width 75 height 10
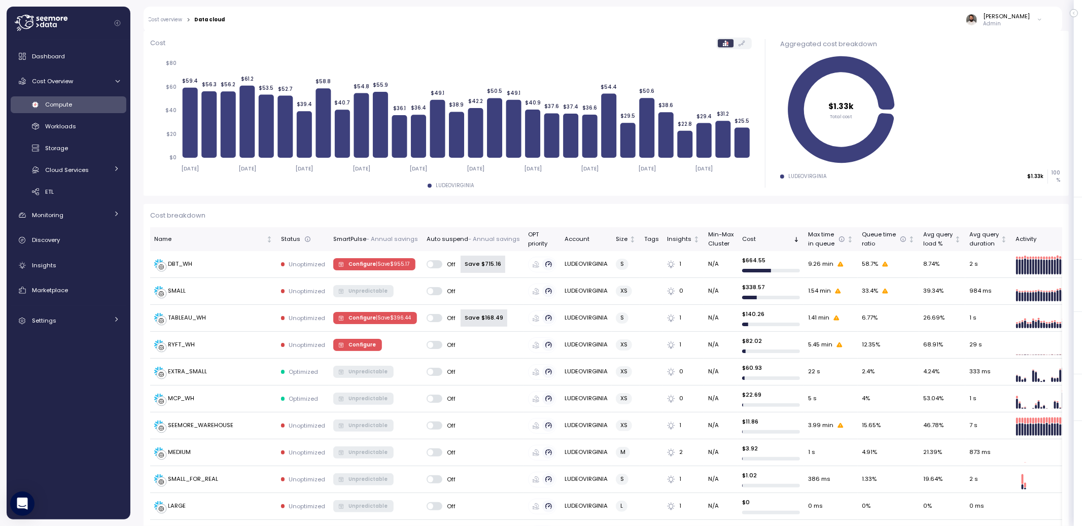
scroll to position [127, 0]
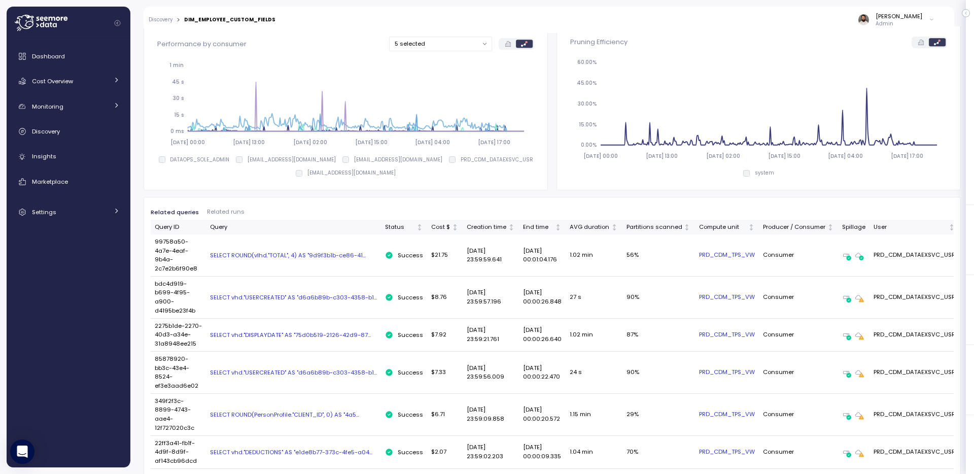
scroll to position [144, 0]
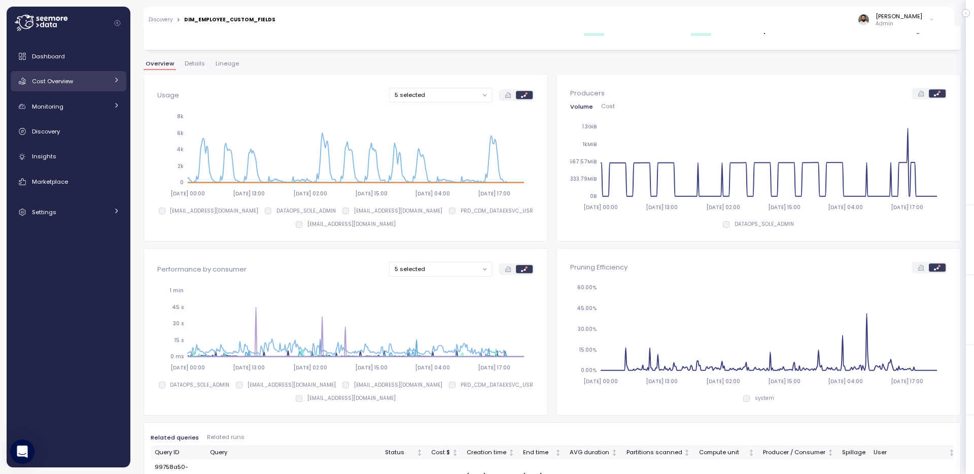
click at [90, 79] on div "Cost Overview" at bounding box center [70, 81] width 76 height 10
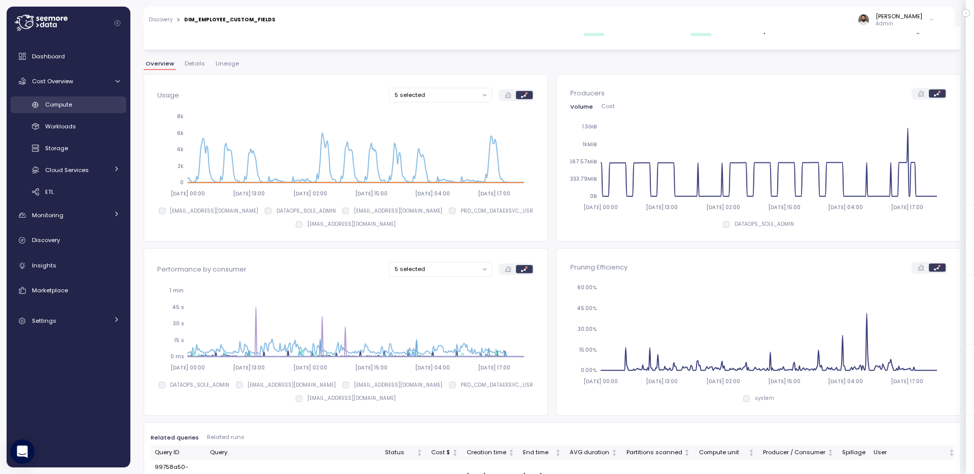
click at [85, 107] on div "Compute" at bounding box center [82, 104] width 75 height 10
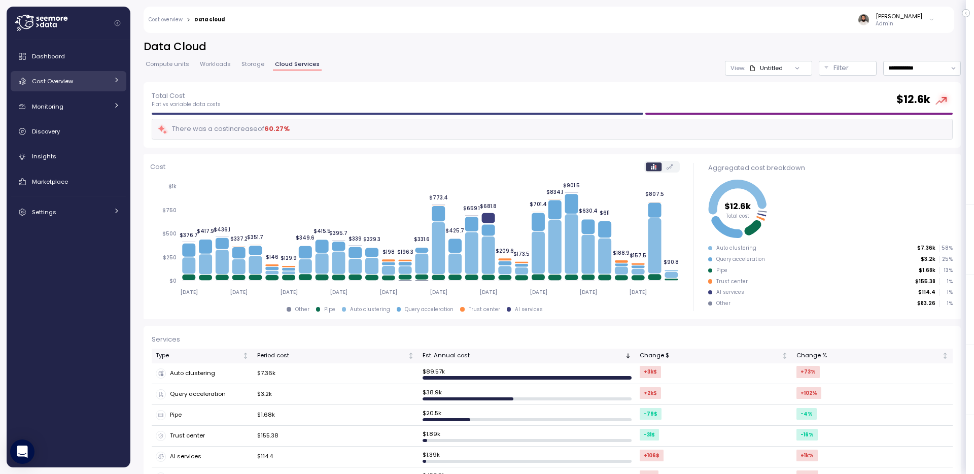
click at [65, 82] on span "Cost Overview" at bounding box center [52, 81] width 41 height 8
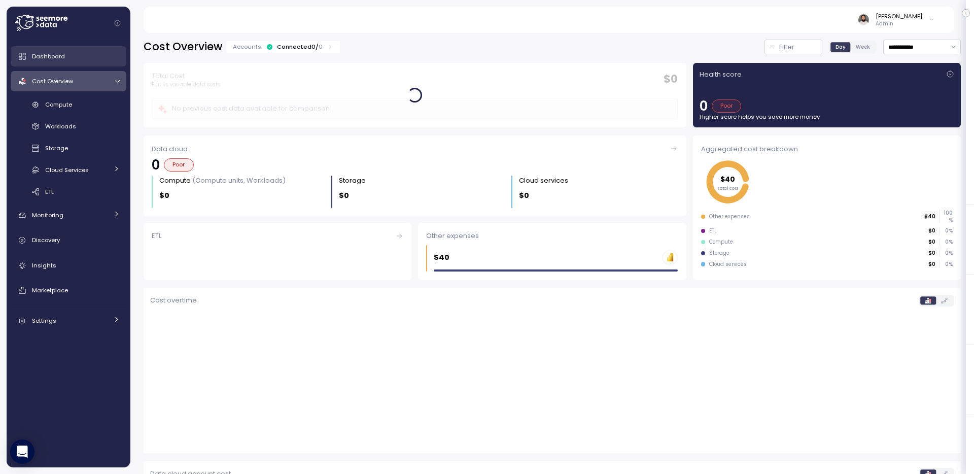
click at [100, 62] on link "Dashboard" at bounding box center [69, 56] width 116 height 20
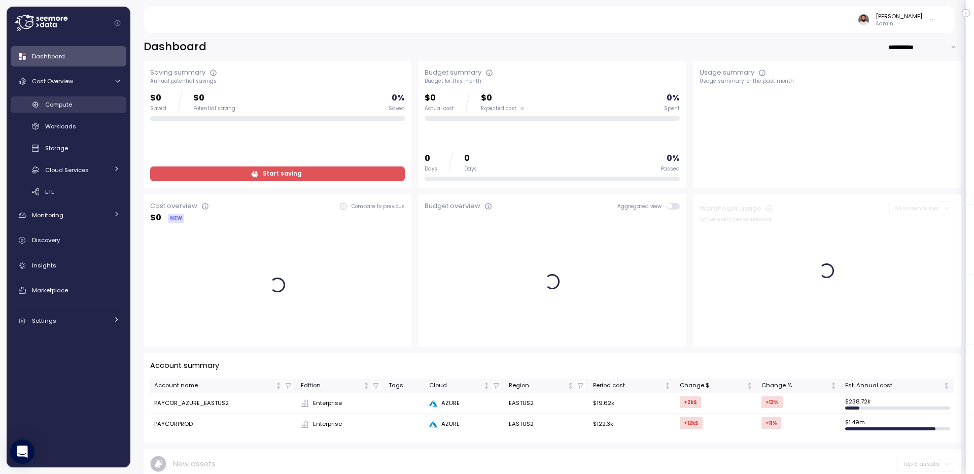
click at [106, 107] on div "Compute" at bounding box center [82, 104] width 75 height 10
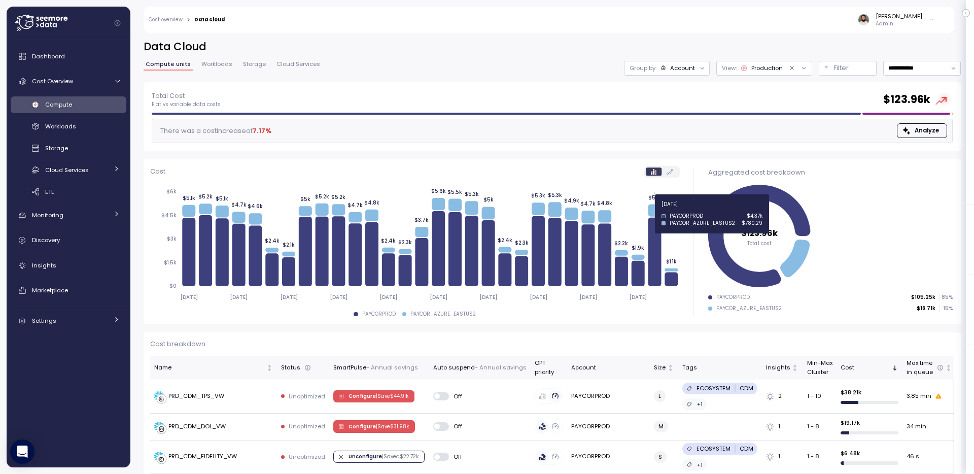
click at [654, 210] on icon at bounding box center [654, 210] width 13 height 12
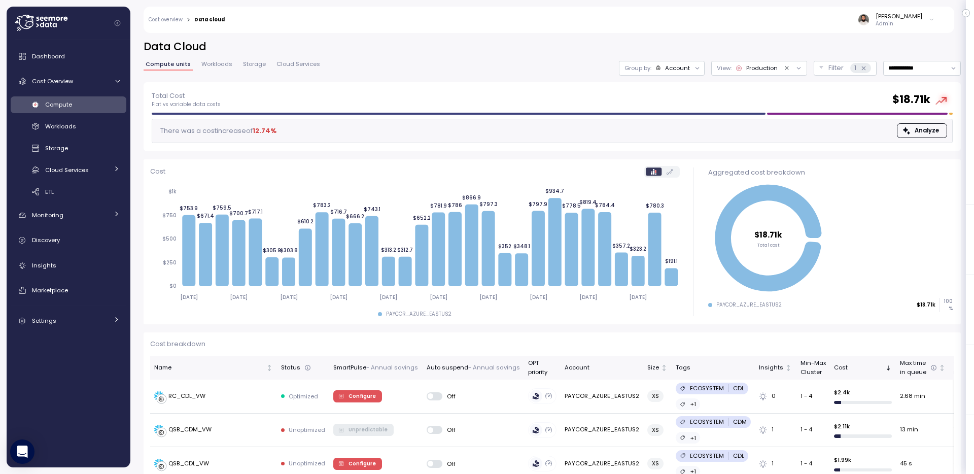
click at [656, 72] on div "Group by: Account" at bounding box center [662, 68] width 86 height 15
click at [667, 128] on p "Compute unit" at bounding box center [667, 124] width 40 height 8
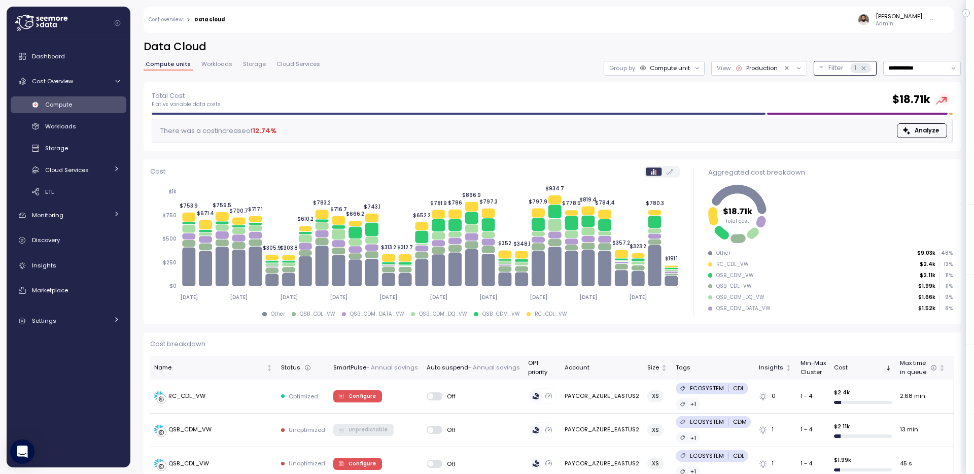
click at [828, 67] on p "Filter" at bounding box center [835, 68] width 15 height 10
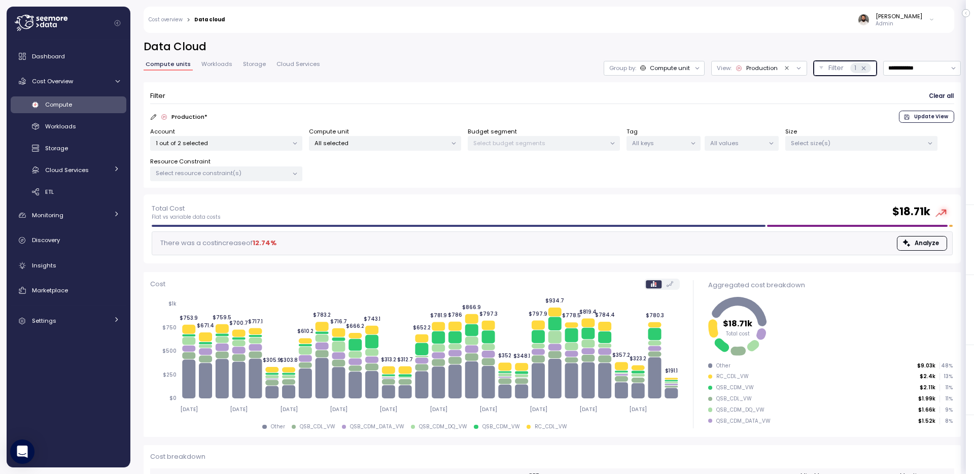
click at [807, 150] on div "Select size(s)" at bounding box center [861, 143] width 152 height 15
click at [278, 173] on p "Select resource constraint(s)" at bounding box center [222, 173] width 132 height 8
click at [254, 290] on span "only" at bounding box center [259, 294] width 12 height 11
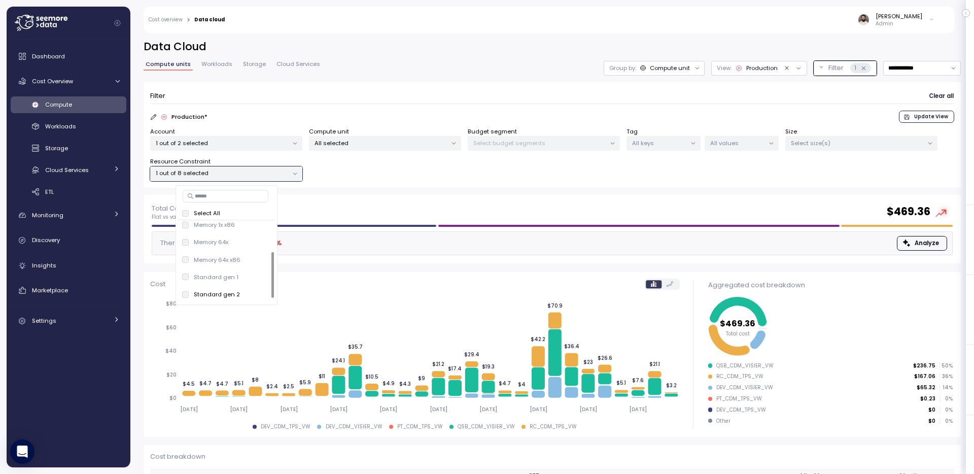
click at [486, 190] on div "Filter Clear all Production * Update View Account 1 out of 2 selected Compute u…" at bounding box center [552, 138] width 817 height 113
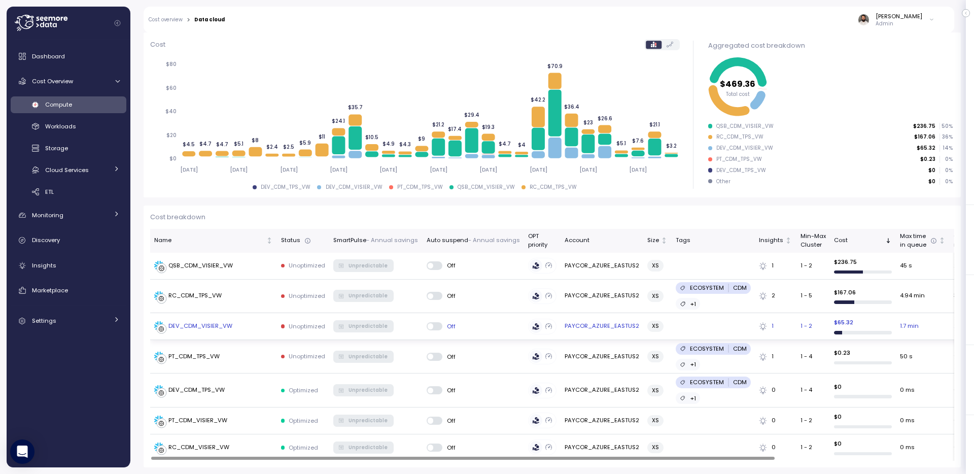
scroll to position [0, 231]
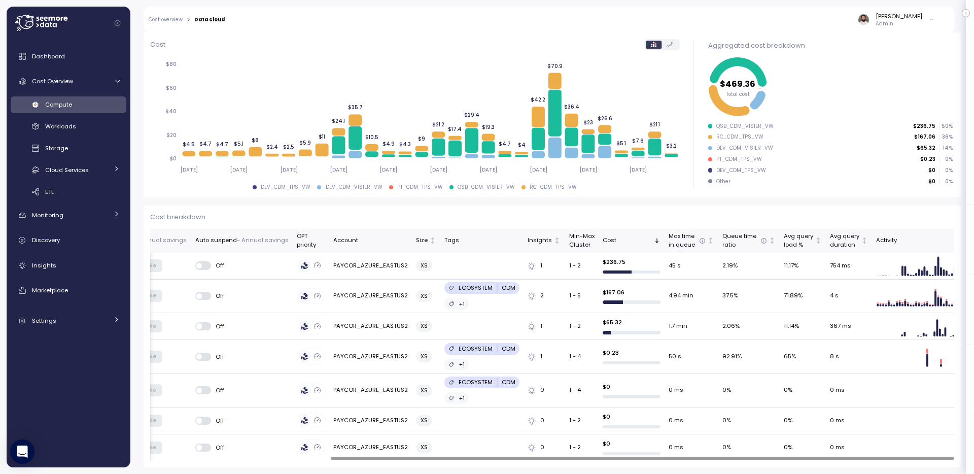
click at [492, 212] on p "Cost breakdown" at bounding box center [552, 217] width 804 height 10
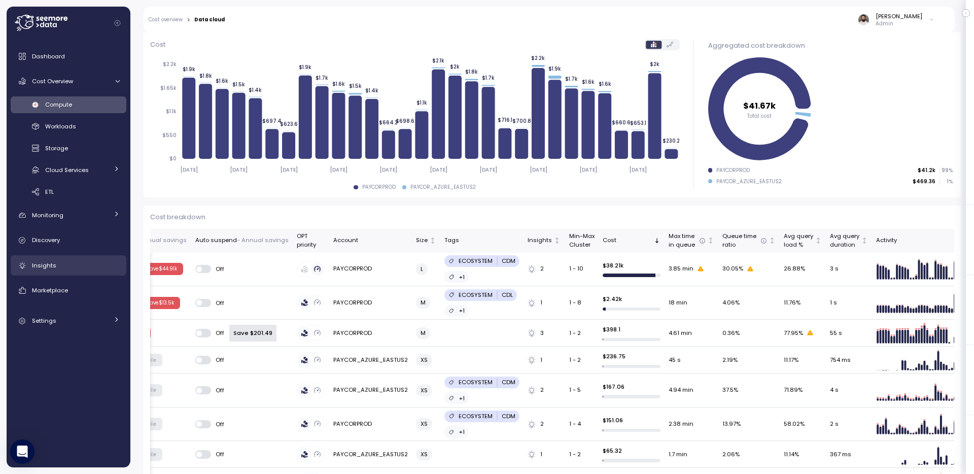
click at [76, 262] on div "Insights" at bounding box center [76, 265] width 88 height 10
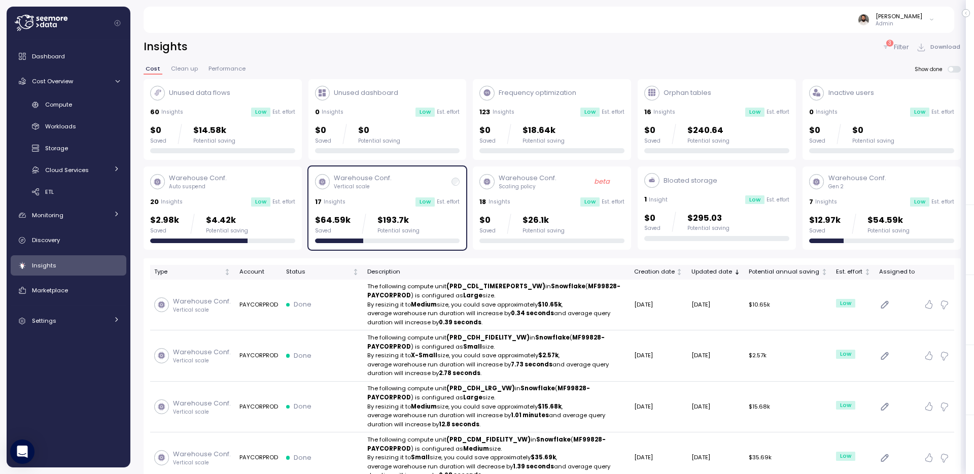
click at [868, 219] on p "$54.59k" at bounding box center [888, 221] width 42 height 14
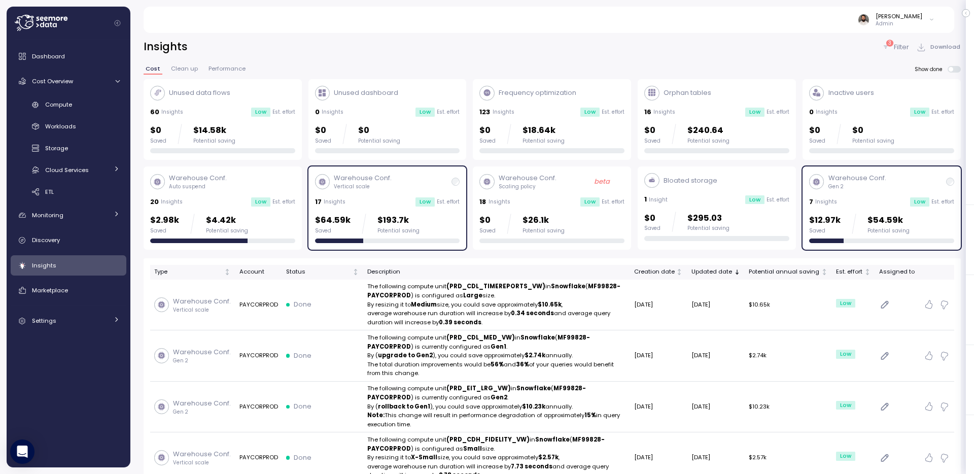
click at [418, 196] on div "Warehouse Conf. Vertical scale 17 Insights Low Est. effort $64.59k Saved $193.7…" at bounding box center [387, 208] width 145 height 70
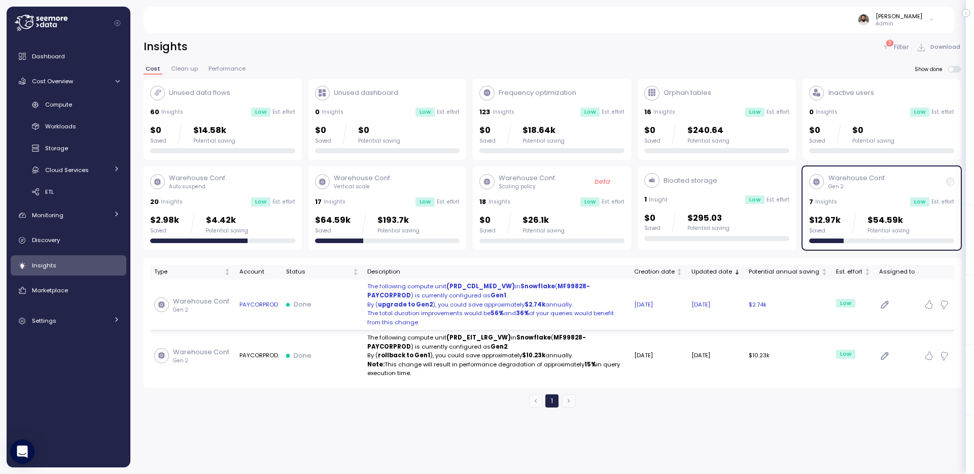
click at [624, 316] on p "The total duration improvements would be 56% and 36% of your queries would bene…" at bounding box center [496, 318] width 259 height 18
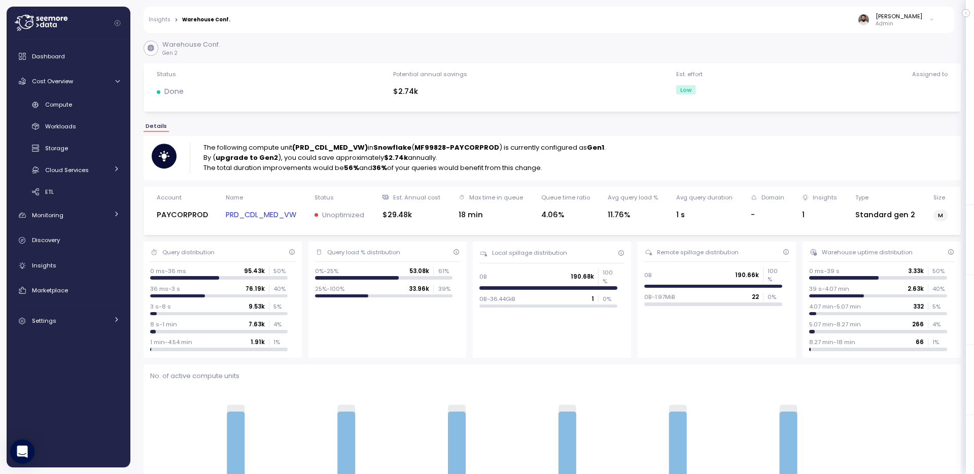
click at [284, 211] on link "PRD_CDL_MED_VW" at bounding box center [261, 215] width 70 height 12
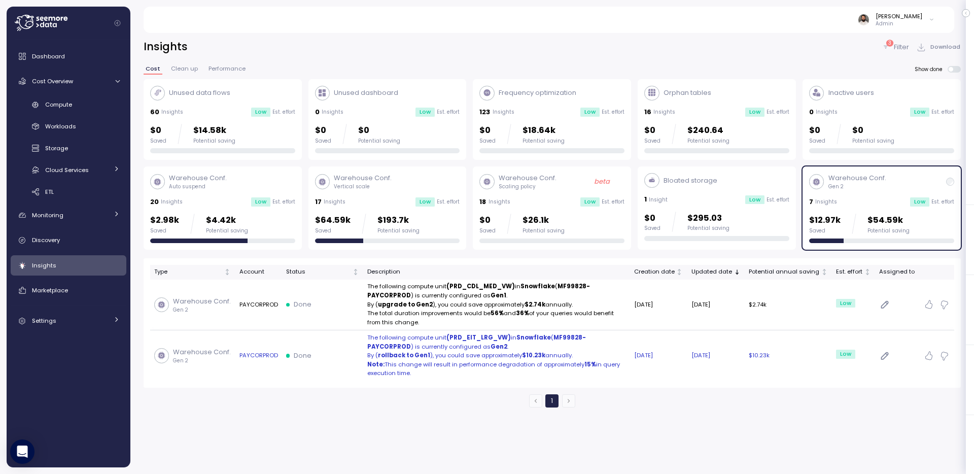
click at [344, 368] on td "Done" at bounding box center [322, 355] width 81 height 51
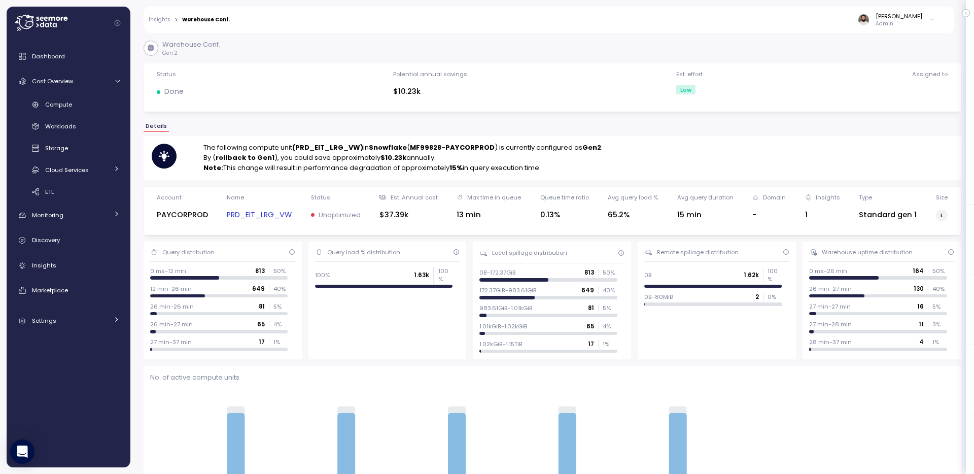
click at [268, 216] on link "PRD_EIT_LRG_VW" at bounding box center [259, 215] width 65 height 12
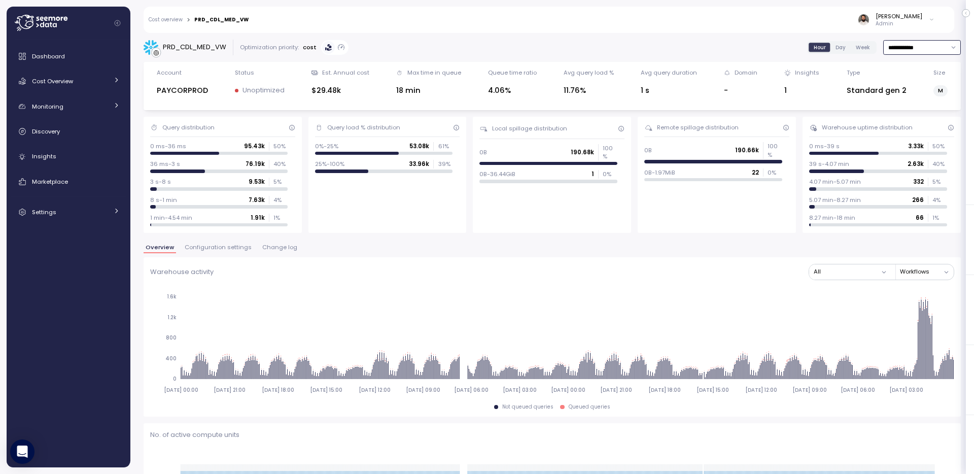
click at [930, 44] on input "**********" at bounding box center [922, 47] width 78 height 15
click at [913, 95] on div "Last 7 days" at bounding box center [916, 94] width 33 height 8
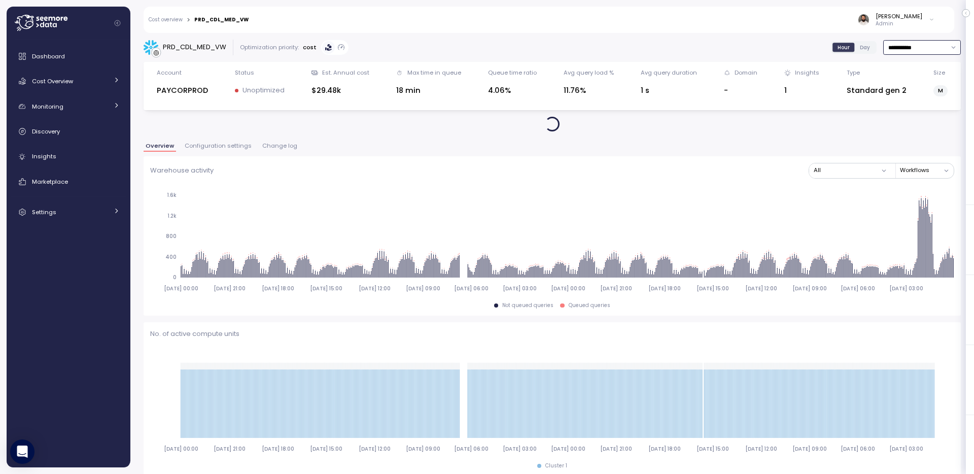
type input "**********"
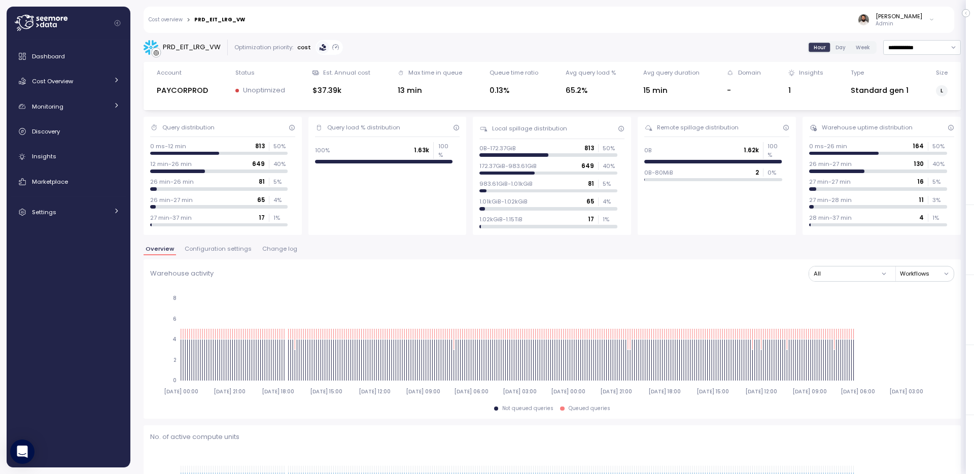
click at [208, 40] on div "PRD_EIT_LRG_VW" at bounding box center [182, 47] width 77 height 15
click at [398, 259] on div "Warehouse activity All Workflows 2025-08-18 00:00 2025-08-19 21:00 2025-08-21 1…" at bounding box center [552, 338] width 817 height 159
click at [280, 250] on span "Change log" at bounding box center [279, 249] width 35 height 6
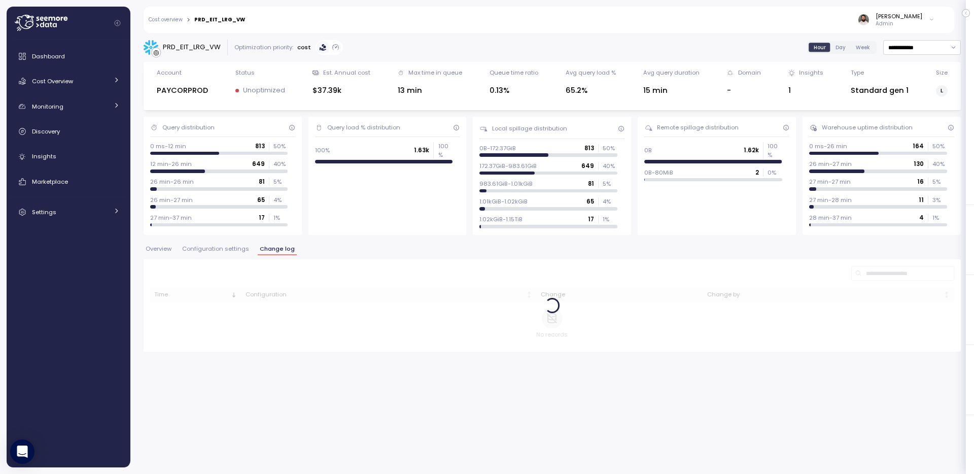
click at [280, 250] on span "Change log" at bounding box center [277, 249] width 35 height 6
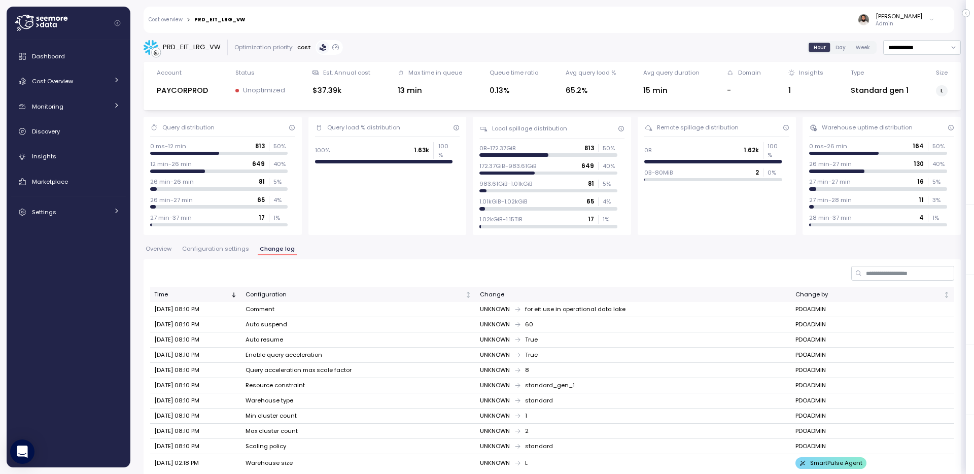
scroll to position [24, 0]
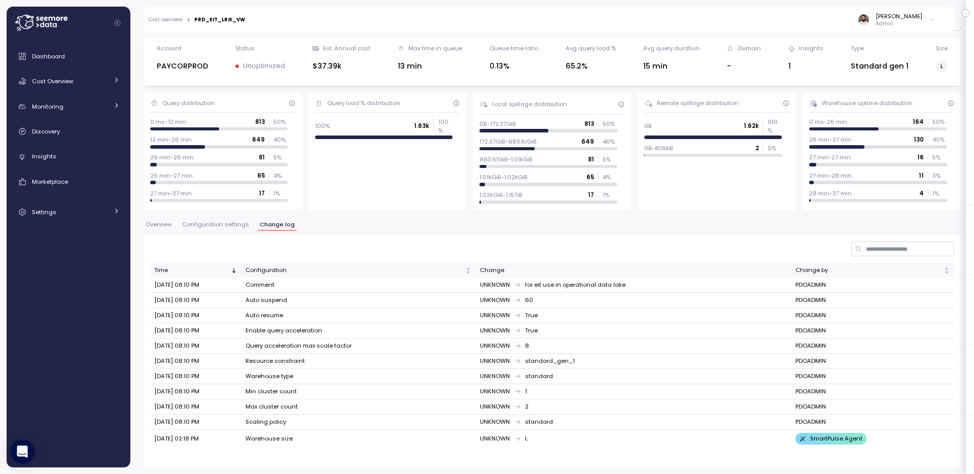
click at [216, 227] on span "Configuration settings" at bounding box center [215, 225] width 67 height 6
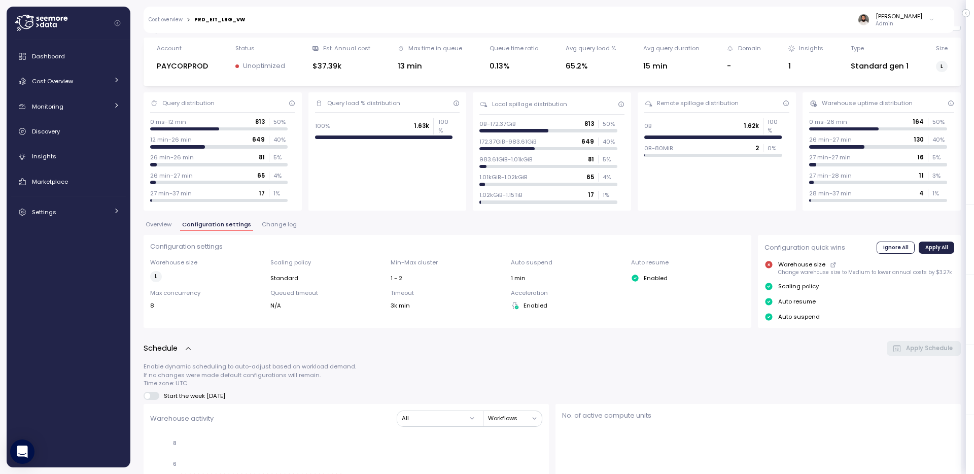
click at [165, 224] on span "Overview" at bounding box center [159, 225] width 26 height 6
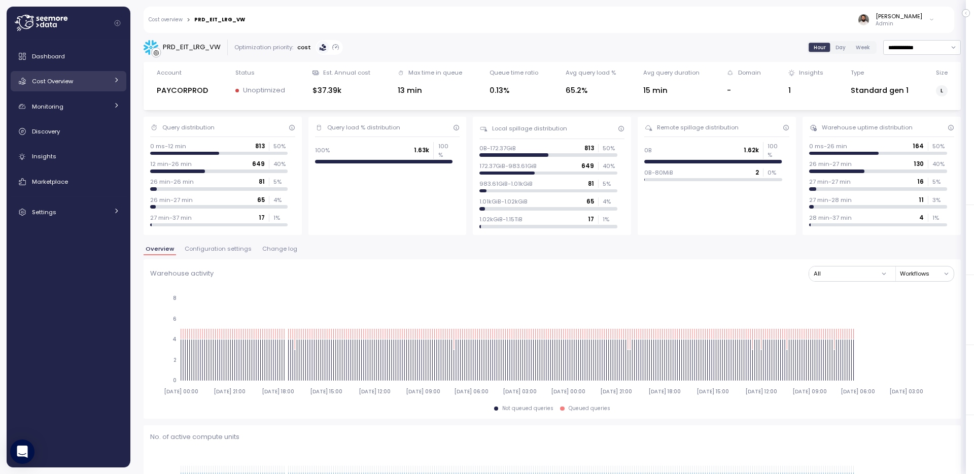
click at [94, 80] on div "Cost Overview" at bounding box center [70, 81] width 76 height 10
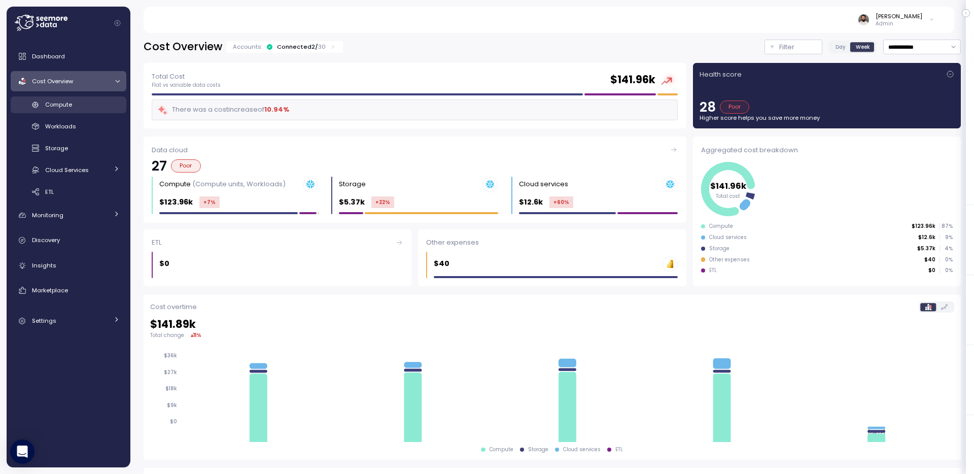
click at [91, 104] on div "Compute" at bounding box center [82, 104] width 75 height 10
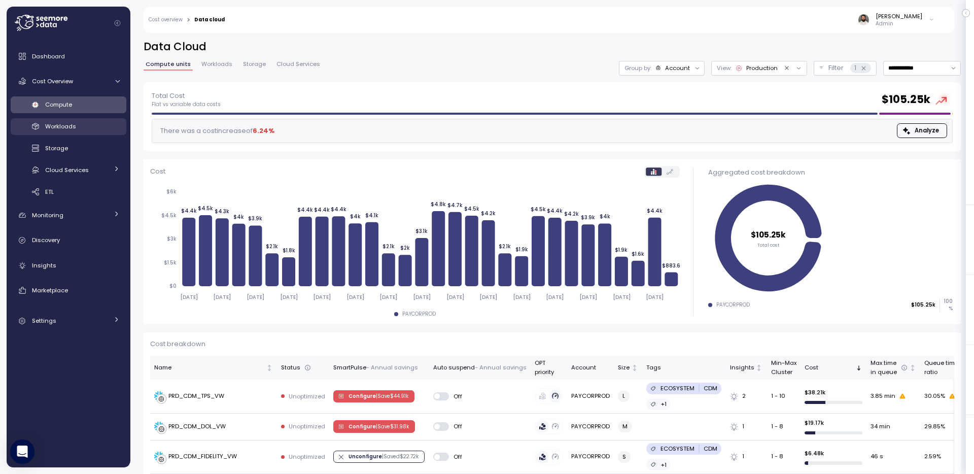
click at [60, 129] on span "Workloads" at bounding box center [60, 126] width 31 height 8
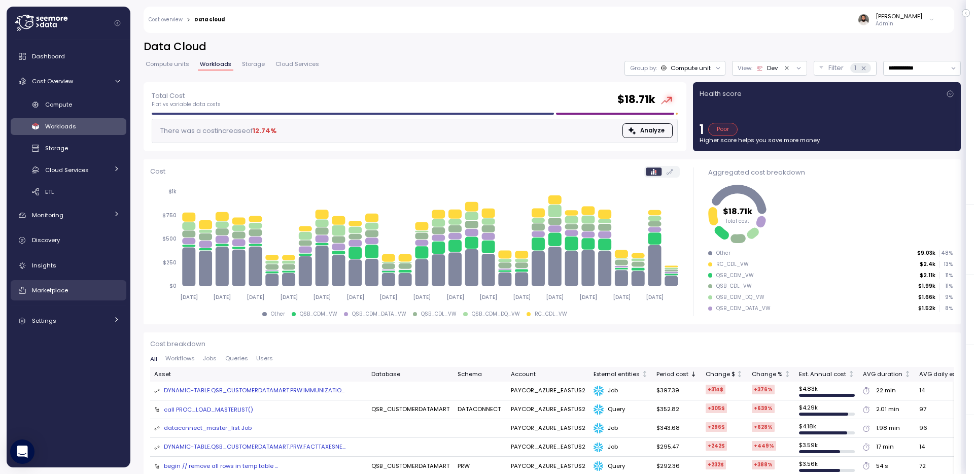
click at [81, 282] on link "Marketplace" at bounding box center [69, 290] width 116 height 20
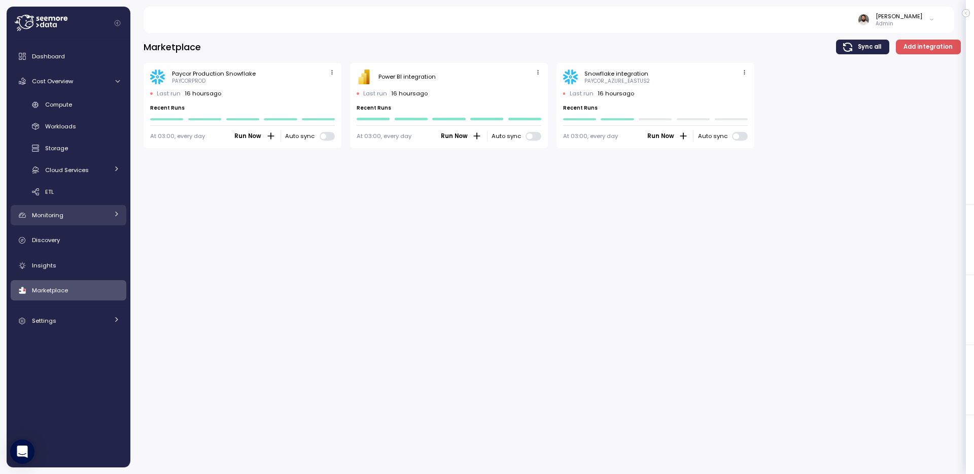
click at [90, 216] on div "Monitoring" at bounding box center [70, 215] width 76 height 10
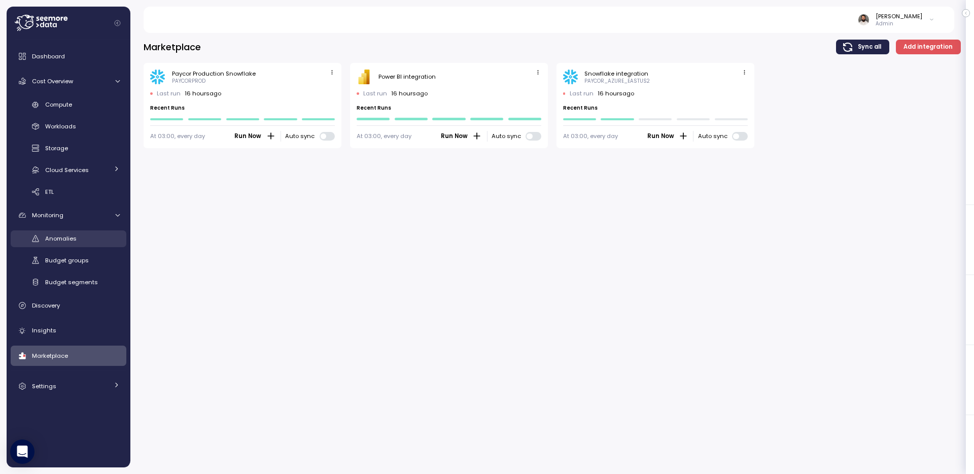
click at [86, 240] on div "Anomalies" at bounding box center [82, 238] width 75 height 10
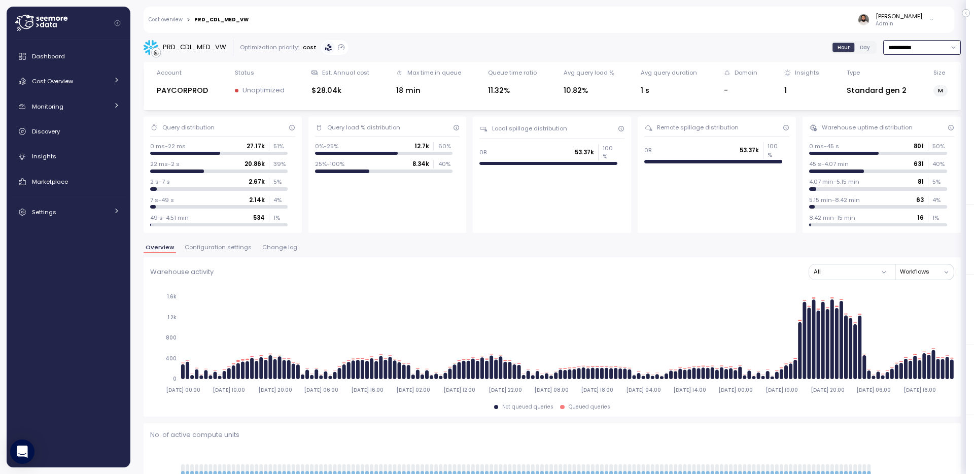
click at [911, 49] on input "**********" at bounding box center [922, 47] width 78 height 15
click at [911, 79] on div "Last 3 days" at bounding box center [916, 81] width 33 height 8
type input "**********"
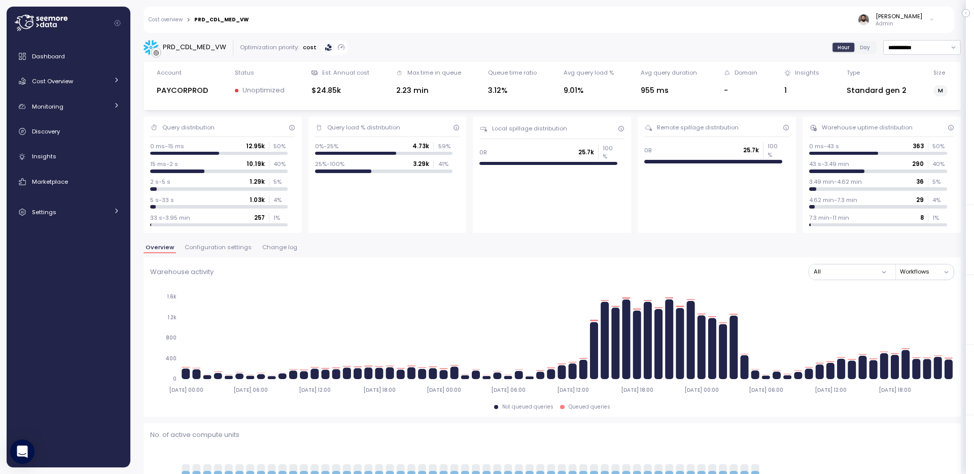
click at [205, 46] on div "PRD_CDL_MED_VW" at bounding box center [194, 47] width 63 height 10
copy div "PRD_CDL_MED_VW"
click at [82, 78] on div "Cost Overview" at bounding box center [70, 81] width 76 height 10
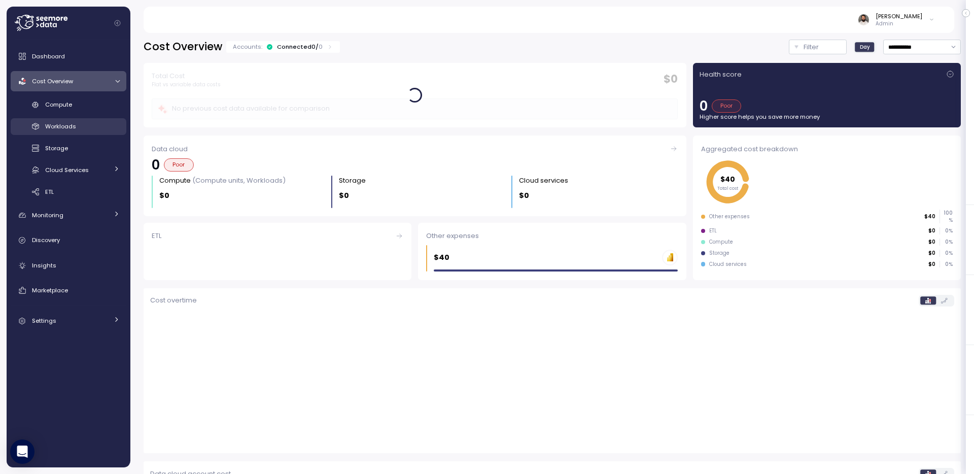
click at [94, 127] on div "Workloads" at bounding box center [82, 126] width 75 height 10
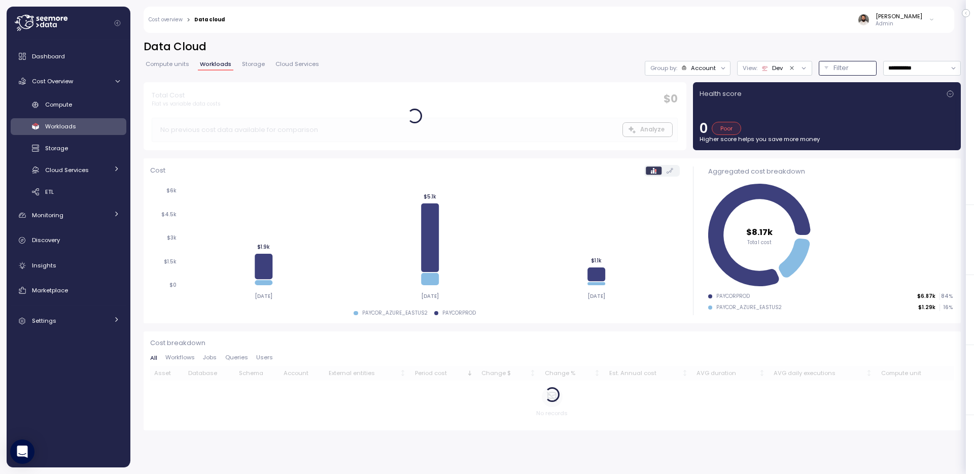
click at [840, 69] on p "Filter" at bounding box center [840, 68] width 15 height 10
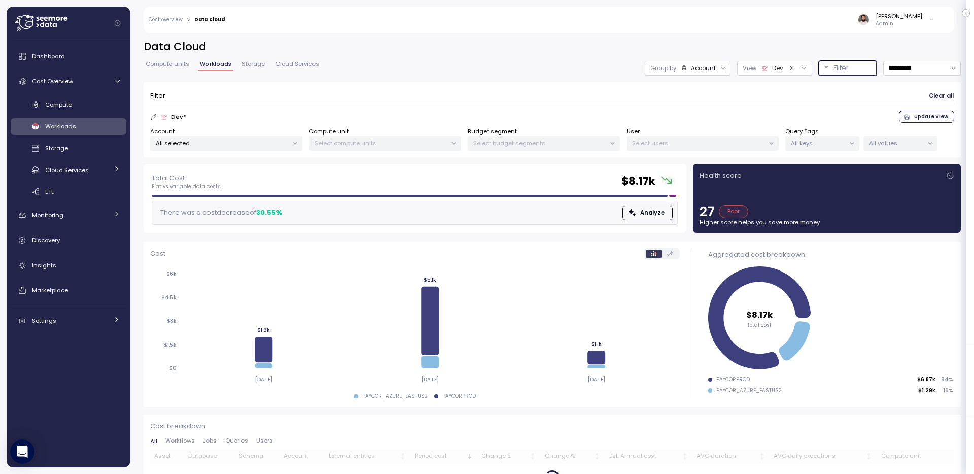
click at [767, 68] on div "Dev" at bounding box center [771, 68] width 21 height 8
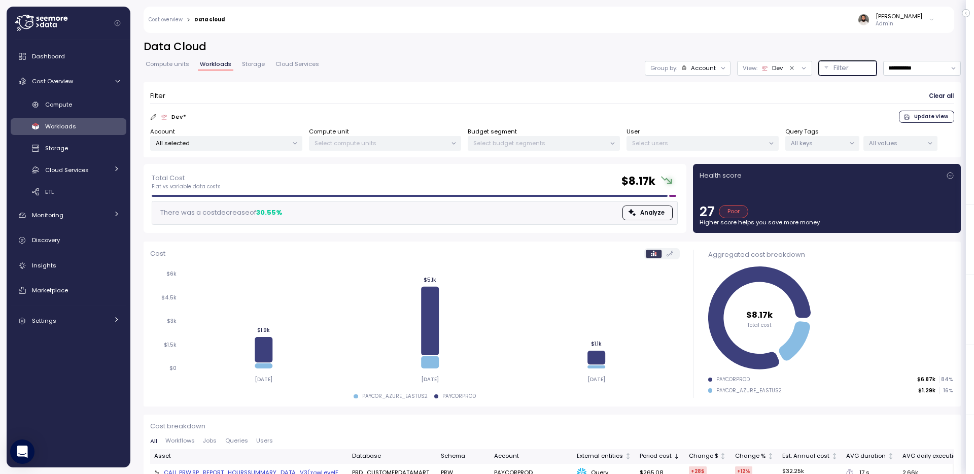
click at [789, 70] on icon "Clear value" at bounding box center [792, 68] width 7 height 7
click at [270, 148] on div "All selected" at bounding box center [226, 143] width 152 height 15
click at [268, 202] on span "only" at bounding box center [274, 198] width 12 height 11
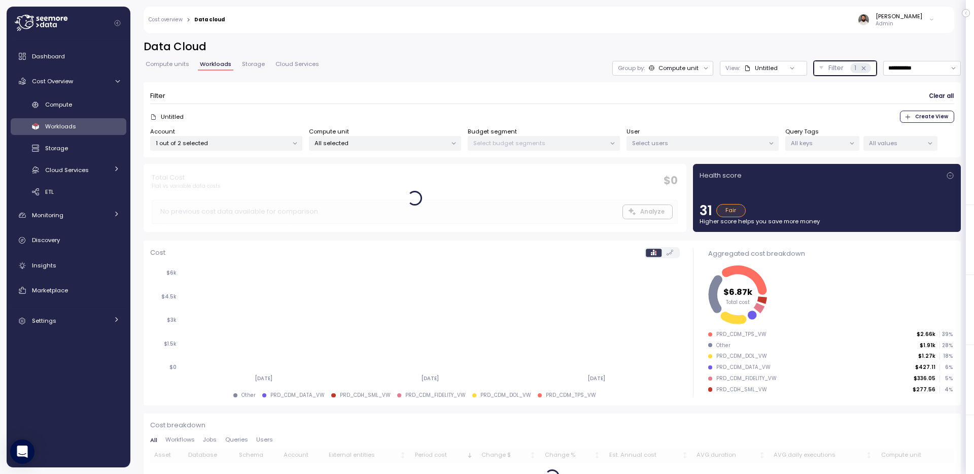
click at [511, 140] on p "Select budget segments" at bounding box center [539, 143] width 132 height 8
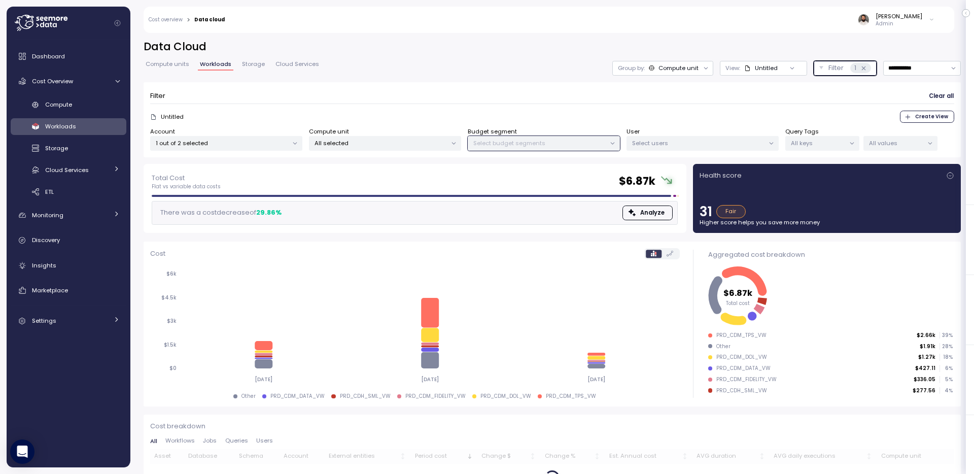
click at [414, 147] on div "All selected" at bounding box center [385, 143] width 152 height 15
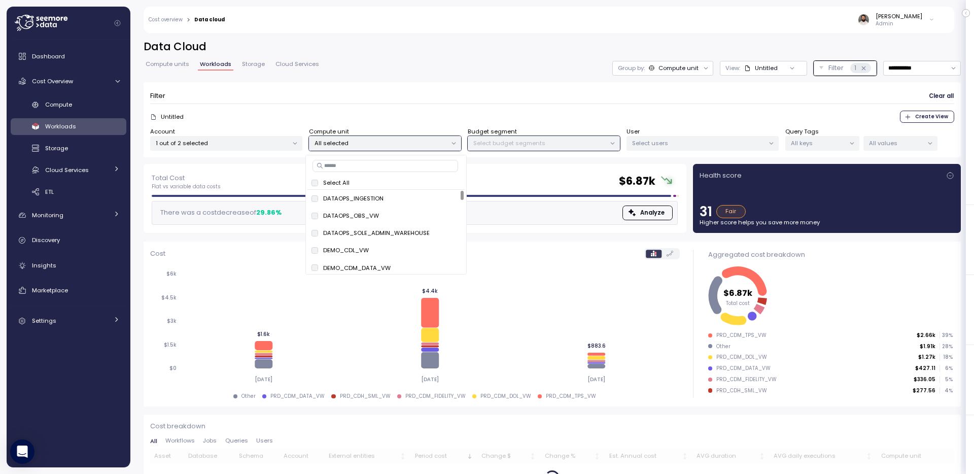
click at [420, 169] on input at bounding box center [385, 166] width 146 height 12
paste input "**********"
type input "**********"
click at [431, 197] on button "only" at bounding box center [422, 198] width 24 height 12
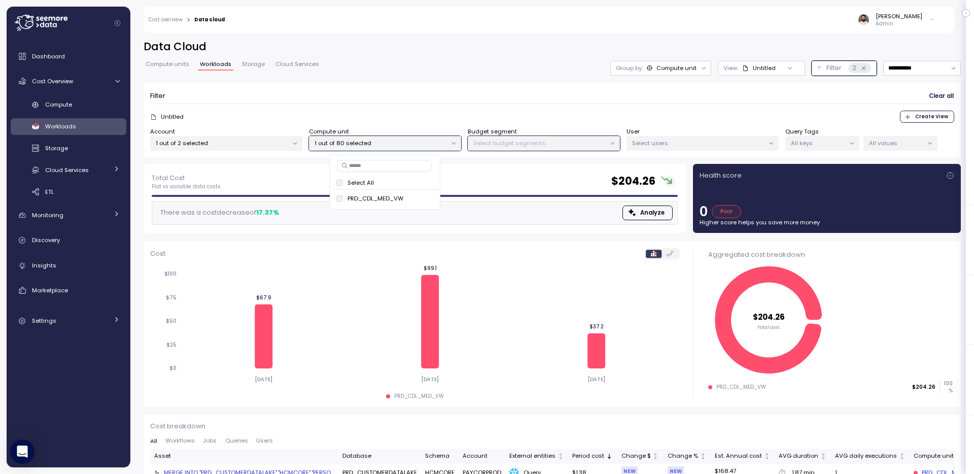
click at [568, 64] on div "**********" at bounding box center [552, 68] width 817 height 15
click at [937, 64] on input "**********" at bounding box center [922, 68] width 78 height 15
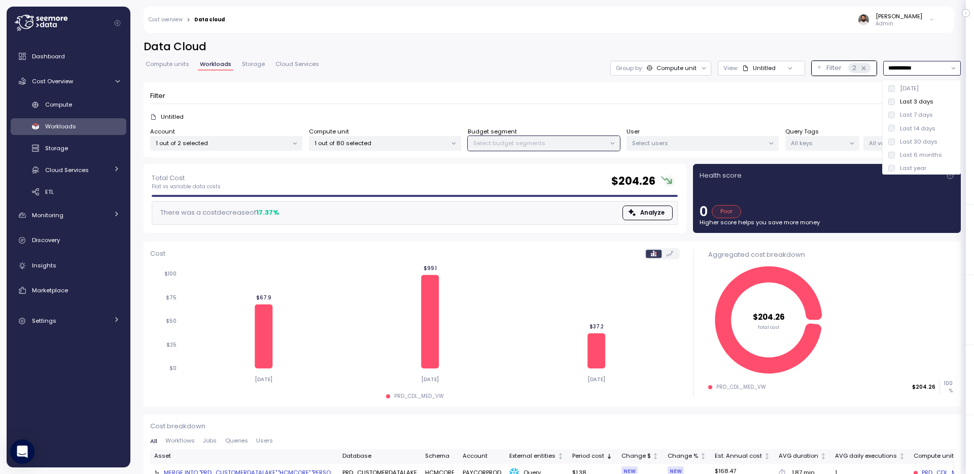
click at [922, 116] on div "Last 7 days" at bounding box center [916, 115] width 33 height 8
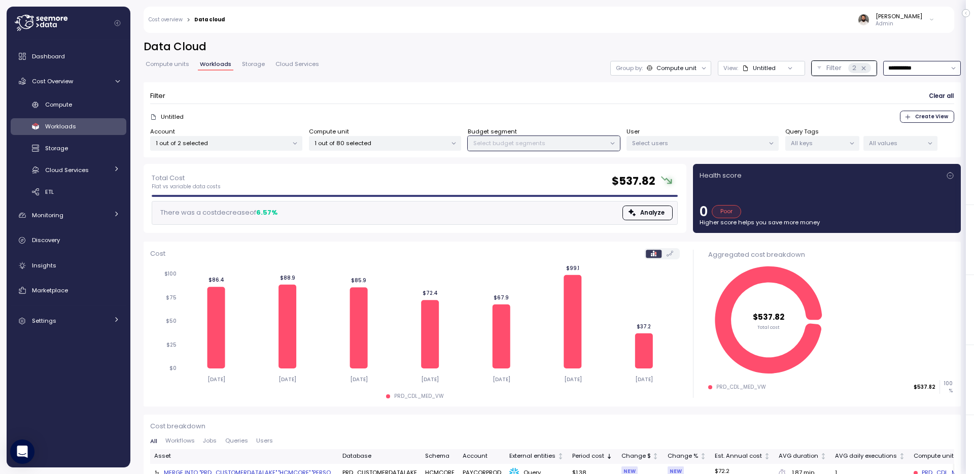
click at [910, 67] on input "**********" at bounding box center [922, 68] width 78 height 15
click at [585, 76] on div "**********" at bounding box center [552, 102] width 817 height 124
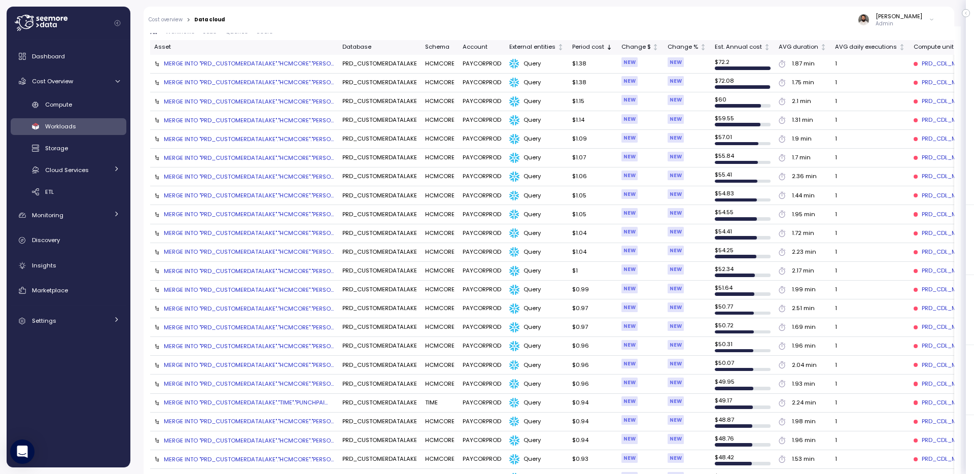
click at [290, 66] on div "MERGE INTO "PRD_CUSTOMERDATALAKE"."HCMCORE"."PERSO..." at bounding box center [249, 63] width 170 height 8
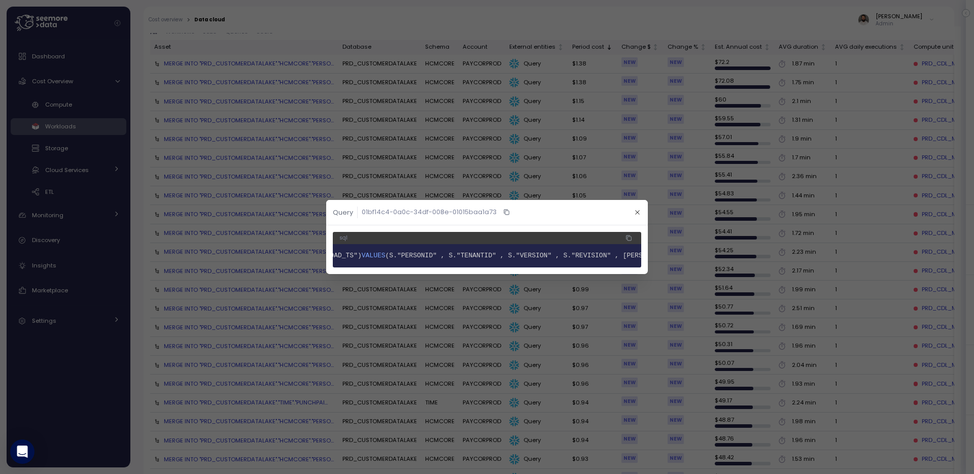
scroll to position [0, 2870]
click at [641, 211] on button "button" at bounding box center [637, 212] width 12 height 12
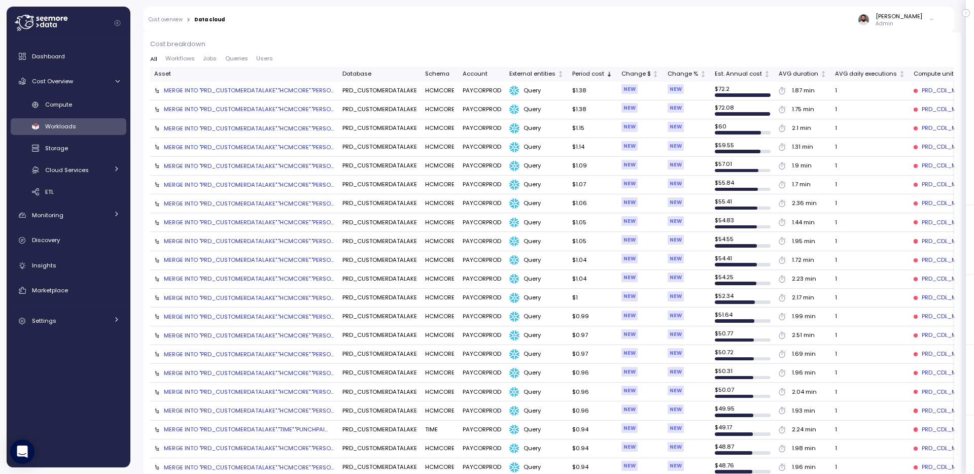
scroll to position [0, 0]
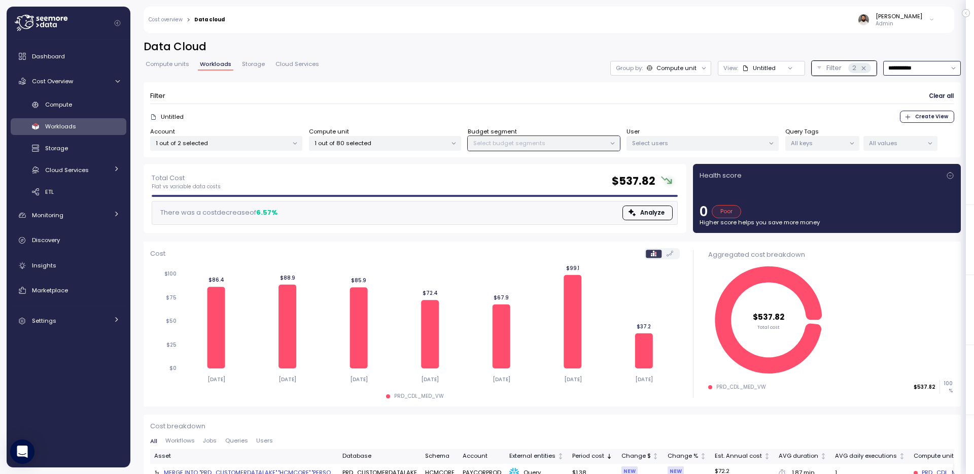
click at [922, 72] on input "**********" at bounding box center [922, 68] width 78 height 15
click at [923, 97] on div "Last 3 days" at bounding box center [916, 101] width 33 height 8
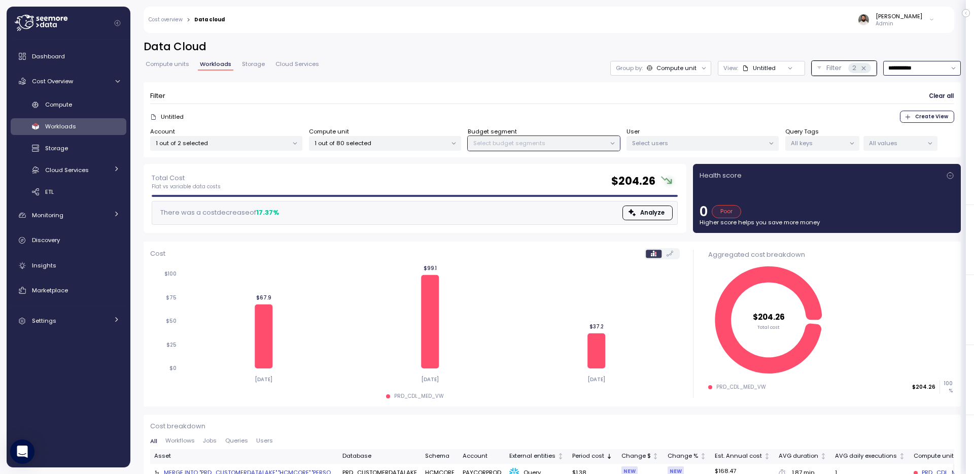
click at [917, 65] on input "**********" at bounding box center [922, 68] width 78 height 15
click at [917, 97] on div "Last 3 days" at bounding box center [916, 101] width 33 height 8
click at [917, 82] on div "Filter Clear all Untitled Create View Account 1 out of 2 selected Compute unit …" at bounding box center [552, 120] width 817 height 76
click at [917, 69] on input "**********" at bounding box center [922, 68] width 78 height 15
click at [917, 88] on div "[DATE]" at bounding box center [909, 88] width 19 height 8
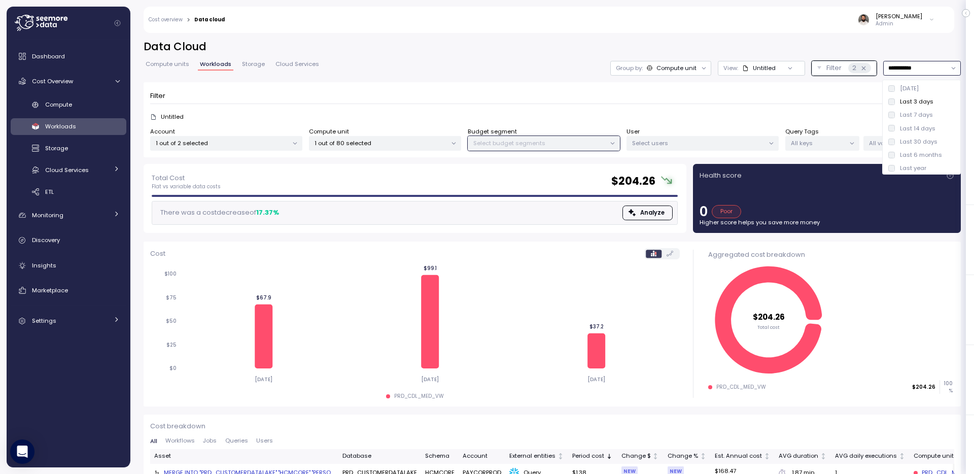
type input "*********"
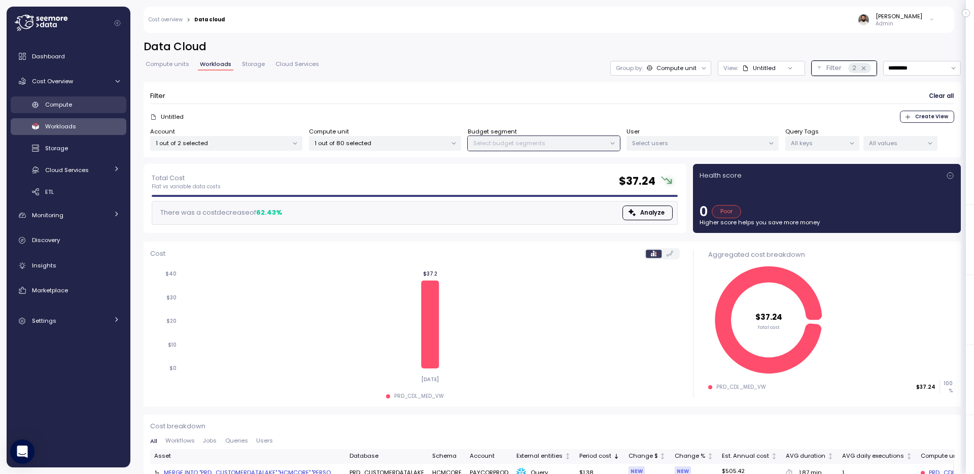
click at [100, 97] on link "Compute" at bounding box center [69, 104] width 116 height 17
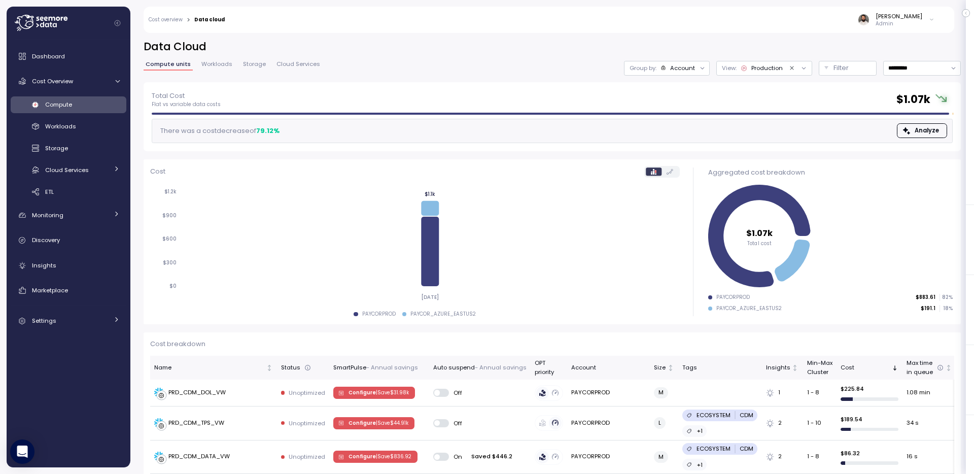
click at [928, 58] on div "Data Cloud Compute units Workloads Storage Cloud Services Group by: Account Vie…" at bounding box center [552, 61] width 817 height 43
click at [928, 70] on input "*********" at bounding box center [922, 68] width 78 height 15
click at [926, 115] on div "Last 7 days" at bounding box center [916, 115] width 33 height 8
type input "**********"
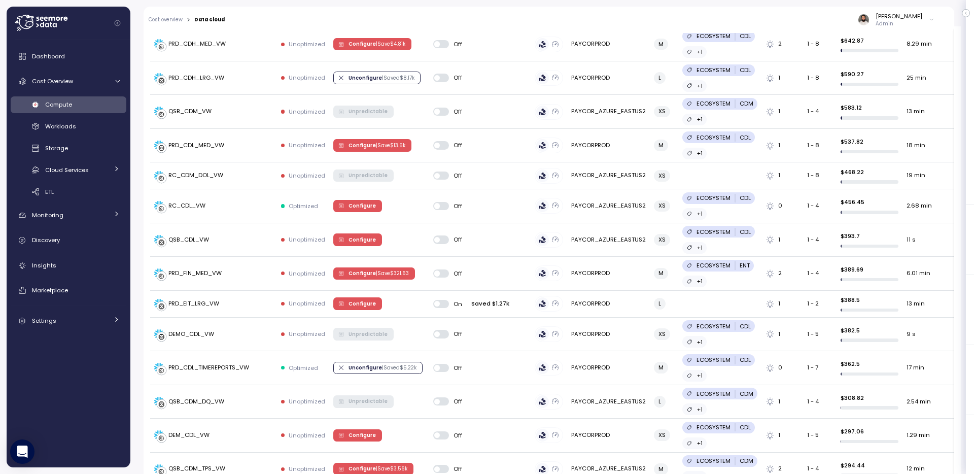
scroll to position [615, 0]
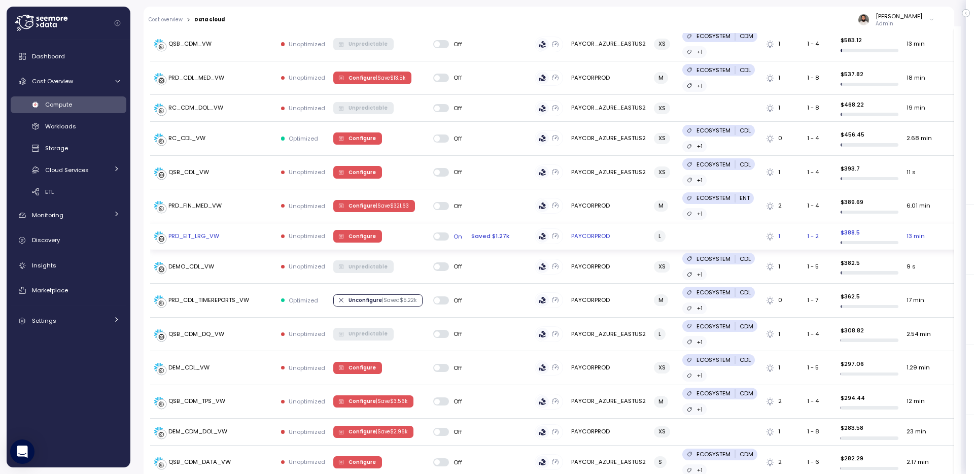
click at [233, 234] on div "PRD_EIT_LRG_VW" at bounding box center [213, 236] width 119 height 10
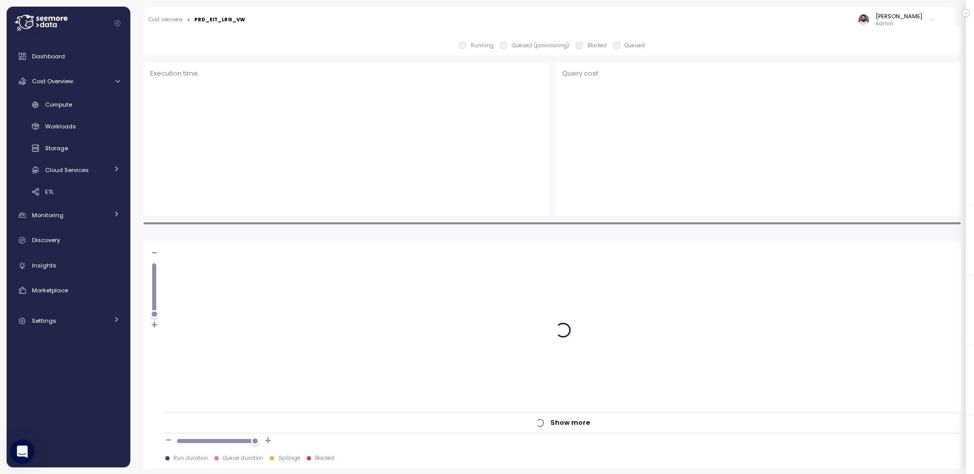
scroll to position [684, 0]
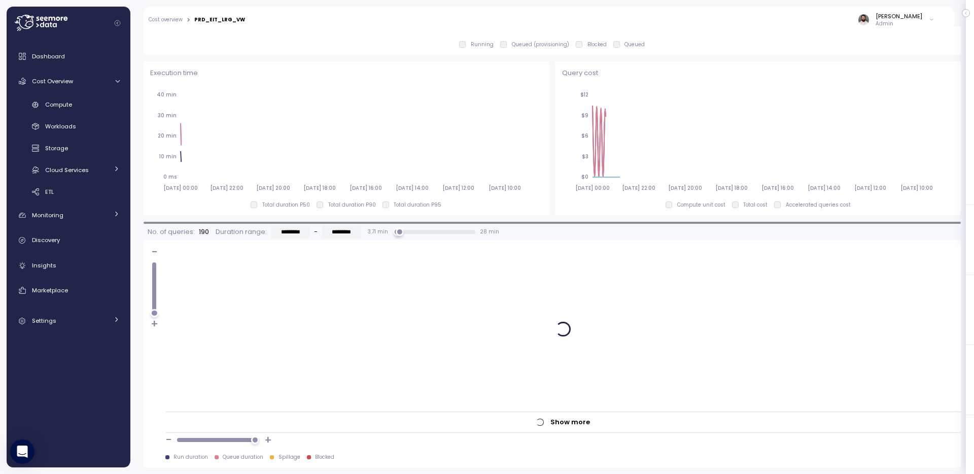
type input "*********"
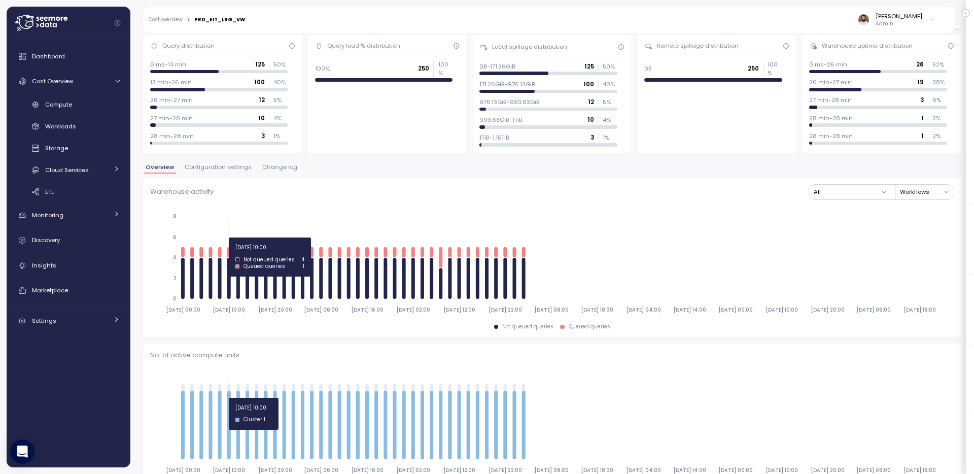
scroll to position [0, 0]
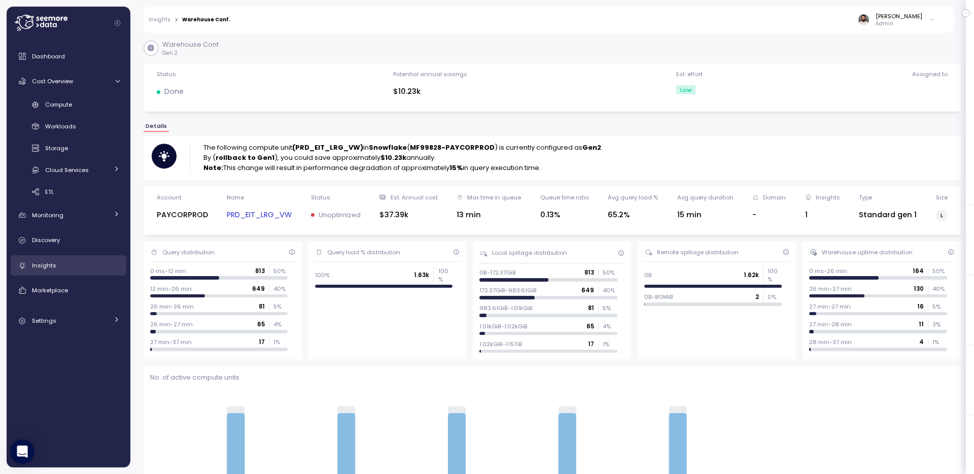
click at [80, 267] on div "Insights" at bounding box center [76, 265] width 88 height 10
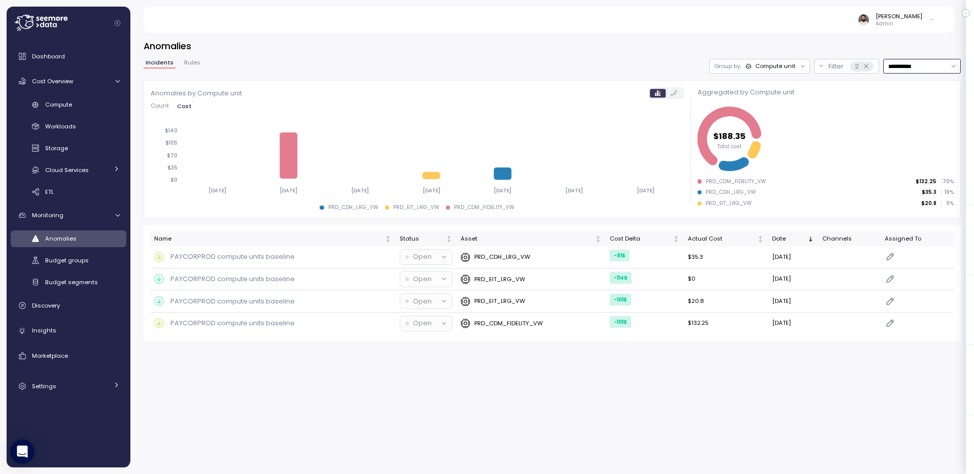
click at [921, 64] on input "**********" at bounding box center [922, 66] width 78 height 15
click at [733, 25] on div "[PERSON_NAME] Admin" at bounding box center [548, 20] width 786 height 26
click at [864, 66] on icon at bounding box center [866, 66] width 4 height 4
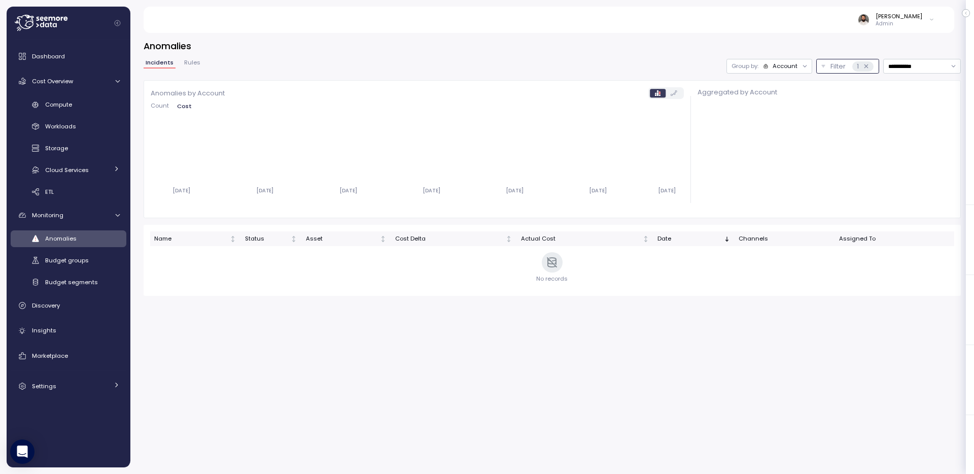
click at [864, 66] on icon at bounding box center [866, 66] width 4 height 4
click at [619, 40] on h3 "Anomalies" at bounding box center [552, 46] width 817 height 13
click at [168, 108] on button "Count" at bounding box center [162, 106] width 22 height 7
click at [184, 104] on span "Cost" at bounding box center [185, 106] width 14 height 6
click at [100, 106] on div "Compute" at bounding box center [82, 104] width 75 height 10
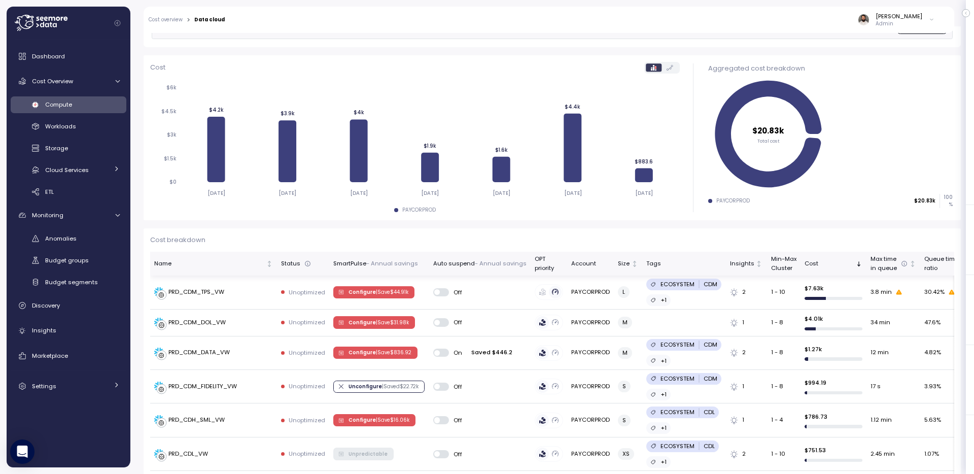
scroll to position [111, 0]
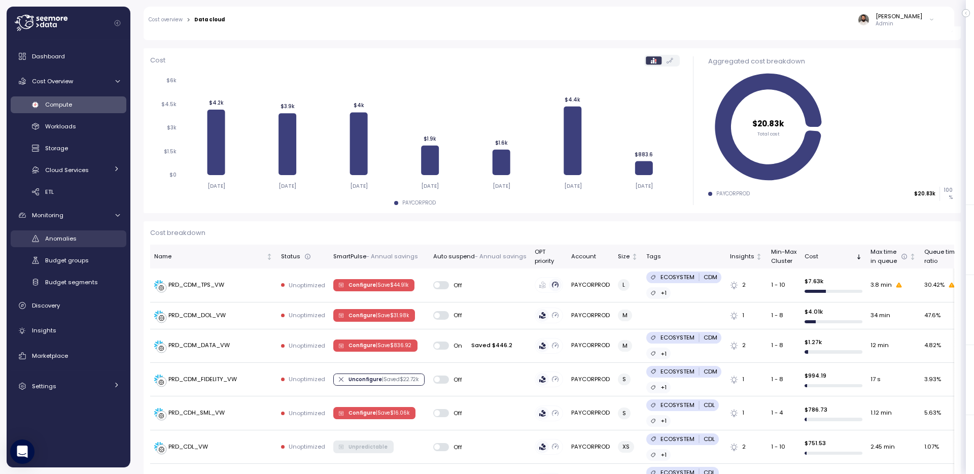
click at [87, 240] on div "Anomalies" at bounding box center [82, 238] width 75 height 10
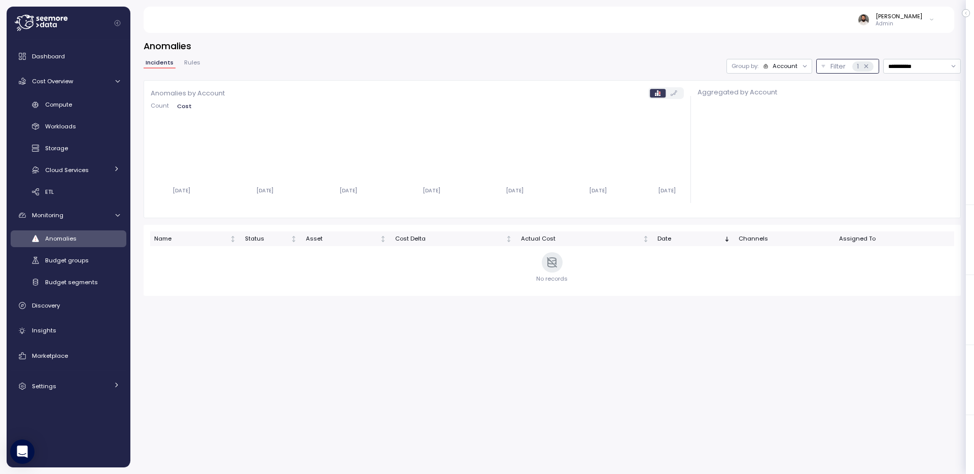
click at [826, 67] on button "Filter 1" at bounding box center [847, 66] width 63 height 15
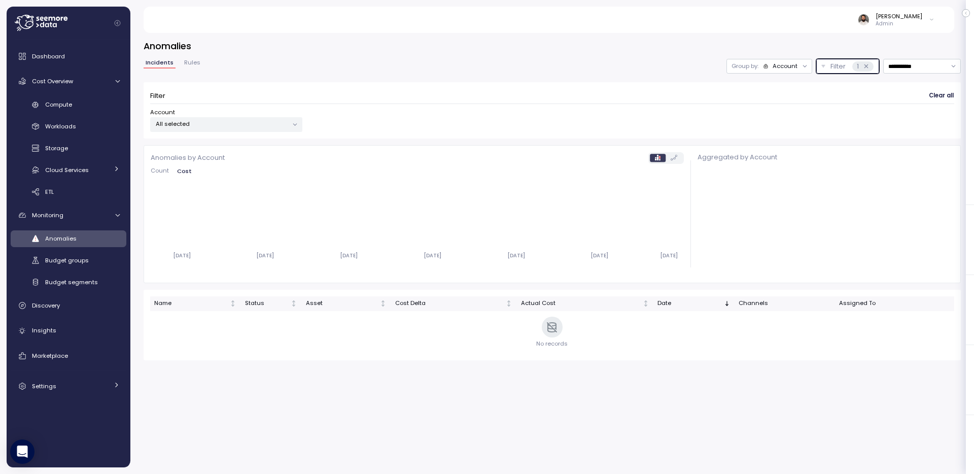
click at [264, 127] on p "All selected" at bounding box center [222, 124] width 132 height 8
click at [249, 175] on div "PAYCORPROD only" at bounding box center [227, 179] width 117 height 12
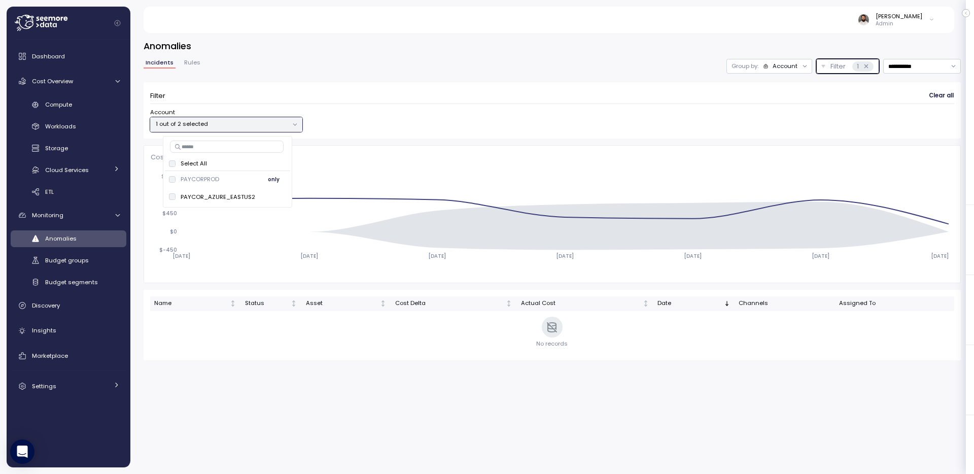
click at [270, 180] on span "only" at bounding box center [274, 179] width 12 height 11
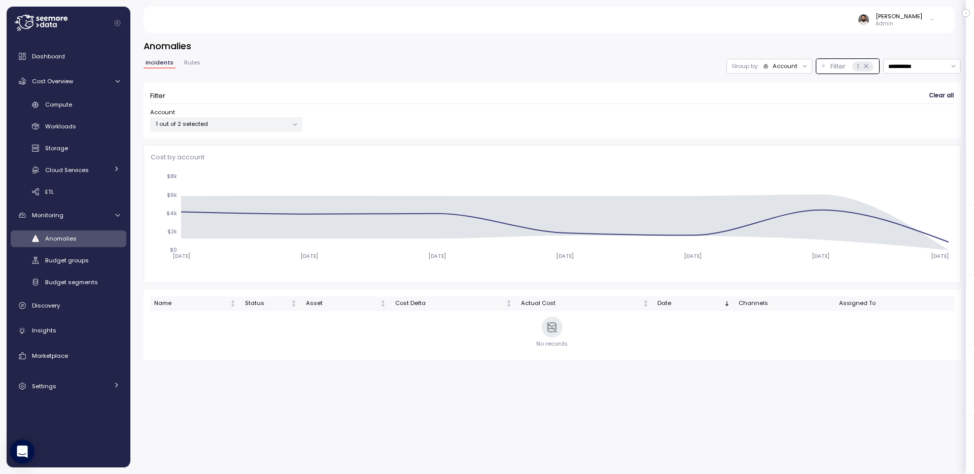
click at [764, 57] on div "**********" at bounding box center [552, 200] width 817 height 321
click at [767, 72] on div "Group by: Account" at bounding box center [769, 66] width 86 height 15
click at [760, 103] on p "Compute unit" at bounding box center [778, 105] width 40 height 8
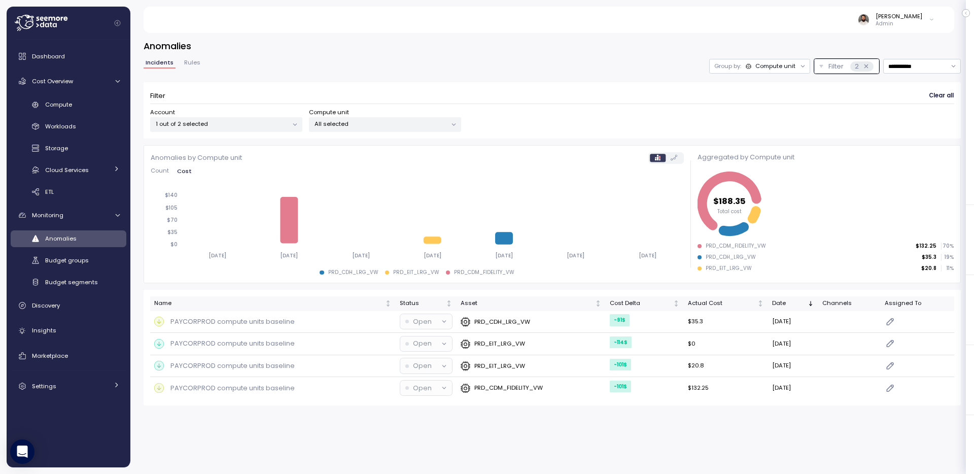
click at [441, 125] on p "All selected" at bounding box center [380, 124] width 132 height 8
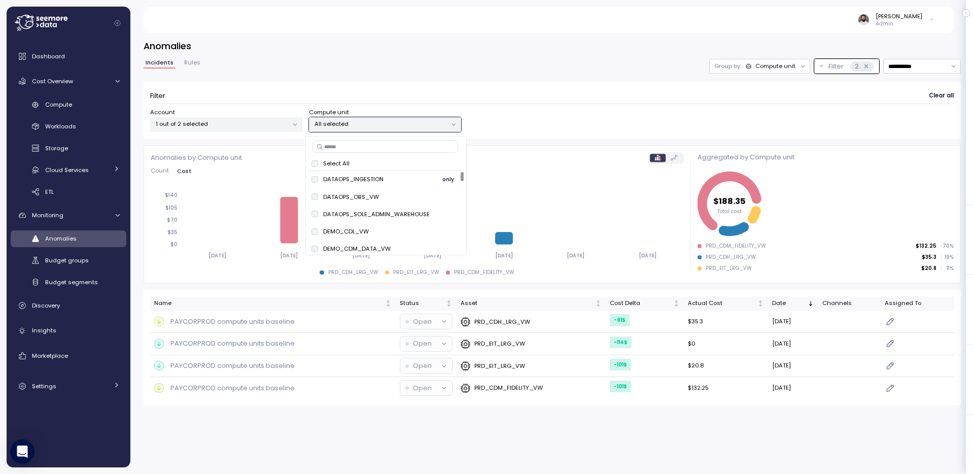
click at [447, 176] on span "only" at bounding box center [448, 179] width 12 height 11
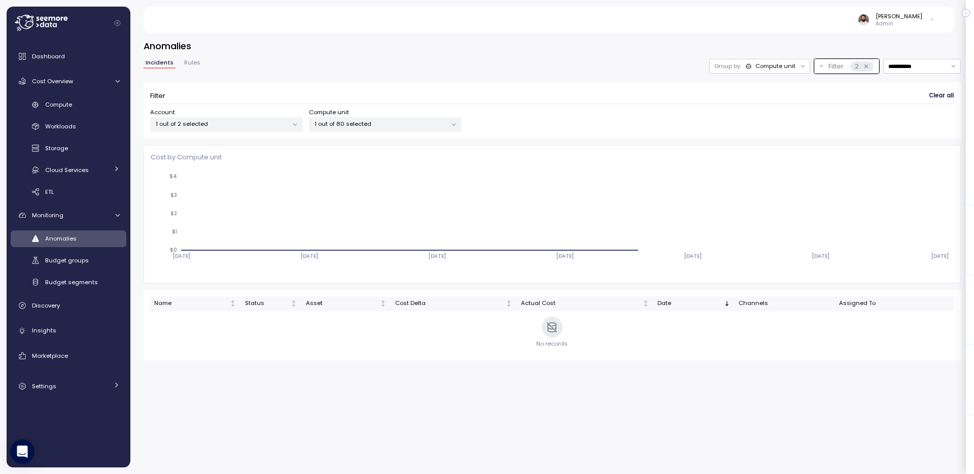
click at [512, 79] on div "**********" at bounding box center [552, 99] width 817 height 80
click at [409, 123] on p "1 out of 80 selected" at bounding box center [380, 124] width 132 height 8
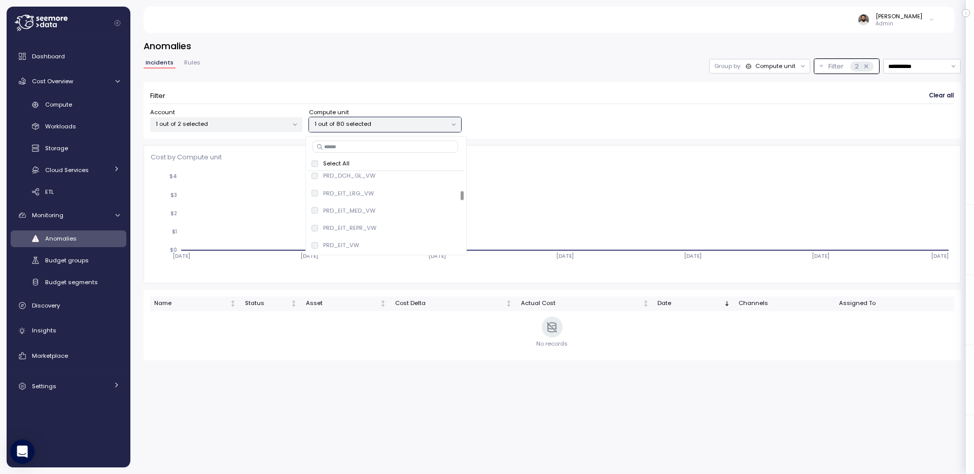
scroll to position [1302, 0]
click at [452, 207] on button "only" at bounding box center [448, 210] width 24 height 12
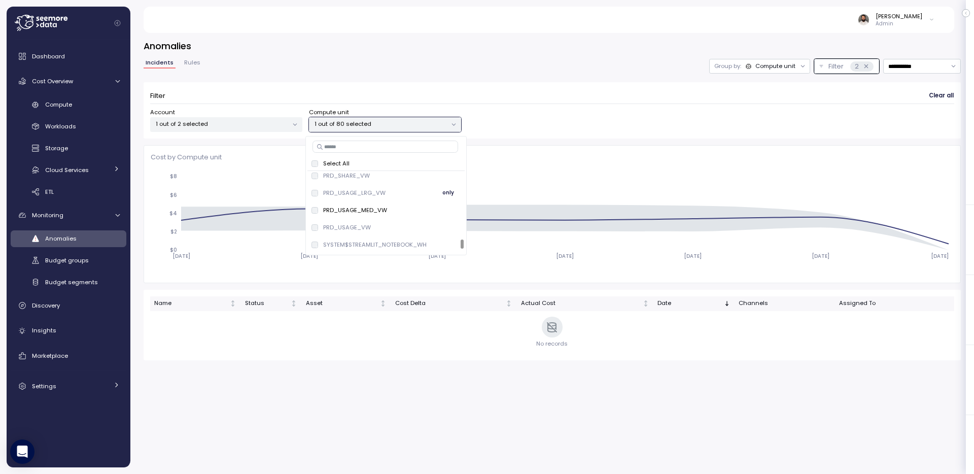
click at [449, 199] on div "PRD_USAGE_LRG_VW only" at bounding box center [385, 193] width 149 height 12
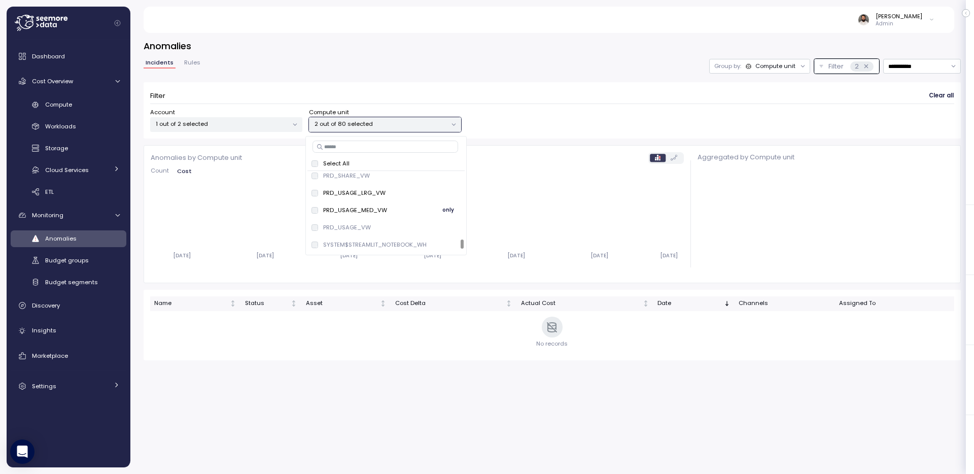
click at [405, 209] on div "PRD_USAGE_MED_VW only" at bounding box center [385, 210] width 149 height 12
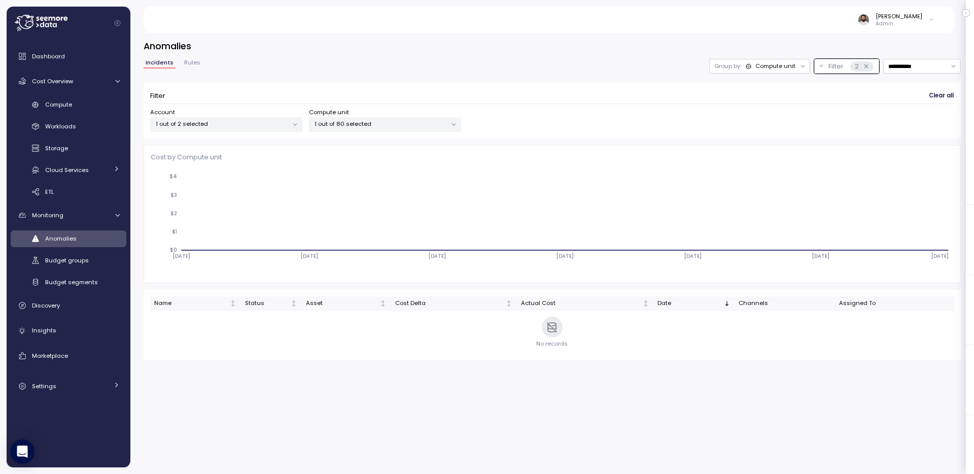
click at [511, 69] on div "**********" at bounding box center [552, 66] width 817 height 15
click at [94, 108] on div "Compute" at bounding box center [82, 104] width 75 height 10
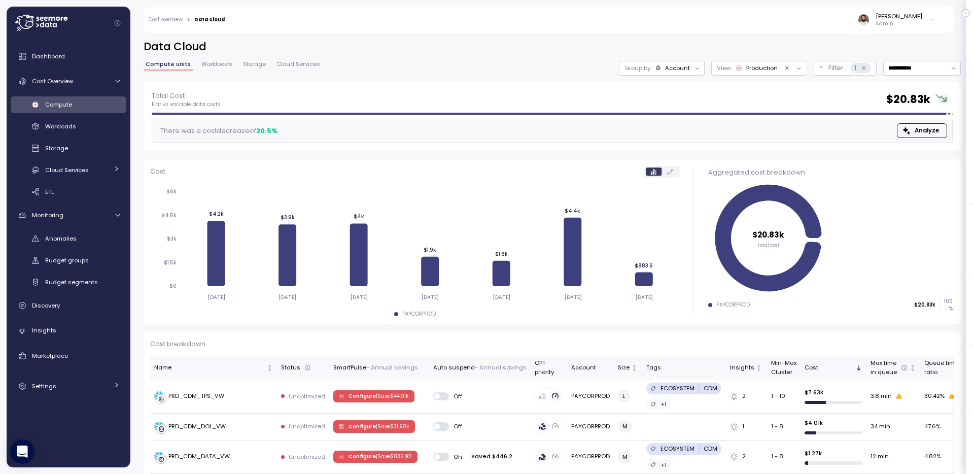
click at [77, 97] on link "Compute" at bounding box center [69, 104] width 116 height 17
click at [77, 110] on link "Compute" at bounding box center [69, 104] width 116 height 17
click at [63, 82] on span "Cost Overview" at bounding box center [52, 81] width 41 height 8
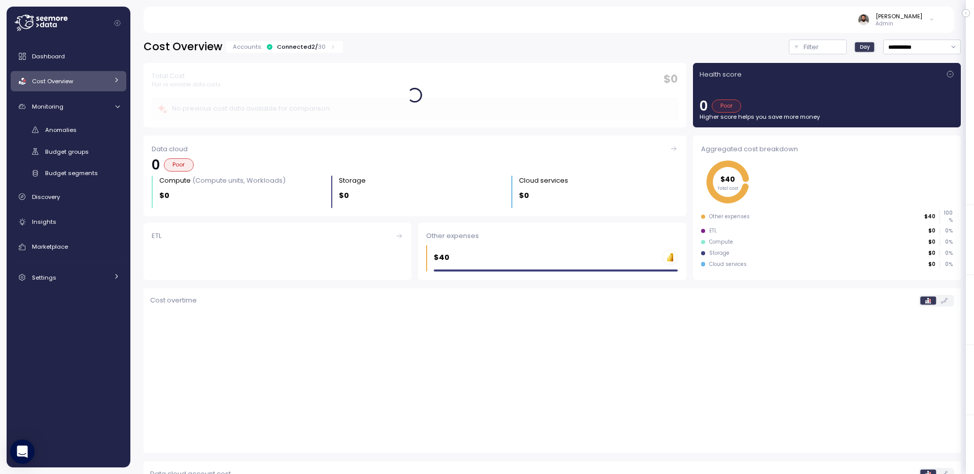
click at [63, 84] on span "Cost Overview" at bounding box center [52, 81] width 41 height 8
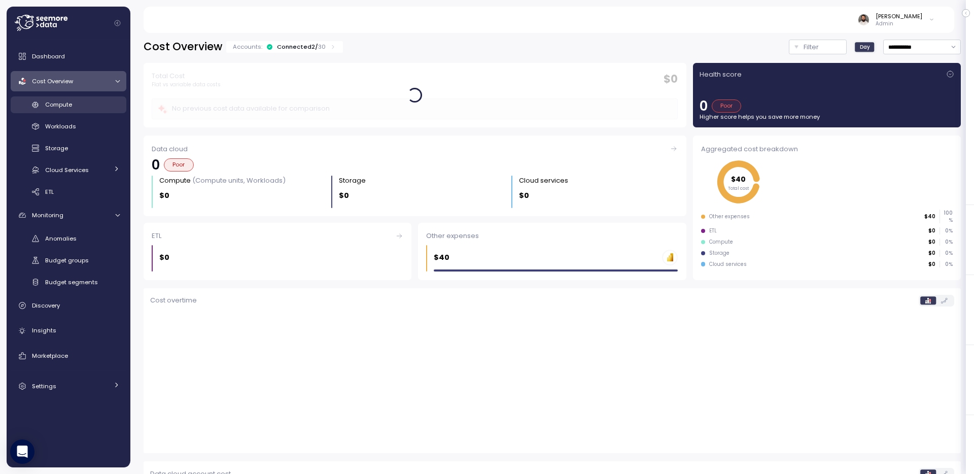
click at [104, 106] on div "Compute" at bounding box center [82, 104] width 75 height 10
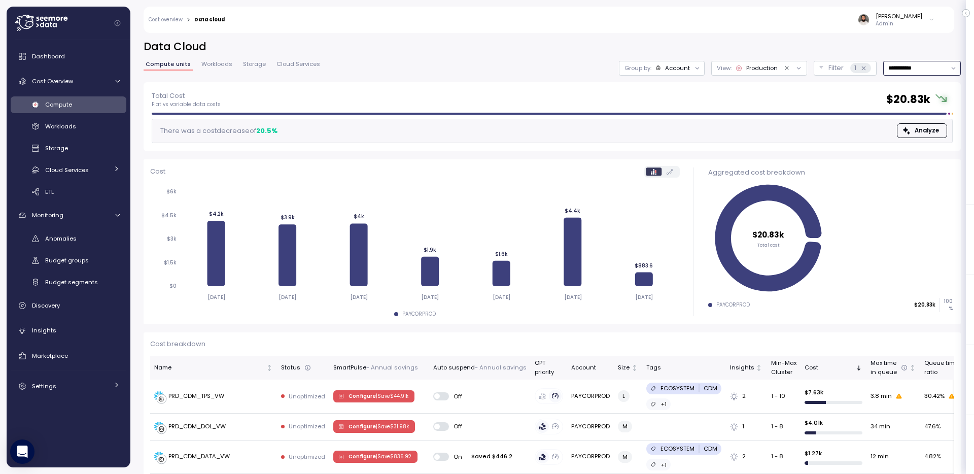
click at [915, 61] on input "**********" at bounding box center [922, 68] width 78 height 15
click at [909, 121] on div "Last 7 days" at bounding box center [921, 114] width 75 height 13
click at [927, 73] on input "**********" at bounding box center [922, 68] width 78 height 15
click at [916, 129] on div "Last 14 days" at bounding box center [918, 128] width 36 height 8
type input "**********"
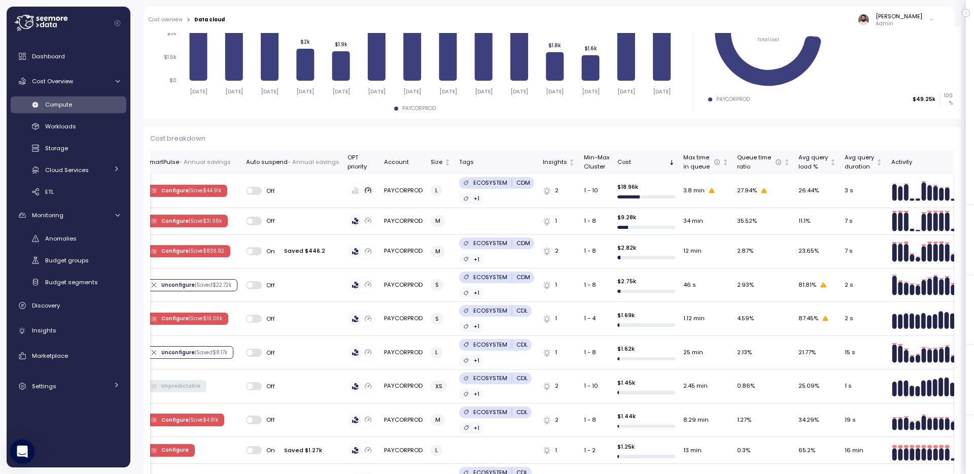
scroll to position [0, 205]
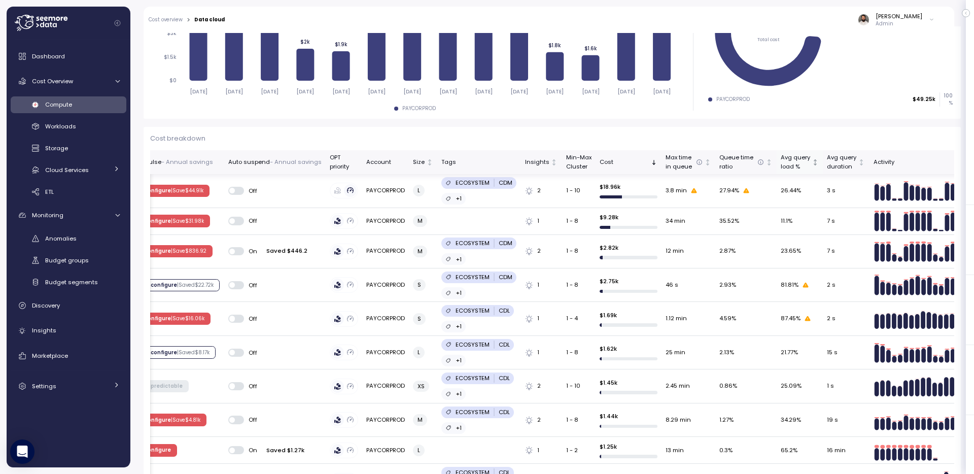
click at [788, 169] on div "Avg query load %" at bounding box center [795, 162] width 29 height 18
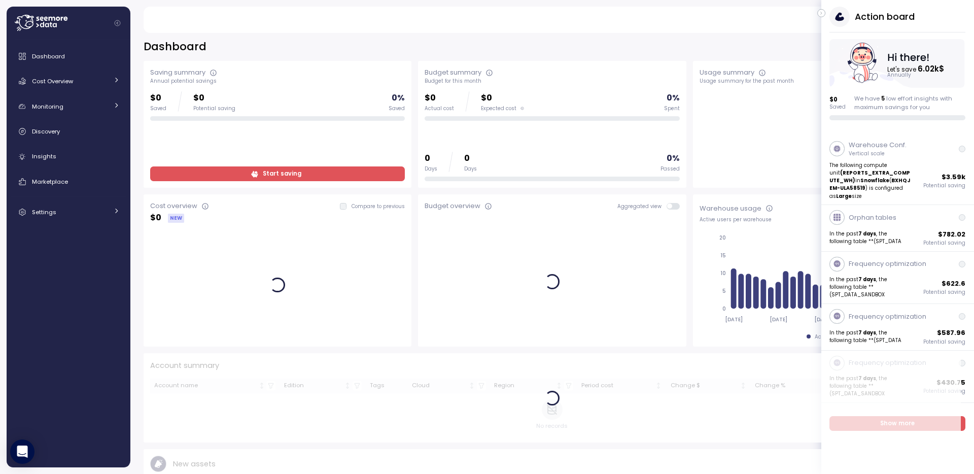
click at [820, 11] on icon "button" at bounding box center [821, 13] width 5 height 12
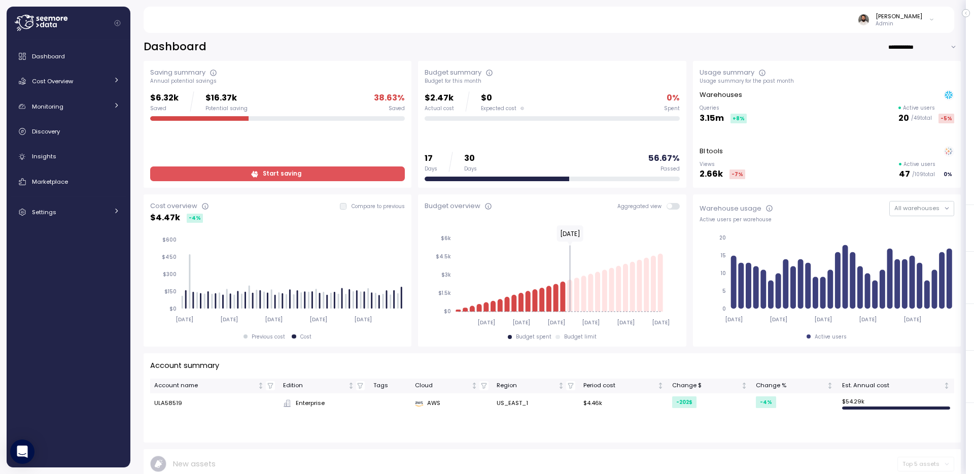
click at [919, 47] on input "**********" at bounding box center [924, 47] width 73 height 15
click at [916, 67] on div "Last 7 days" at bounding box center [921, 67] width 33 height 8
type input "**********"
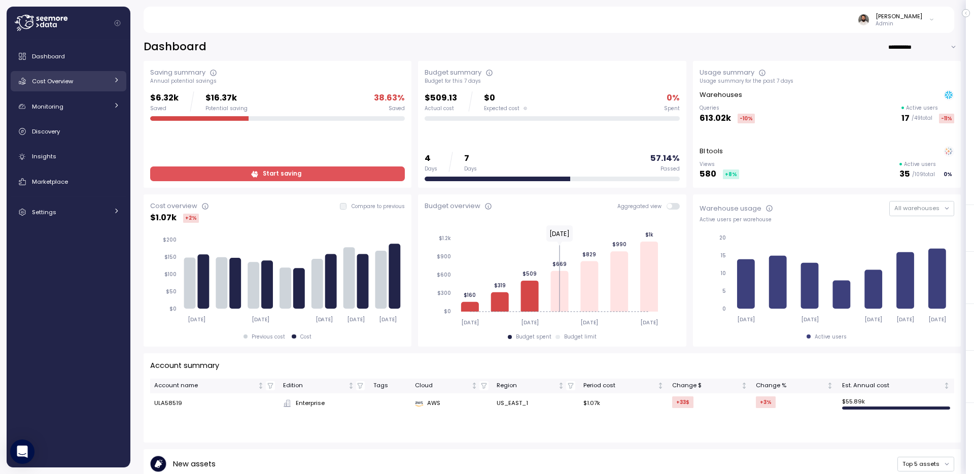
click at [91, 75] on link "Cost Overview" at bounding box center [69, 81] width 116 height 20
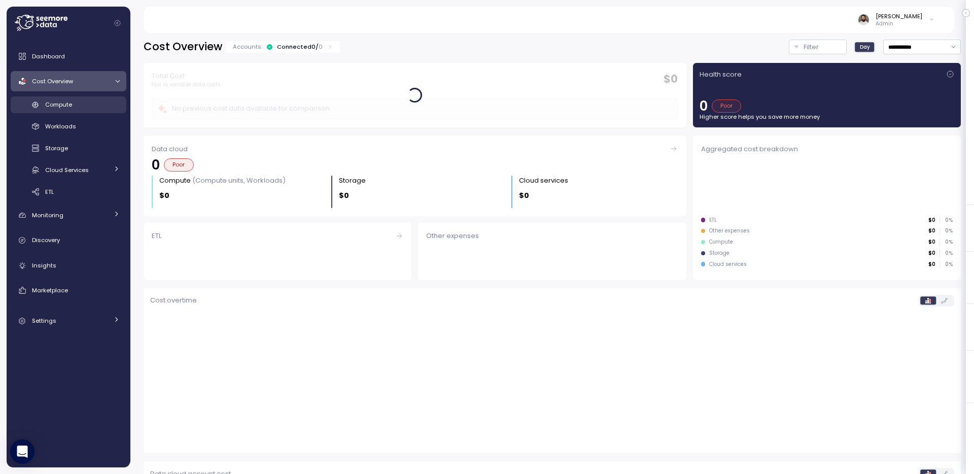
click at [91, 101] on div "Compute" at bounding box center [82, 104] width 75 height 10
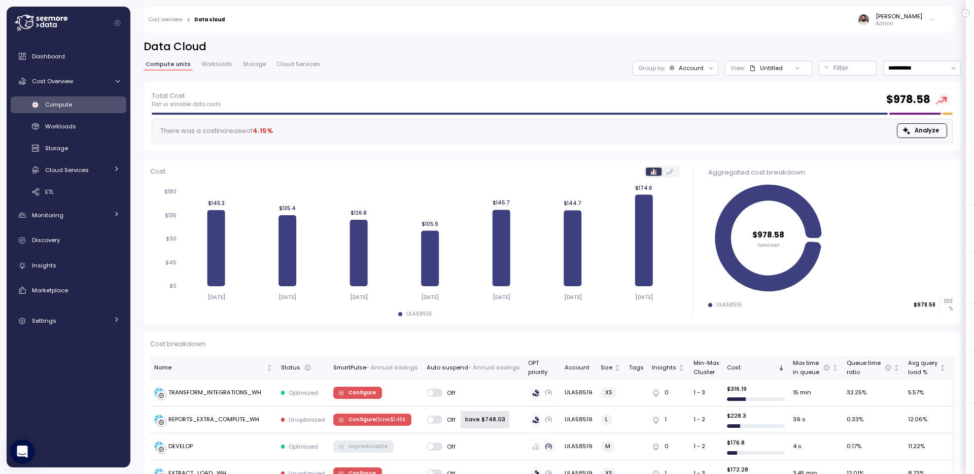
click at [694, 72] on div "Account" at bounding box center [691, 68] width 25 height 8
click at [694, 120] on p "Compute unit" at bounding box center [681, 124] width 40 height 8
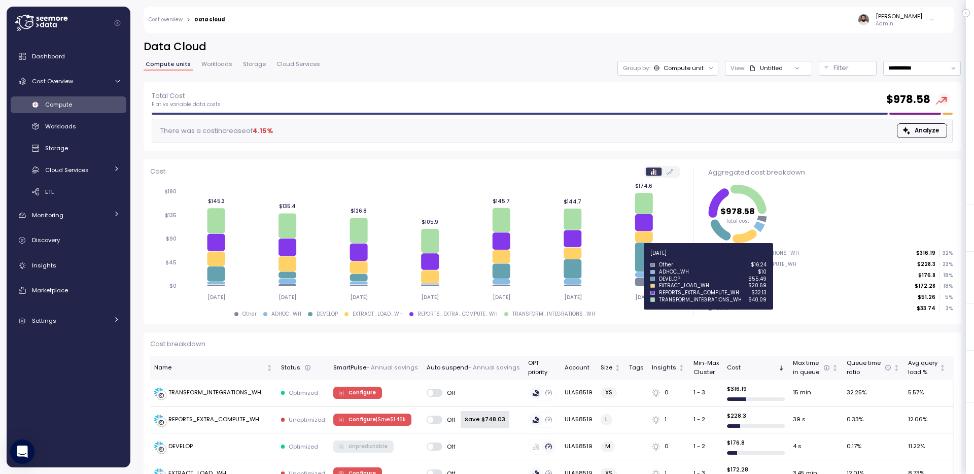
click at [645, 259] on icon at bounding box center [644, 256] width 18 height 29
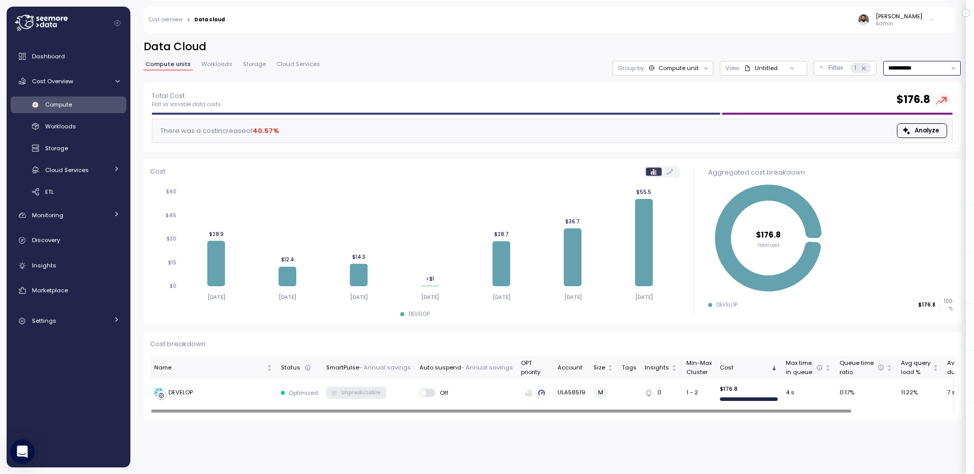
click at [903, 69] on input "**********" at bounding box center [922, 68] width 78 height 15
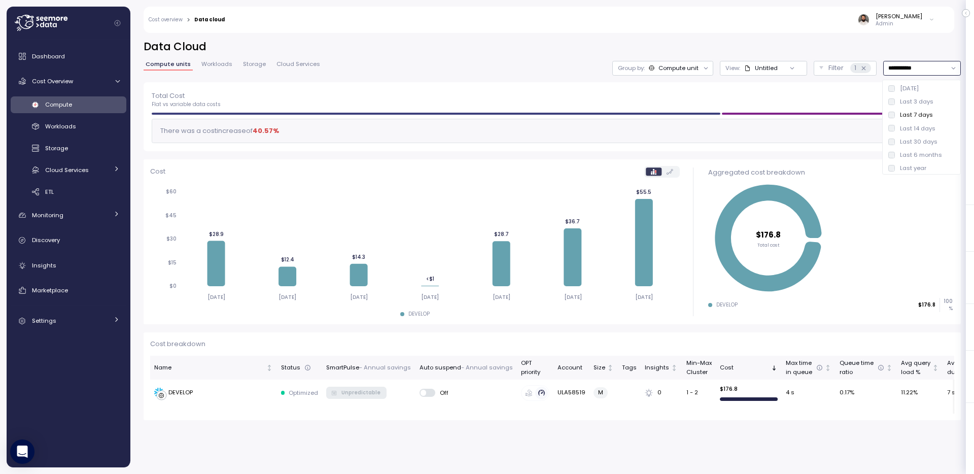
click at [909, 125] on div "Last 14 days" at bounding box center [918, 128] width 36 height 8
type input "**********"
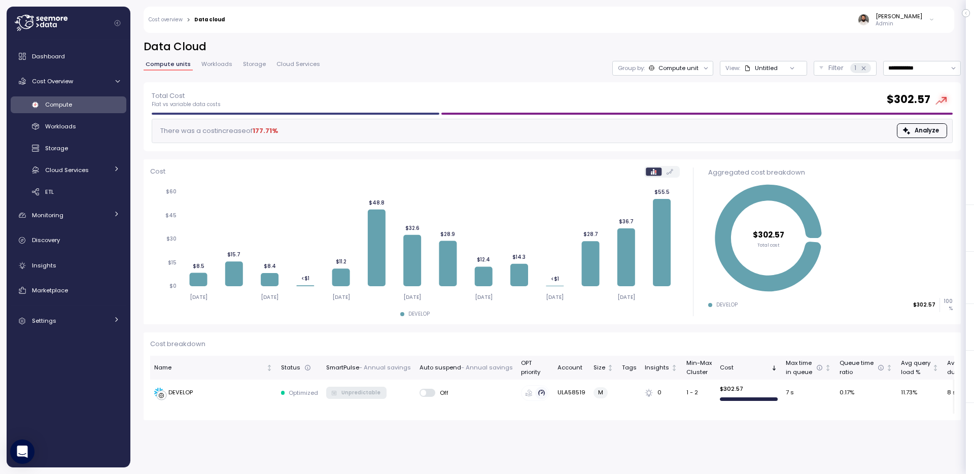
click at [94, 109] on div "Compute" at bounding box center [82, 104] width 75 height 10
click at [88, 124] on div "Workloads" at bounding box center [82, 126] width 75 height 10
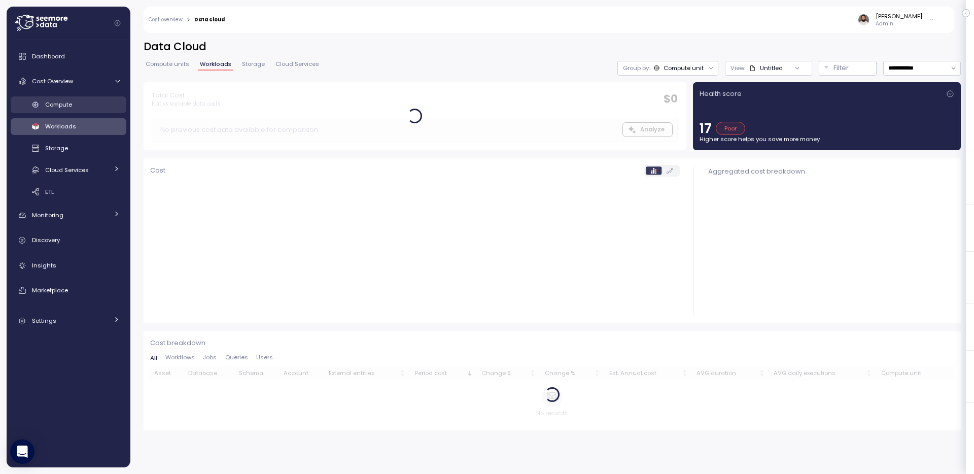
click at [94, 98] on link "Compute" at bounding box center [69, 104] width 116 height 17
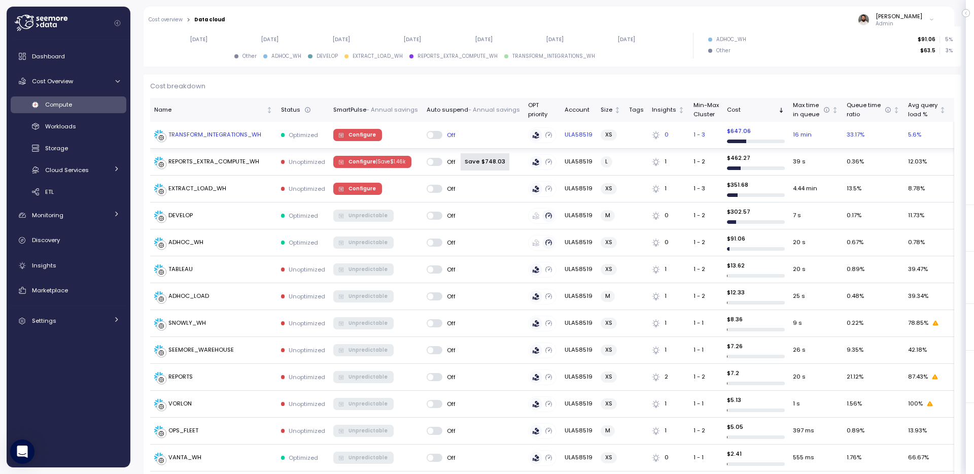
scroll to position [301, 0]
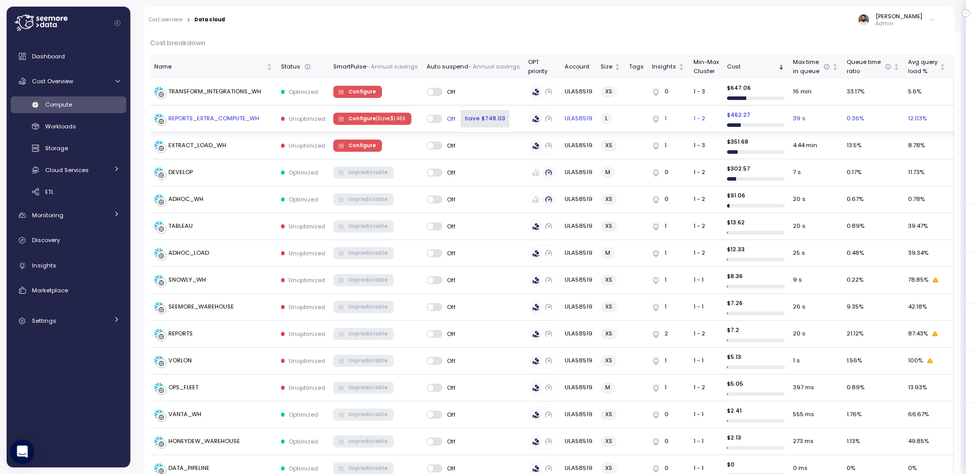
click at [348, 126] on td "Configure | Save $ 1.46k" at bounding box center [375, 118] width 93 height 27
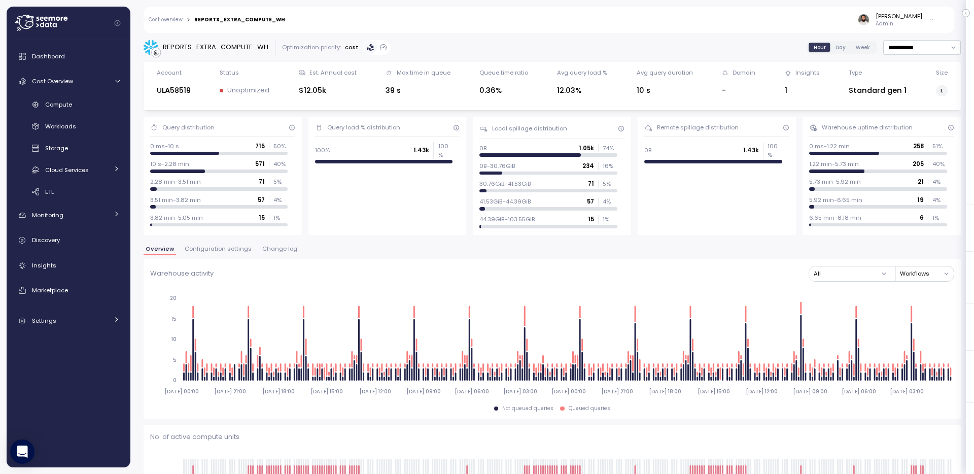
click at [273, 250] on span "Change log" at bounding box center [279, 249] width 35 height 6
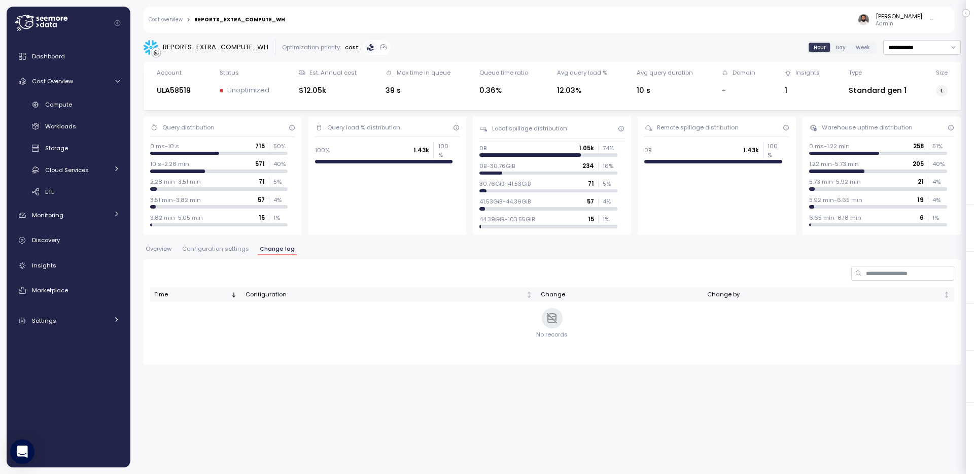
click at [258, 249] on button "Change log" at bounding box center [277, 250] width 39 height 9
click at [229, 249] on span "Configuration settings" at bounding box center [215, 249] width 67 height 6
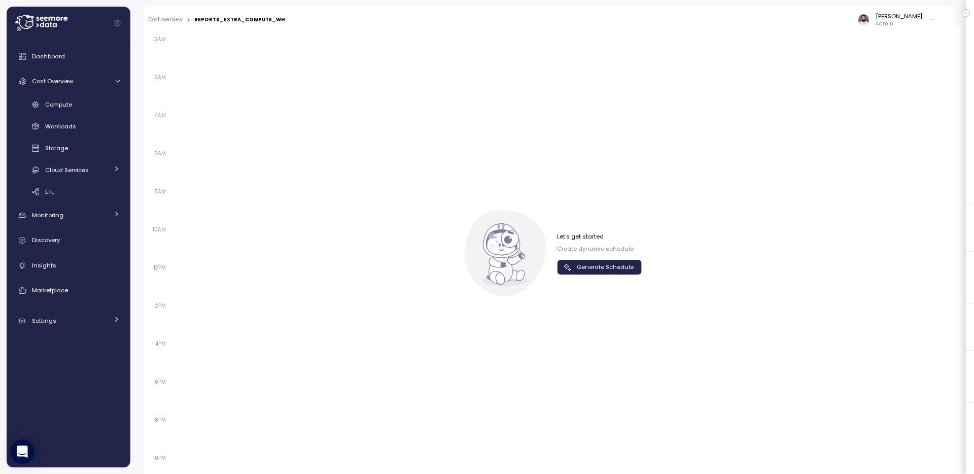
scroll to position [642, 0]
click at [596, 265] on span "Generate Schedule" at bounding box center [605, 269] width 57 height 14
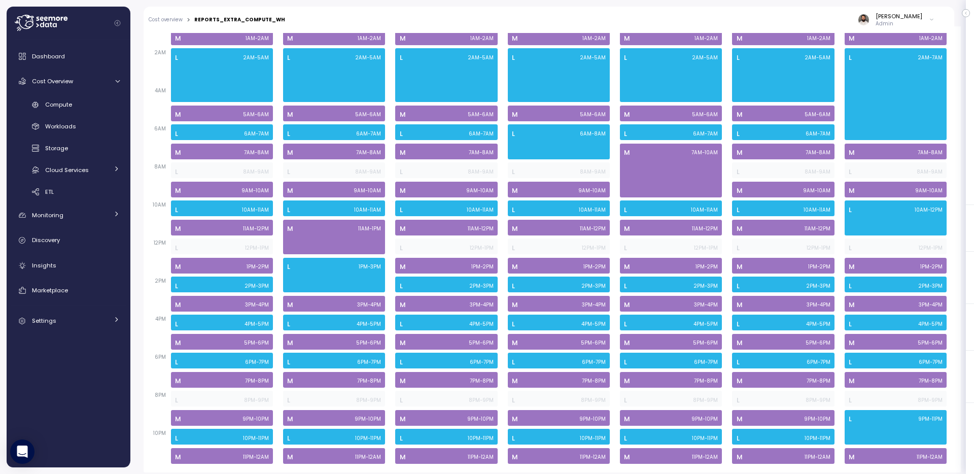
scroll to position [0, 0]
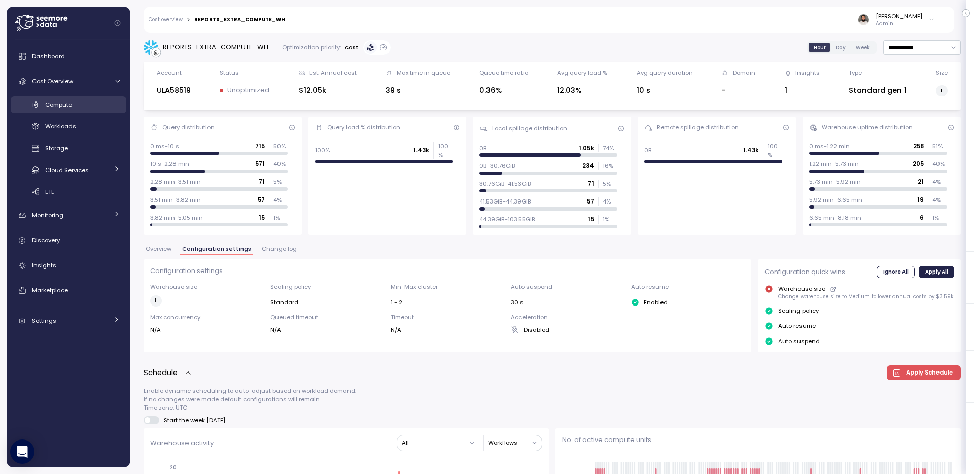
click at [107, 100] on div "Compute" at bounding box center [82, 104] width 75 height 10
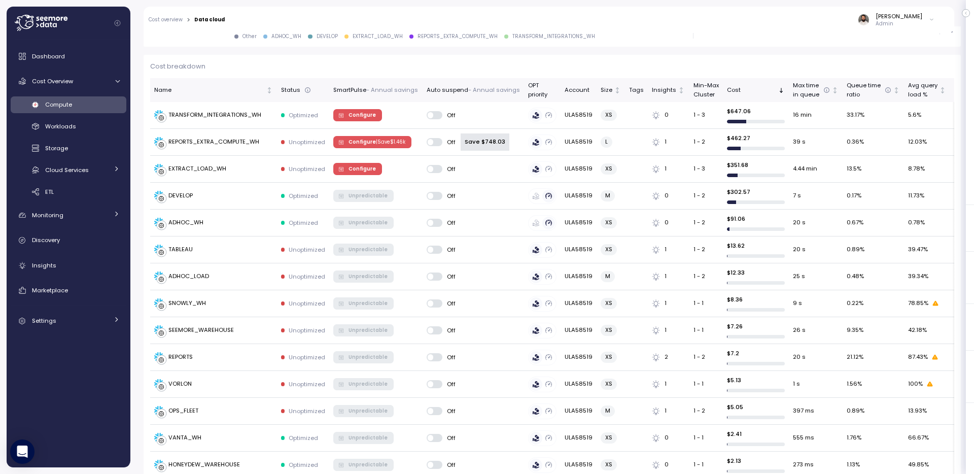
scroll to position [276, 0]
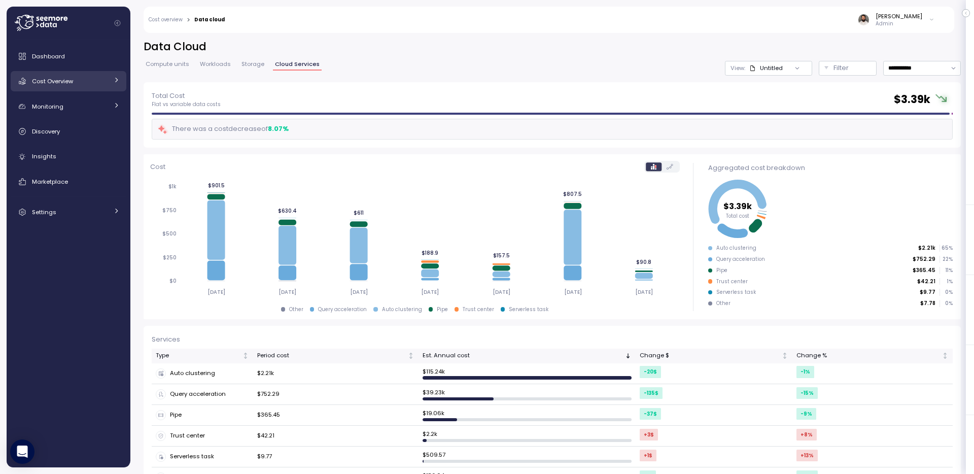
click at [110, 79] on link "Cost Overview" at bounding box center [69, 81] width 116 height 20
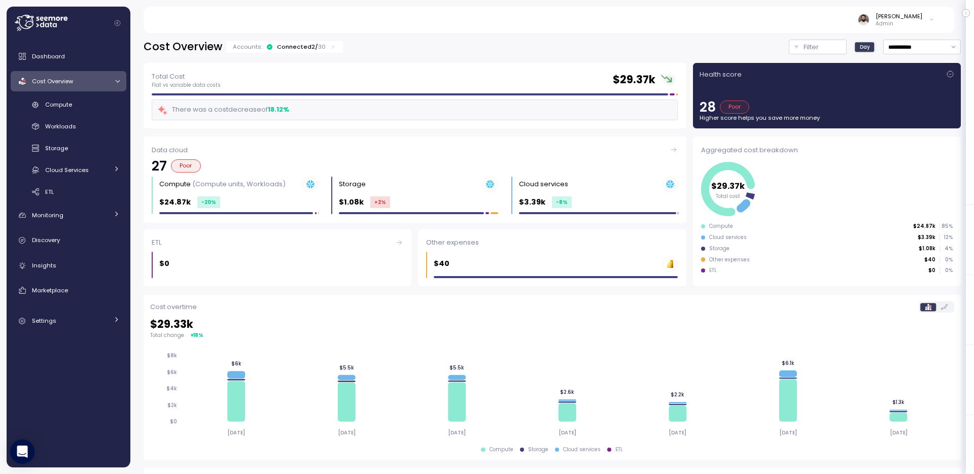
click at [317, 41] on div "Cost Overview Accounts: Connected 2 / 30" at bounding box center [244, 47] width 200 height 15
click at [318, 47] on p "30" at bounding box center [322, 47] width 8 height 8
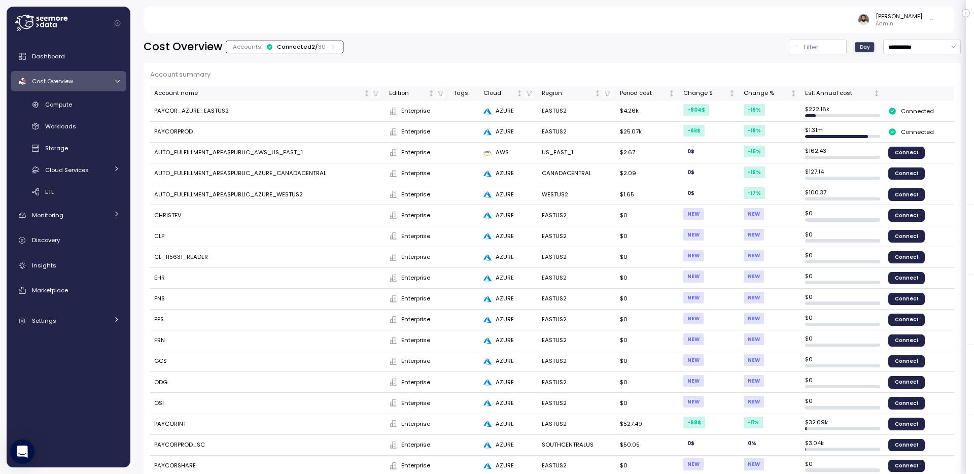
click at [318, 47] on p "30" at bounding box center [322, 47] width 8 height 8
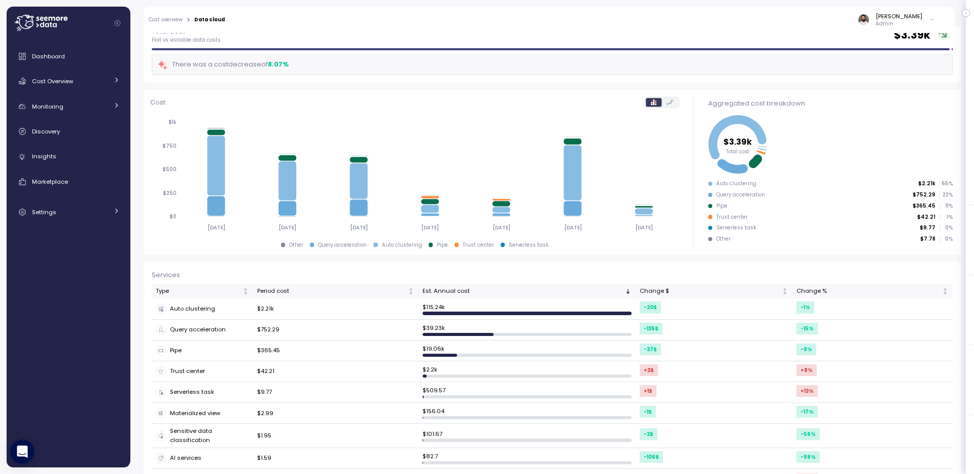
scroll to position [63, 0]
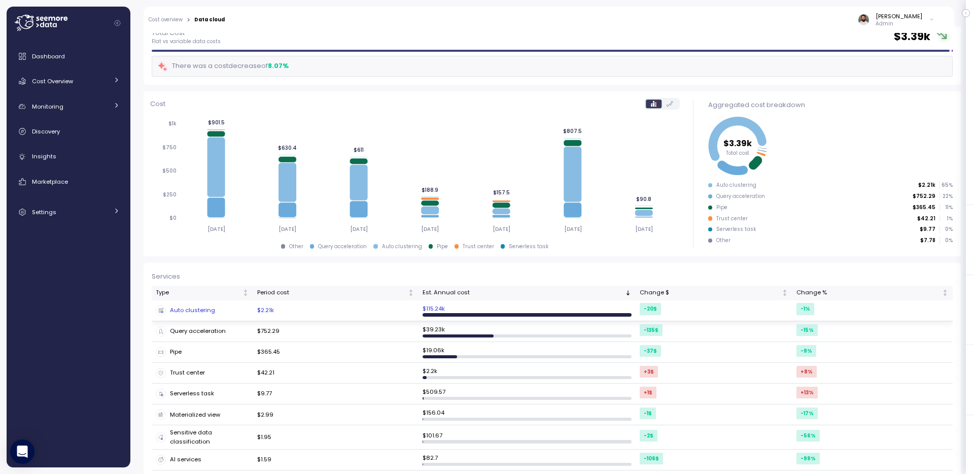
click at [222, 315] on td "Auto clustering" at bounding box center [202, 310] width 101 height 21
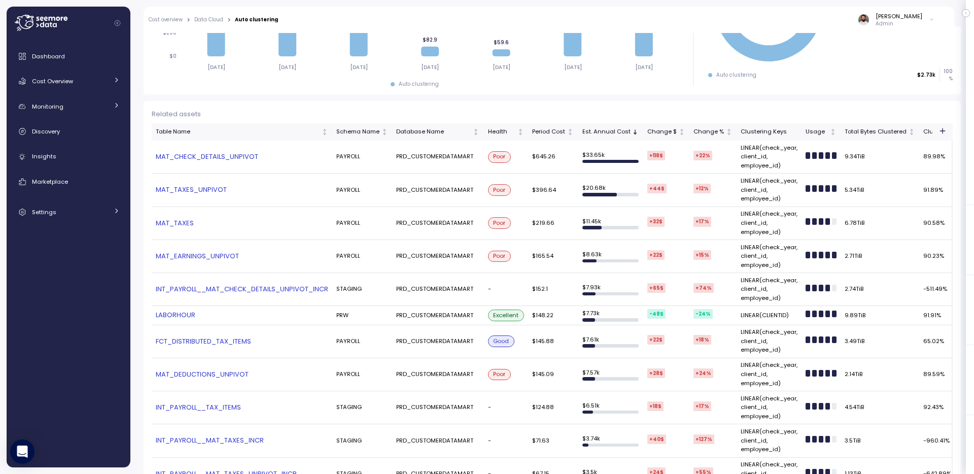
click at [204, 191] on link "MAT_TAXES_UNPIVOT" at bounding box center [242, 190] width 172 height 10
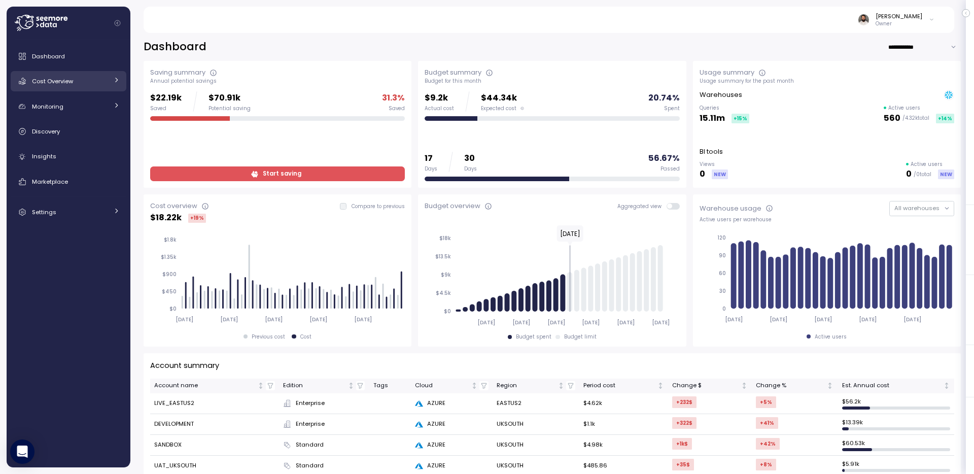
click at [90, 73] on link "Cost Overview" at bounding box center [69, 81] width 116 height 20
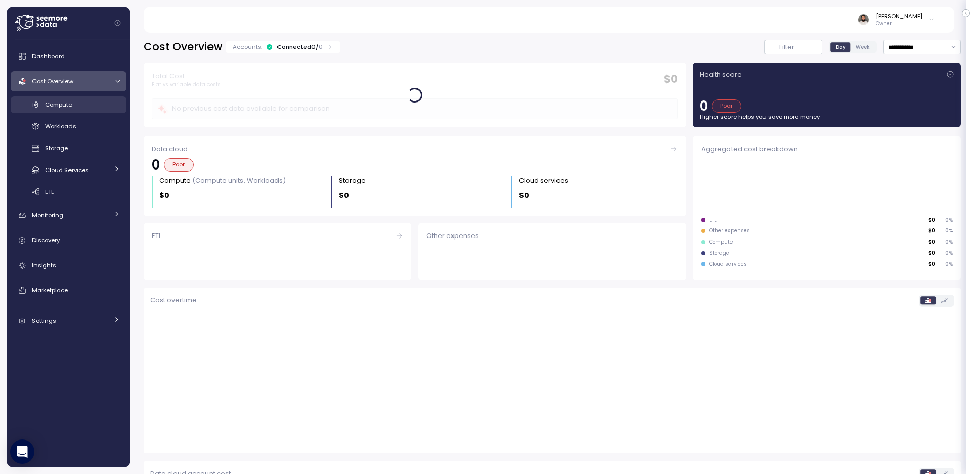
click at [91, 109] on div "Compute" at bounding box center [82, 104] width 75 height 10
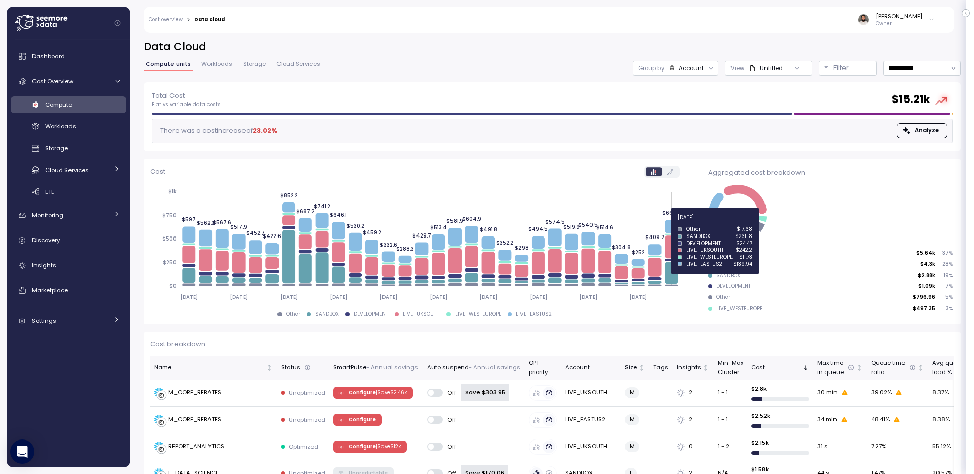
click at [672, 223] on icon at bounding box center [670, 226] width 13 height 13
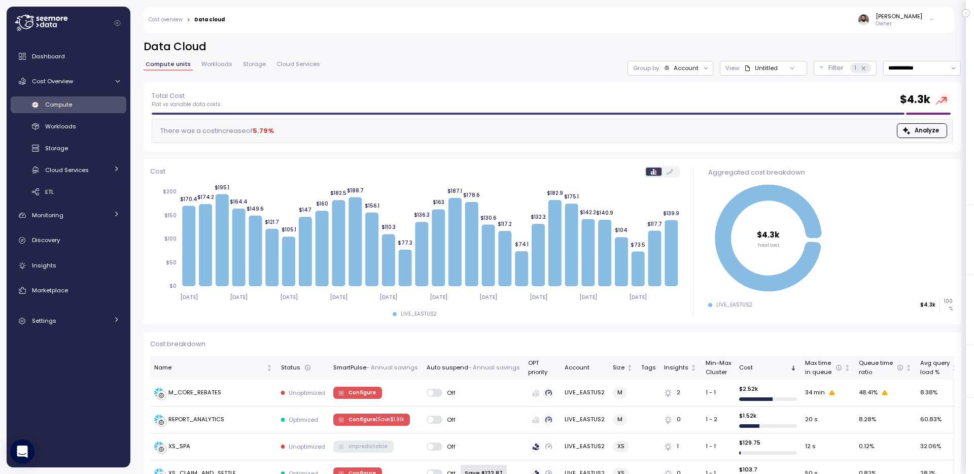
click at [683, 72] on div "Account" at bounding box center [686, 68] width 25 height 8
click at [685, 122] on p "Compute unit" at bounding box center [676, 124] width 40 height 8
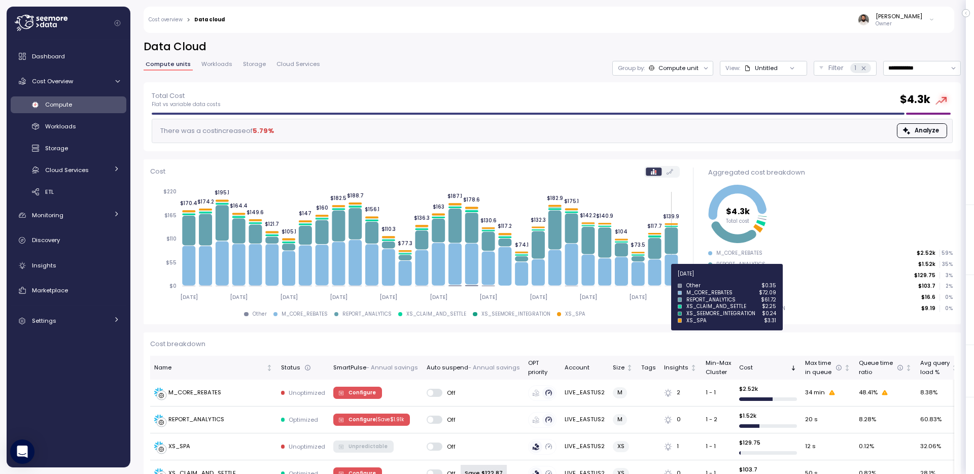
click at [673, 274] on icon at bounding box center [670, 270] width 13 height 31
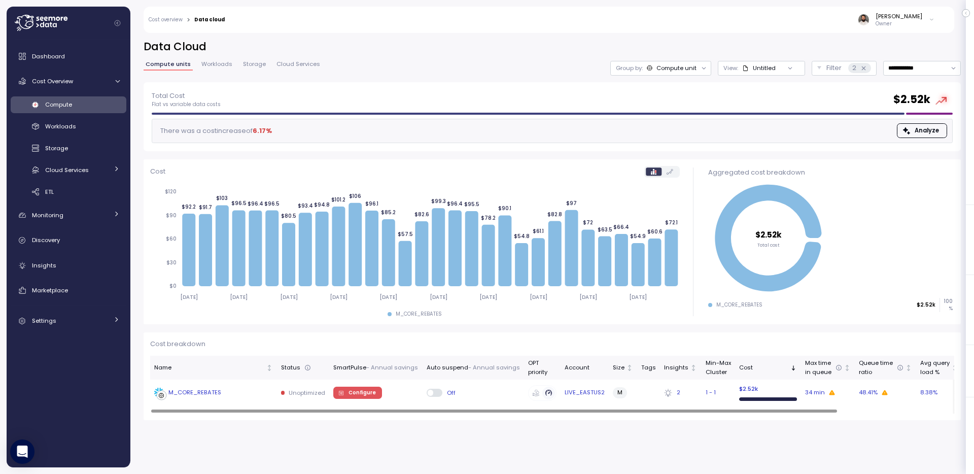
click at [227, 391] on div "M_CORE_REBATES" at bounding box center [213, 392] width 119 height 10
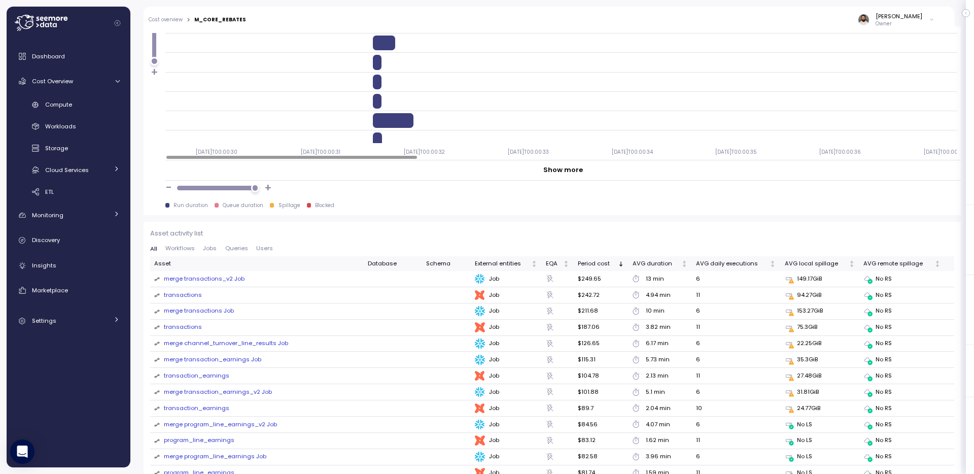
scroll to position [809, 0]
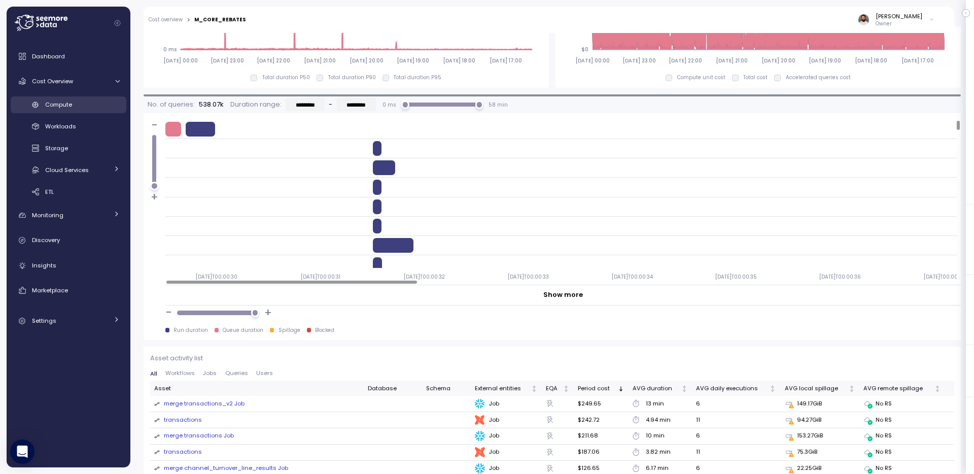
click at [92, 96] on link "Compute" at bounding box center [69, 104] width 116 height 17
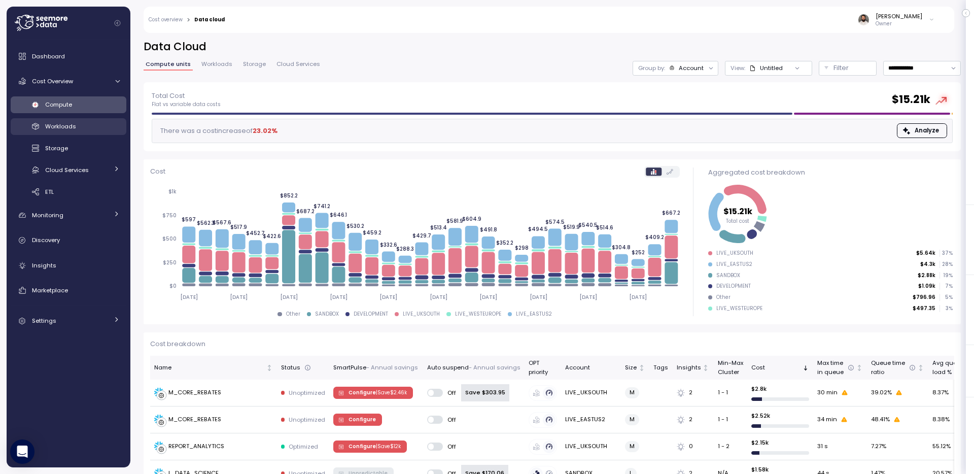
click at [85, 122] on div "Workloads" at bounding box center [82, 126] width 75 height 10
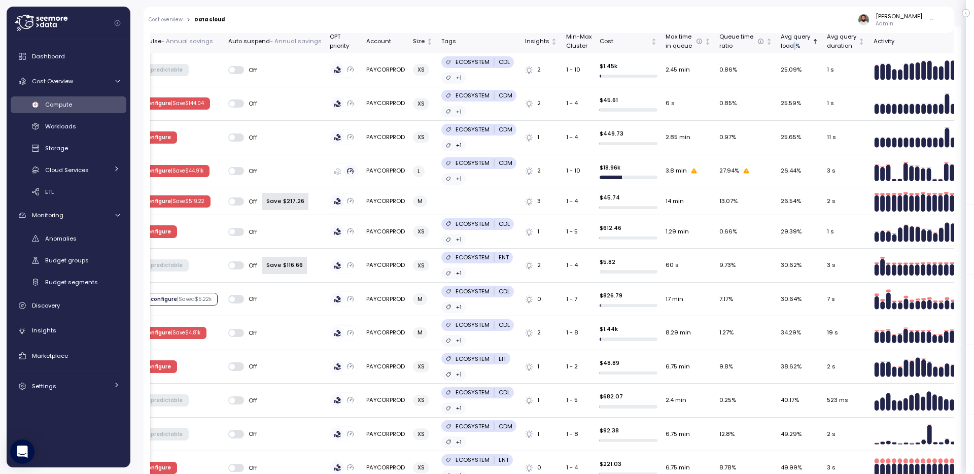
scroll to position [240, 0]
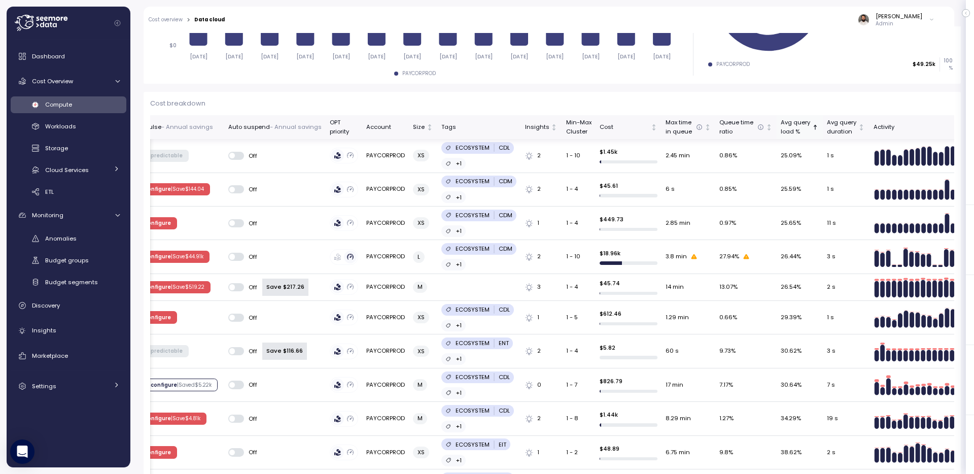
click at [792, 129] on div "Avg query load %" at bounding box center [795, 127] width 29 height 18
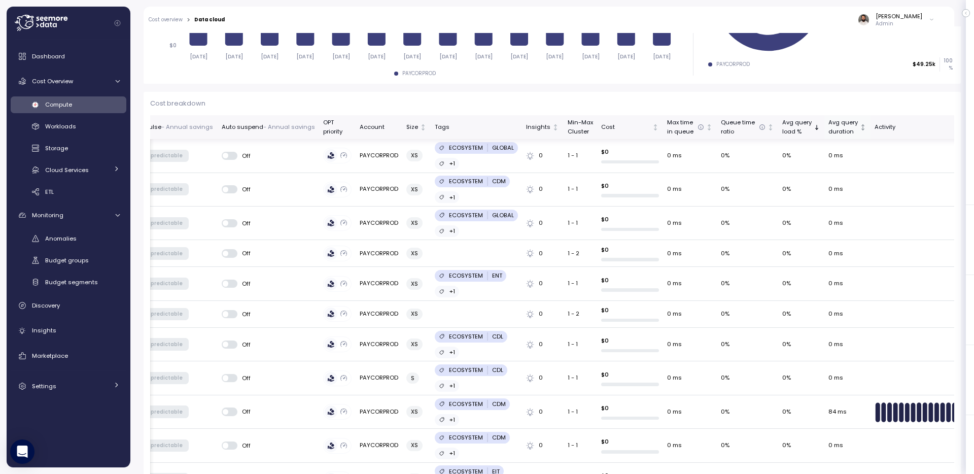
click at [828, 132] on div "Avg query duration" at bounding box center [842, 127] width 29 height 18
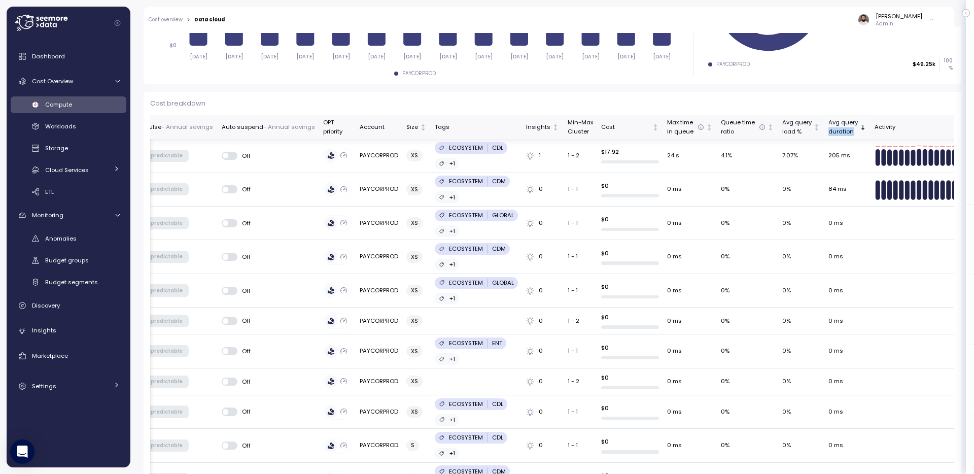
click at [828, 132] on div "Avg query duration" at bounding box center [842, 127] width 29 height 18
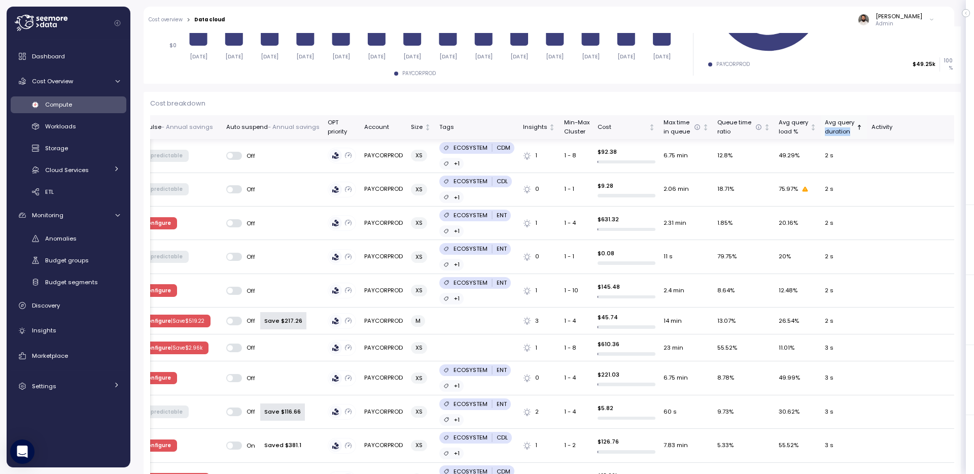
scroll to position [0, 203]
